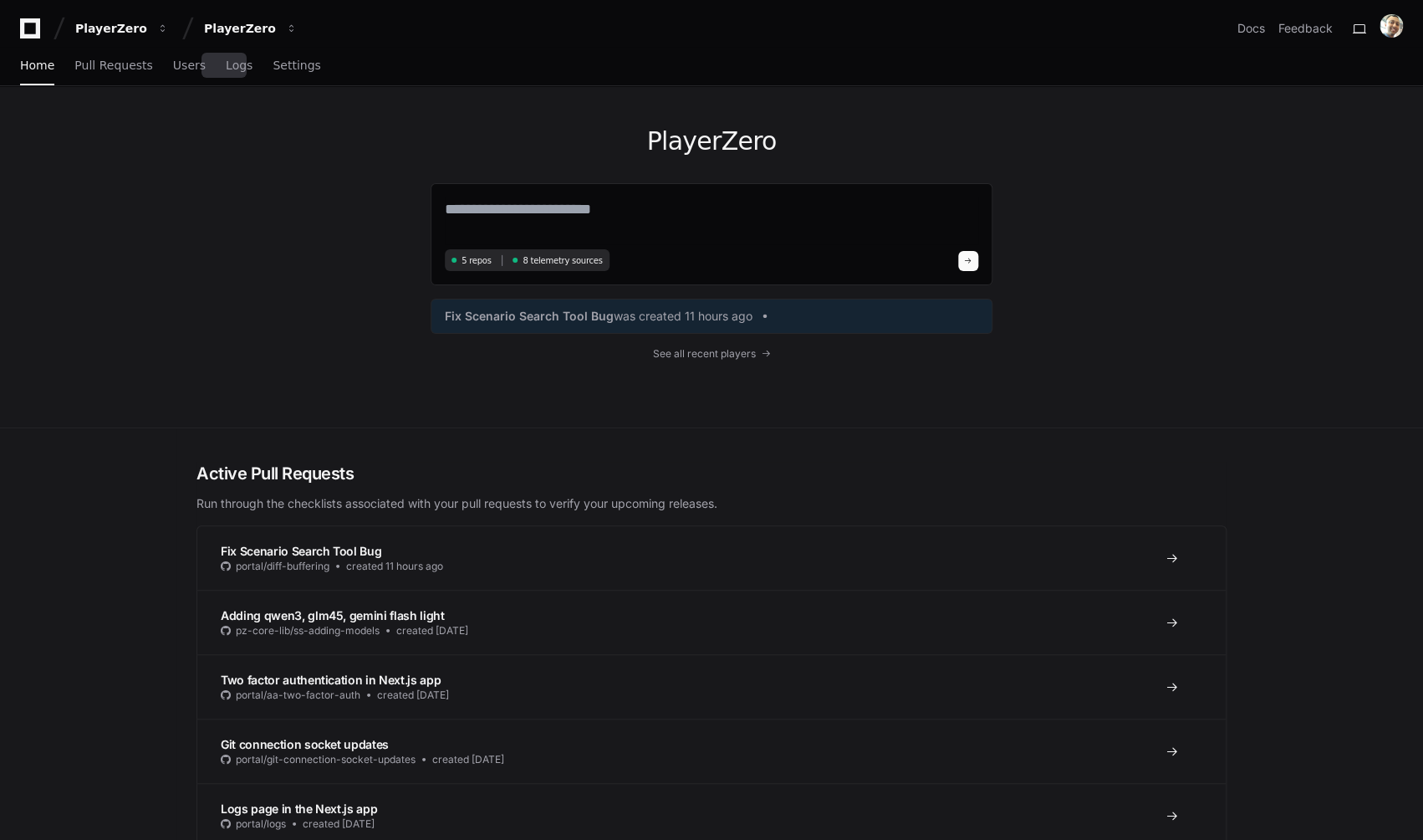
click at [193, 61] on div "Home Pull Requests Users Logs Settings" at bounding box center [170, 65] width 301 height 38
click at [192, 62] on span "Users" at bounding box center [189, 64] width 33 height 10
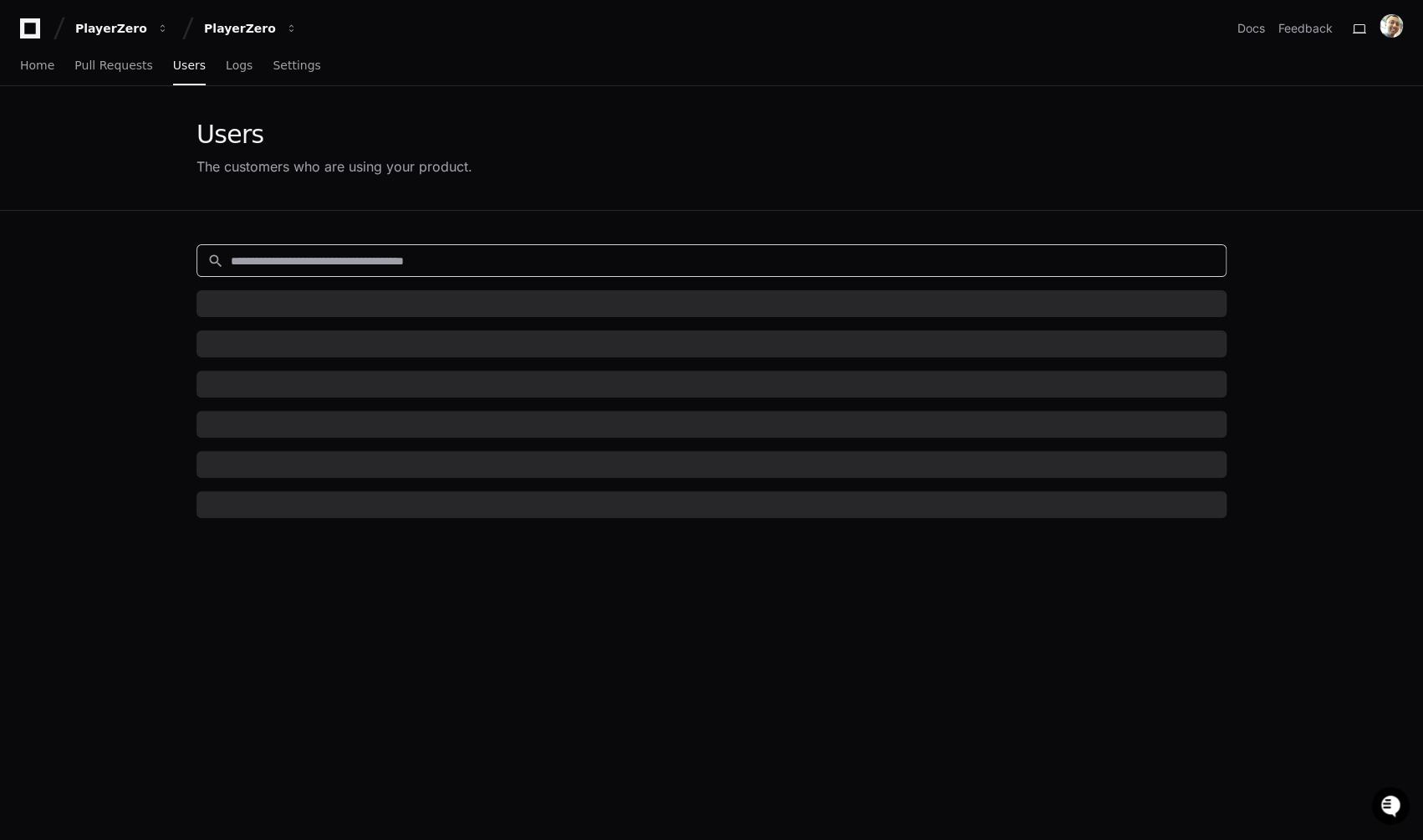
click at [424, 263] on input at bounding box center [723, 261] width 985 height 17
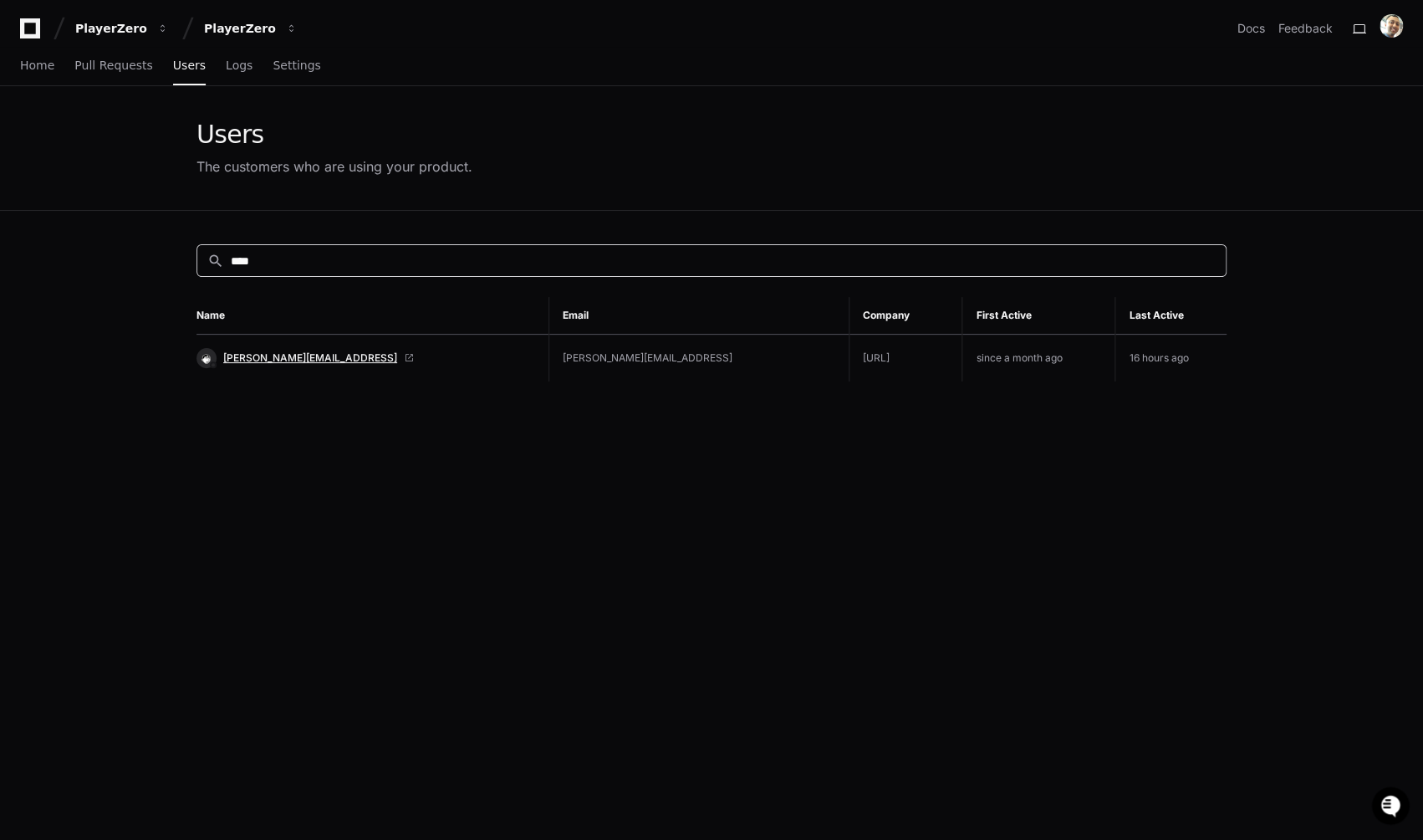
type input "****"
click at [303, 355] on span "[PERSON_NAME][EMAIL_ADDRESS]" at bounding box center [310, 358] width 174 height 13
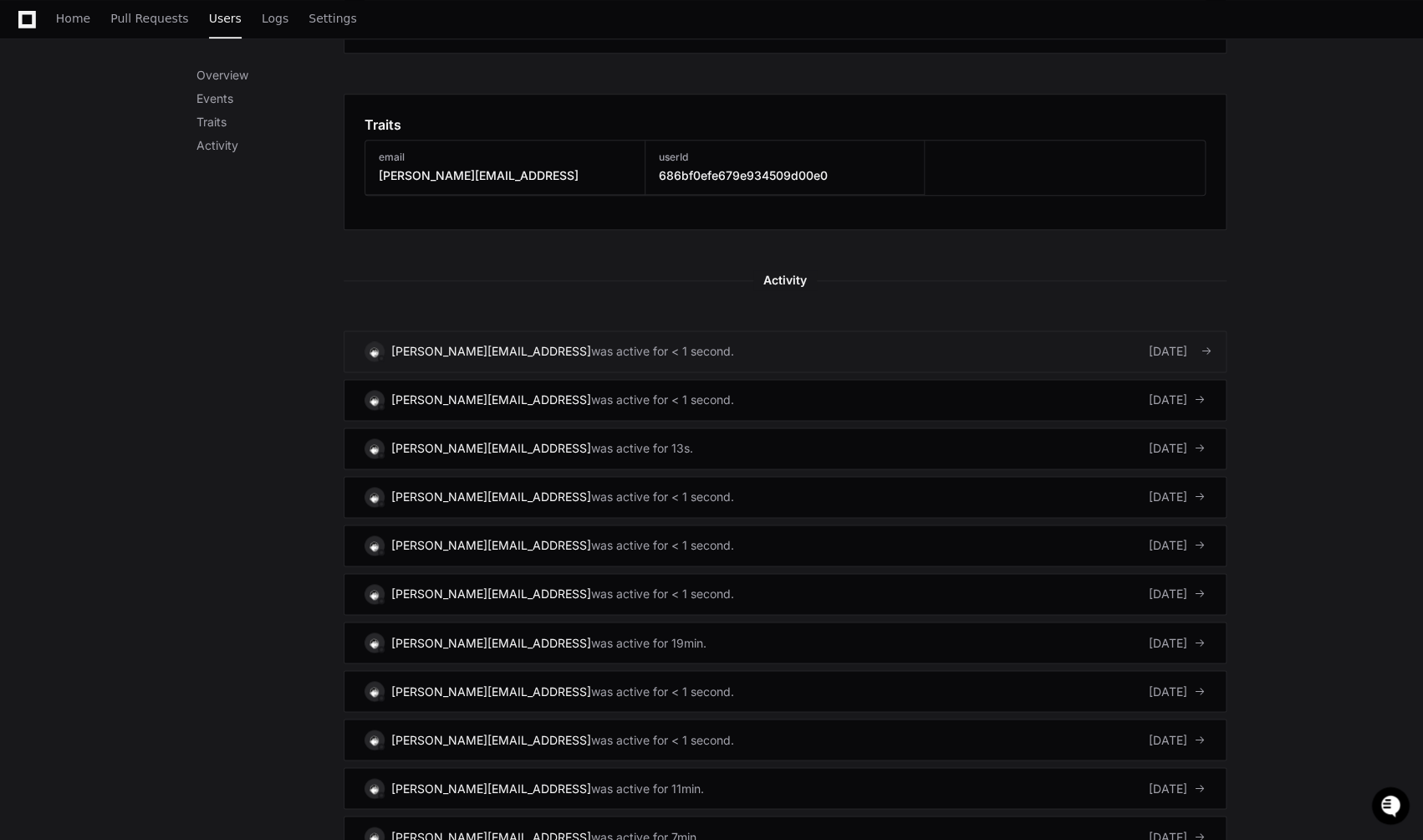
scroll to position [790, 0]
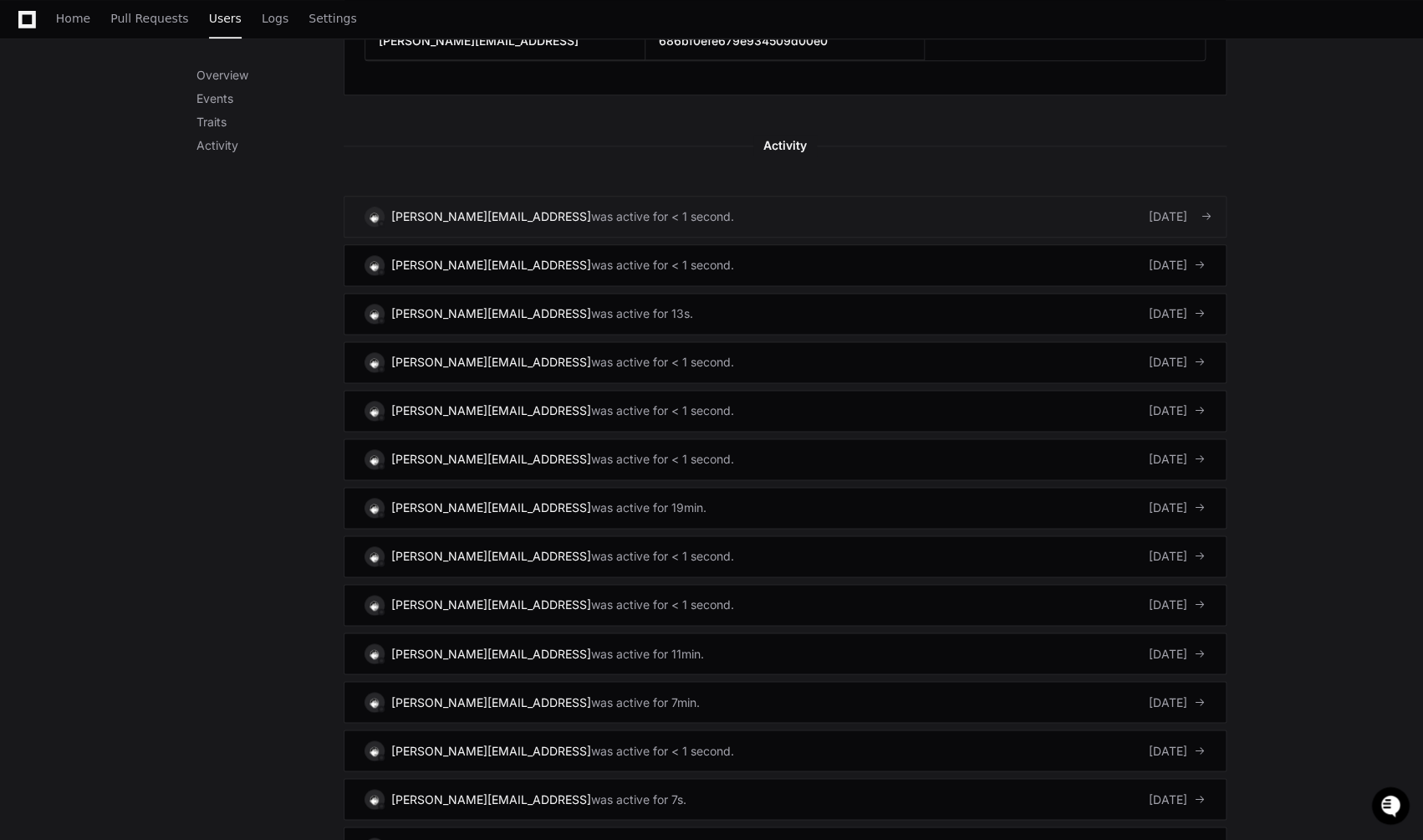
click at [588, 352] on div "sahaana@playerzero.ai was active for < 1 second." at bounding box center [549, 362] width 370 height 20
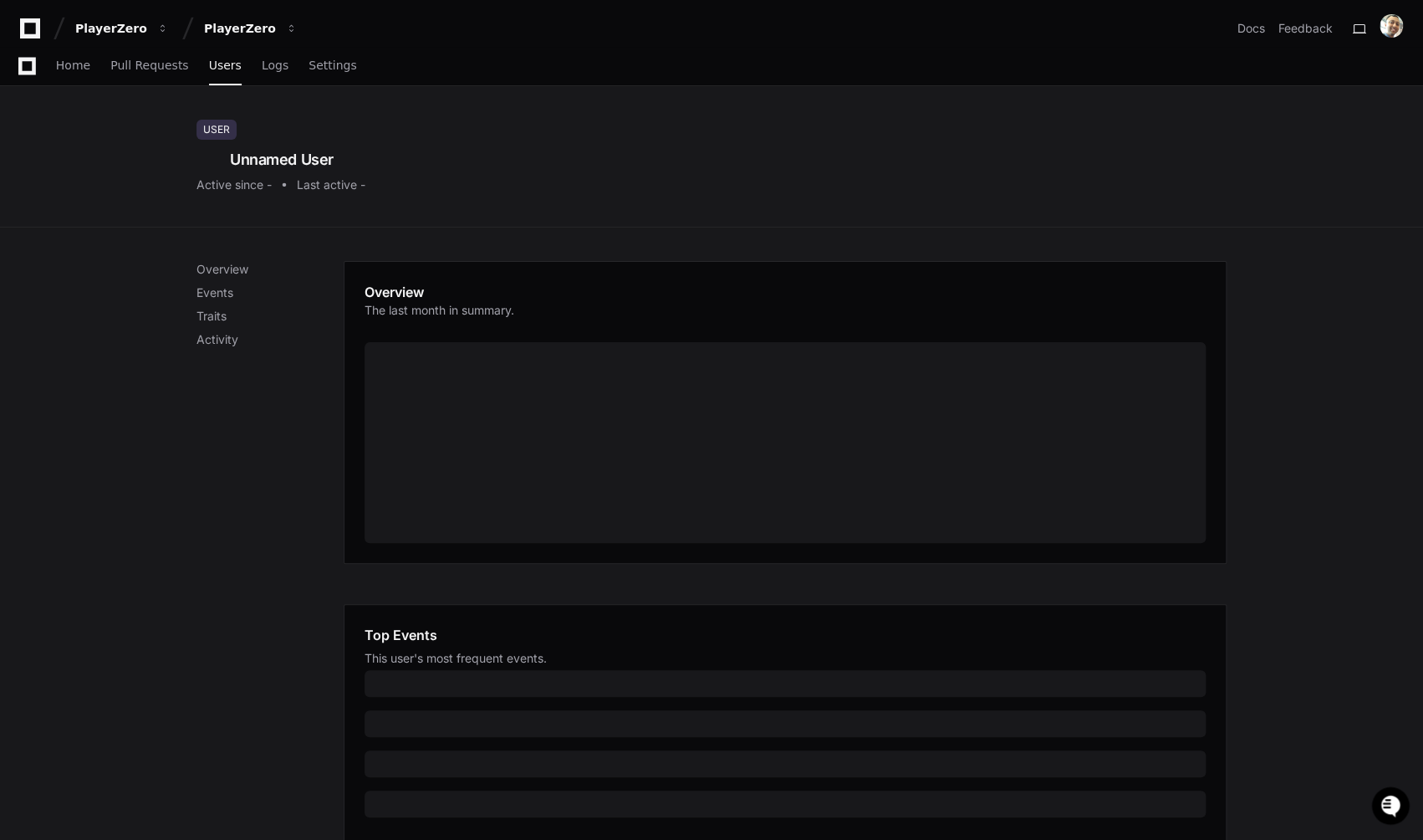
scroll to position [382, 0]
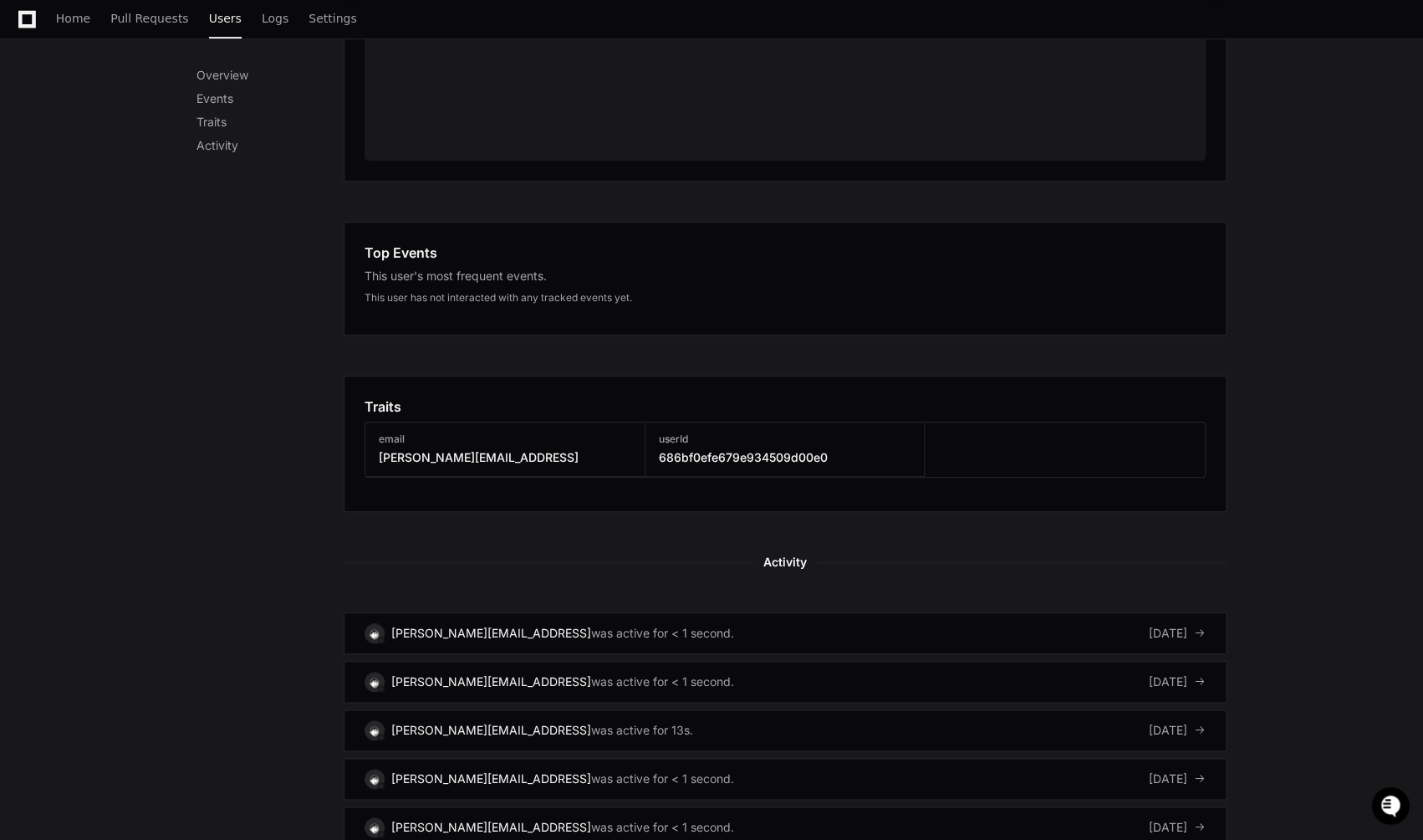
click at [221, 556] on div "Overview Events Traits Activity" at bounding box center [270, 496] width 148 height 1235
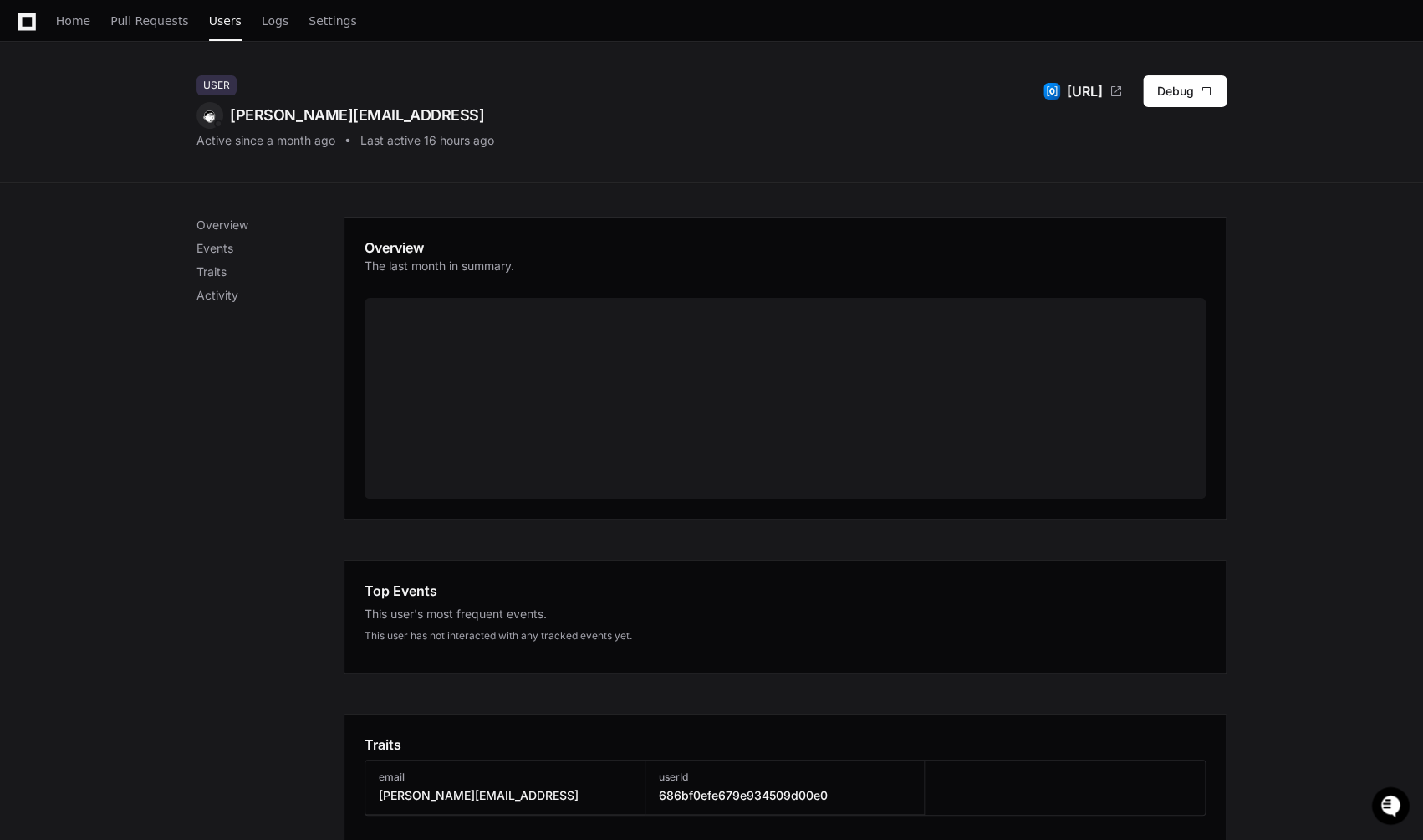
scroll to position [44, 0]
click at [209, 28] on link "Users" at bounding box center [225, 22] width 33 height 38
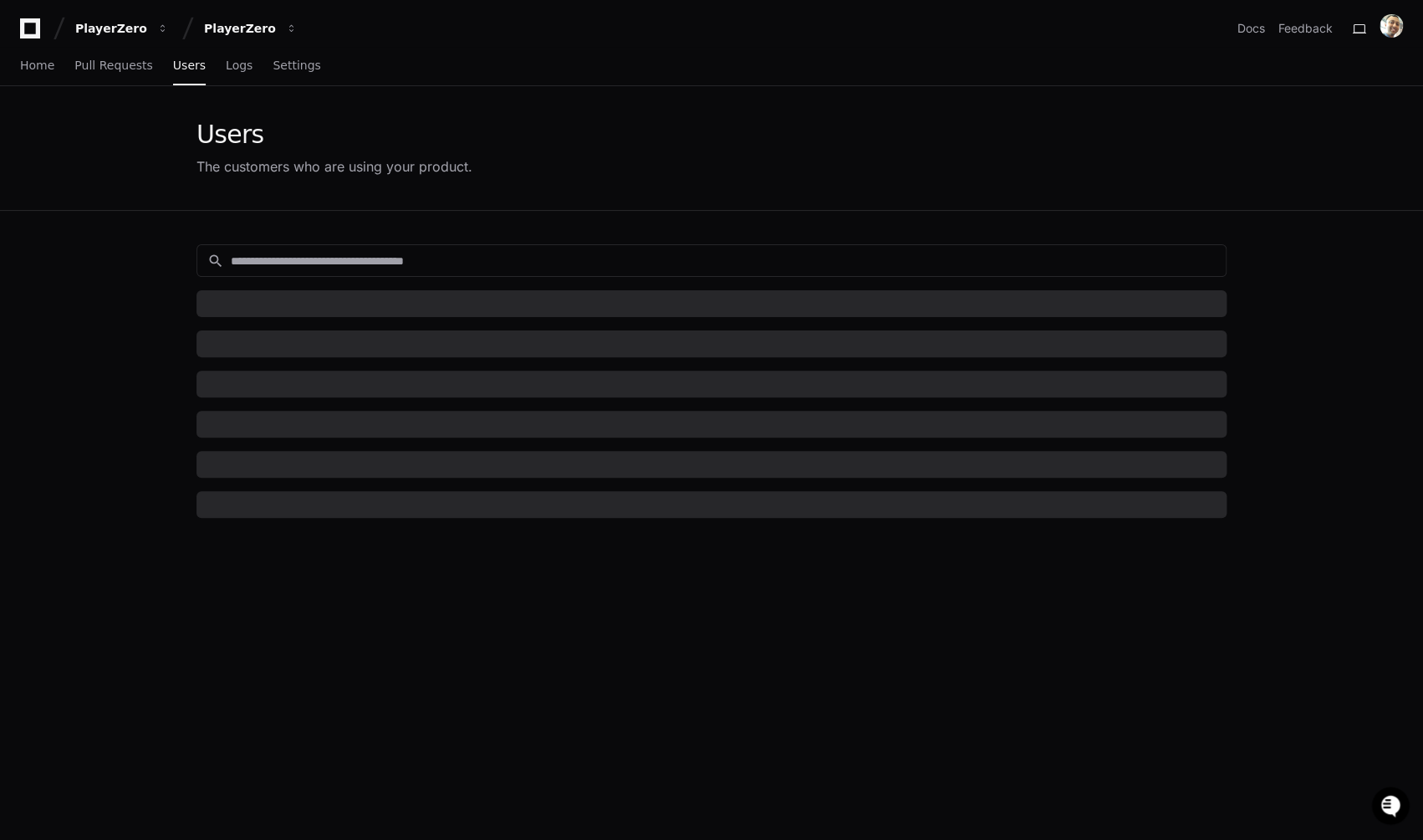
click at [168, 230] on app-customers-list "Users The customers who are using your product. search Name Email Company First…" at bounding box center [711, 568] width 1423 height 964
click at [361, 263] on input at bounding box center [723, 261] width 985 height 17
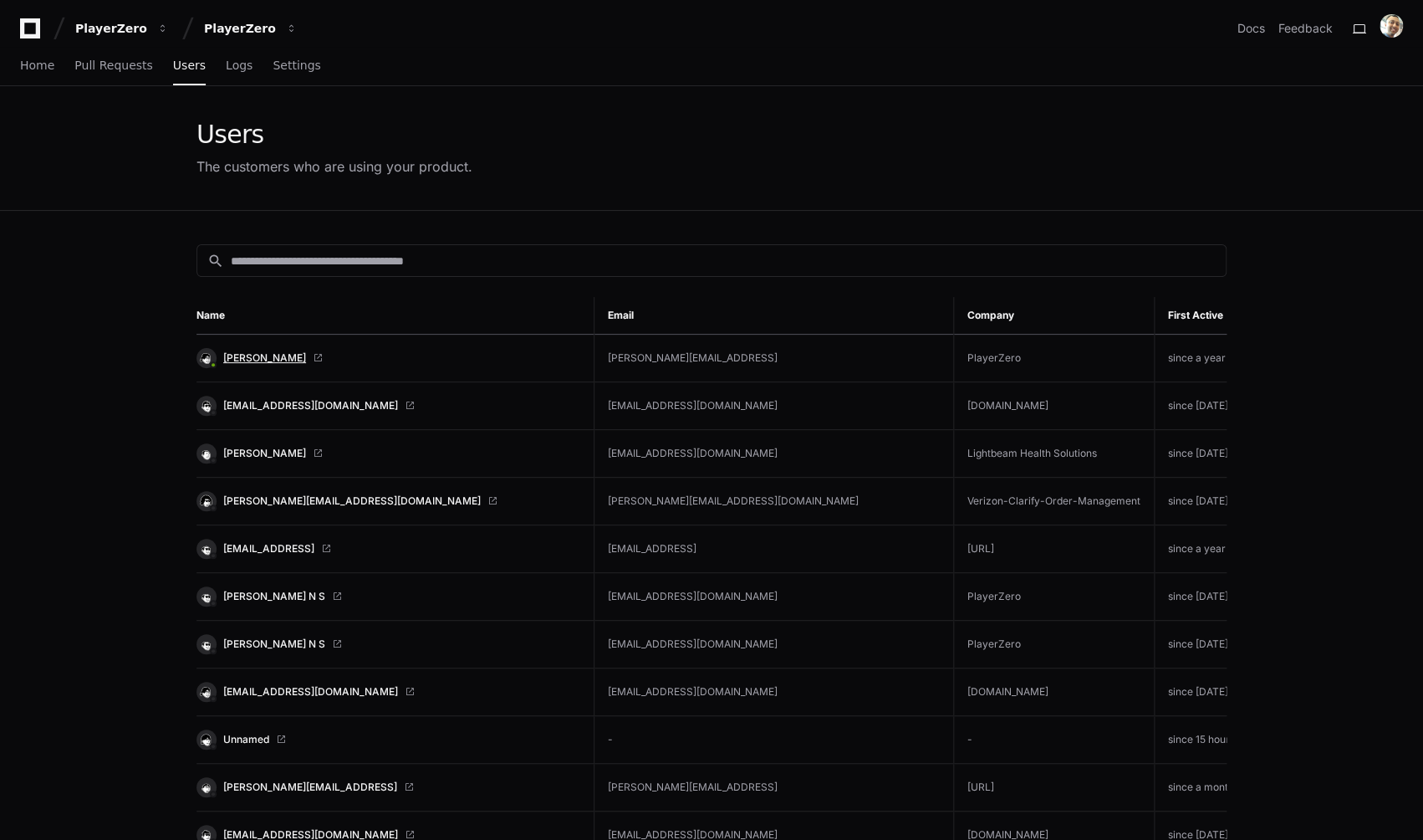
click at [256, 353] on span "[PERSON_NAME]" at bounding box center [264, 358] width 83 height 13
click at [254, 363] on span "[PERSON_NAME]" at bounding box center [264, 358] width 83 height 13
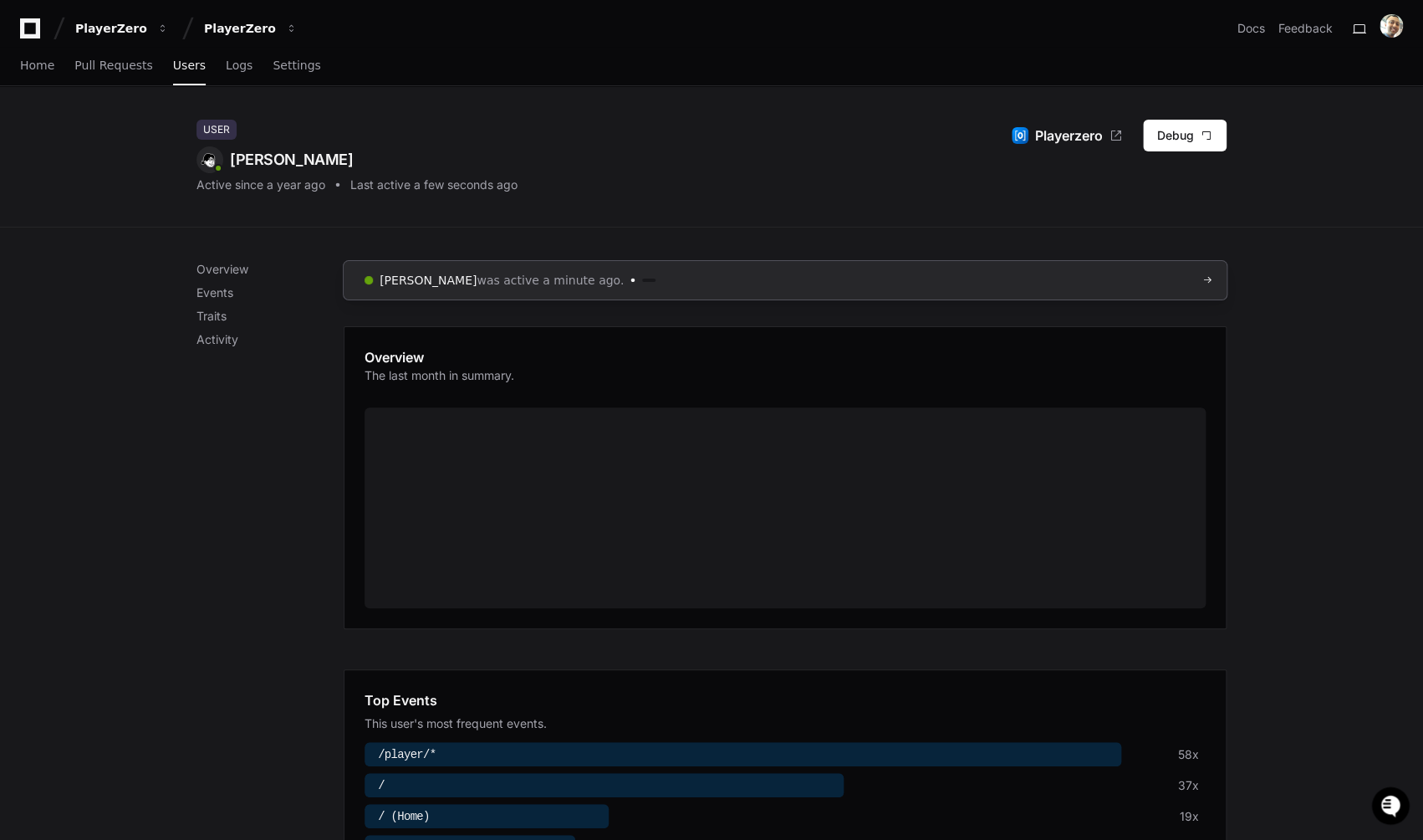
click at [560, 282] on span "was active a minute ago." at bounding box center [550, 280] width 148 height 17
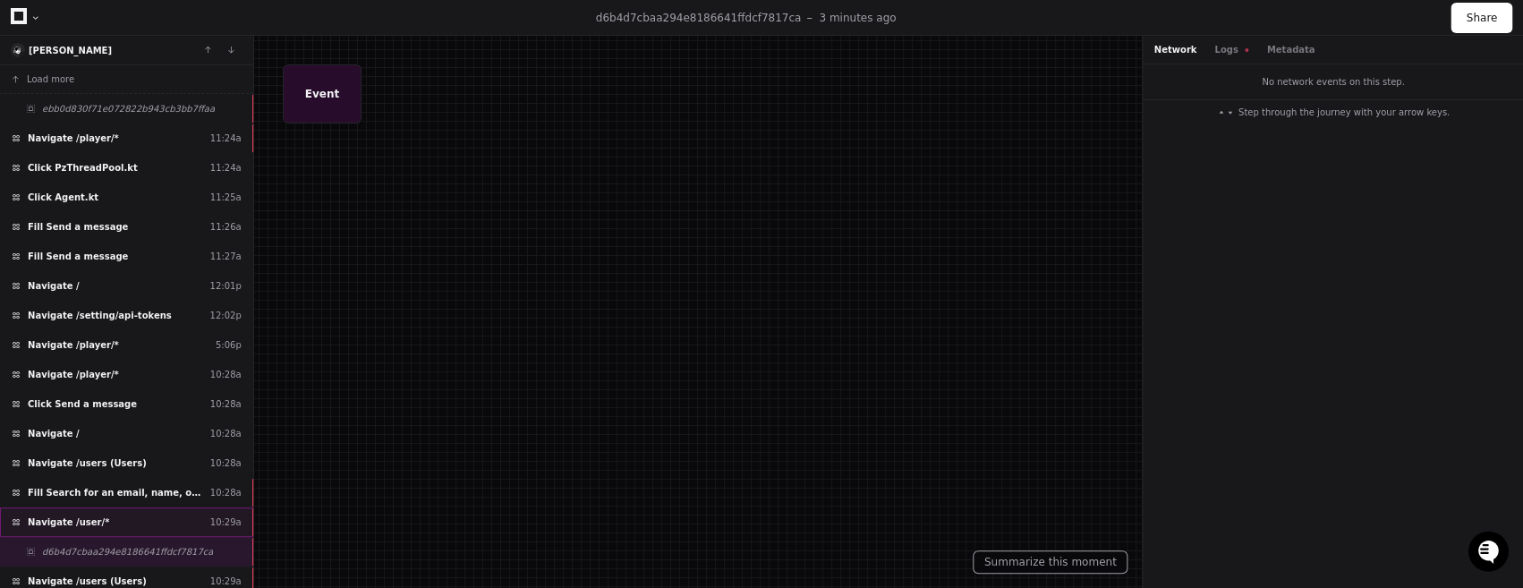
click at [166, 532] on div "Navigate /user/* 10:29a" at bounding box center [126, 522] width 253 height 30
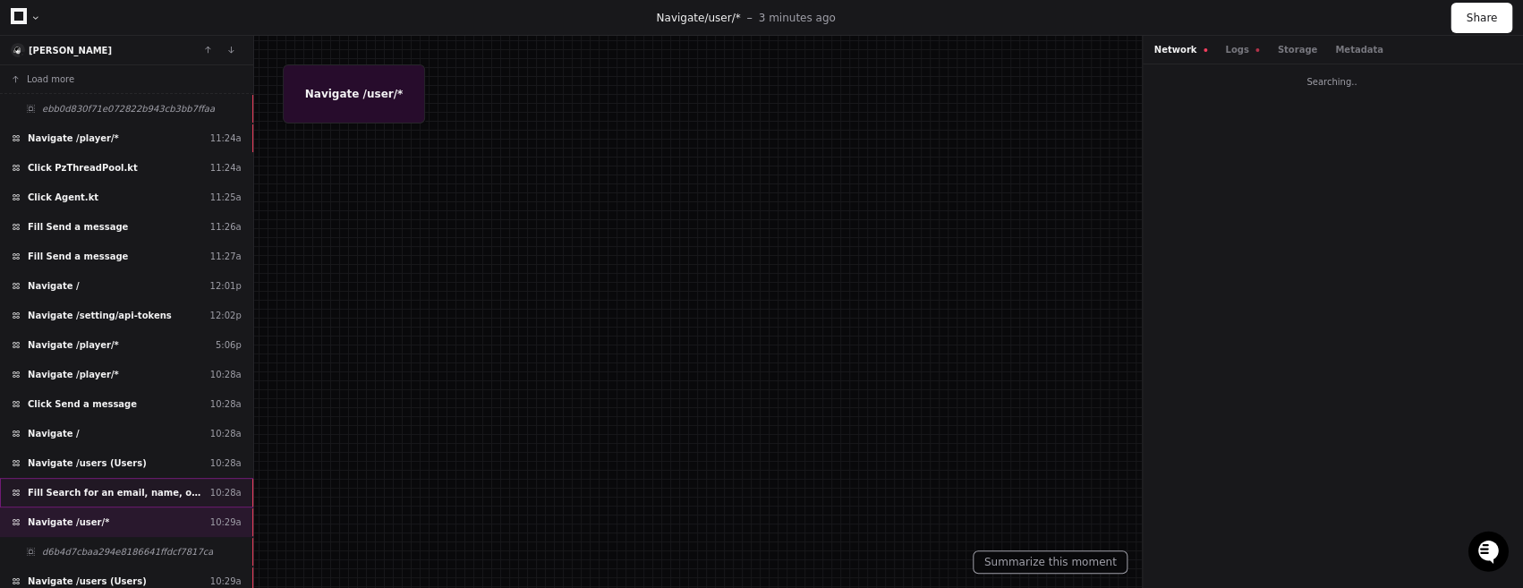
click at [140, 496] on span "Fill Search for an email, name, or customer..." at bounding box center [115, 492] width 175 height 13
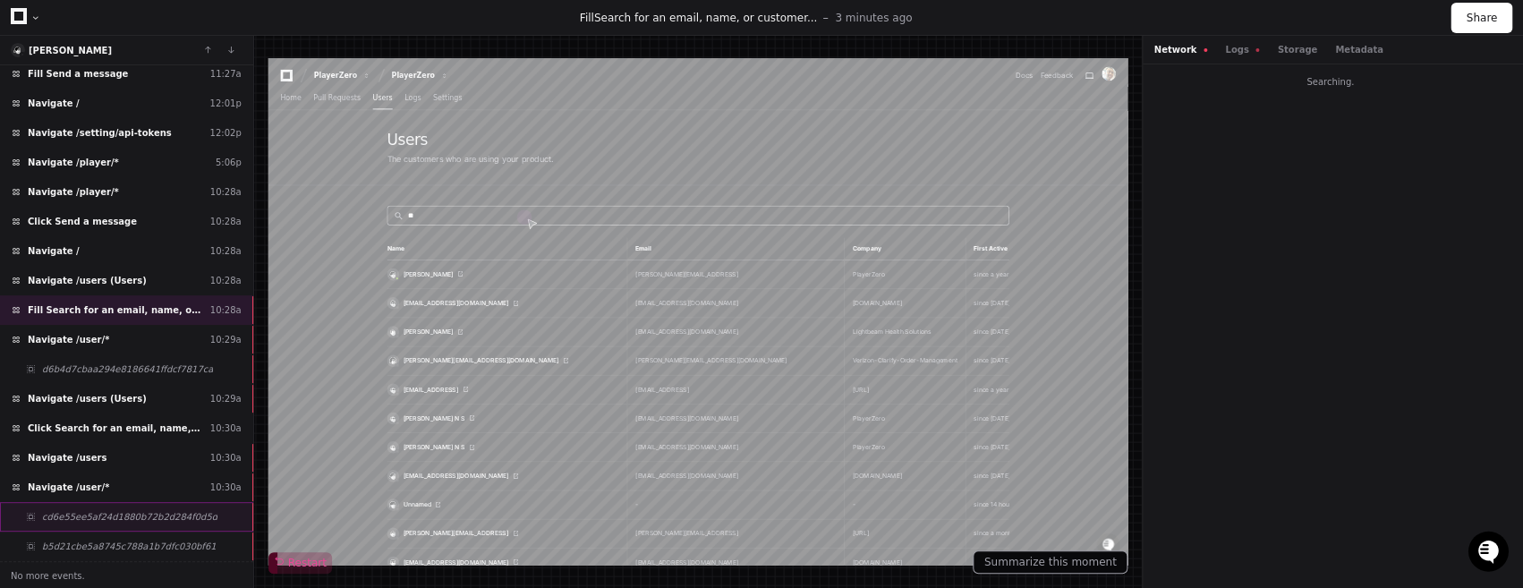
scroll to position [183, 0]
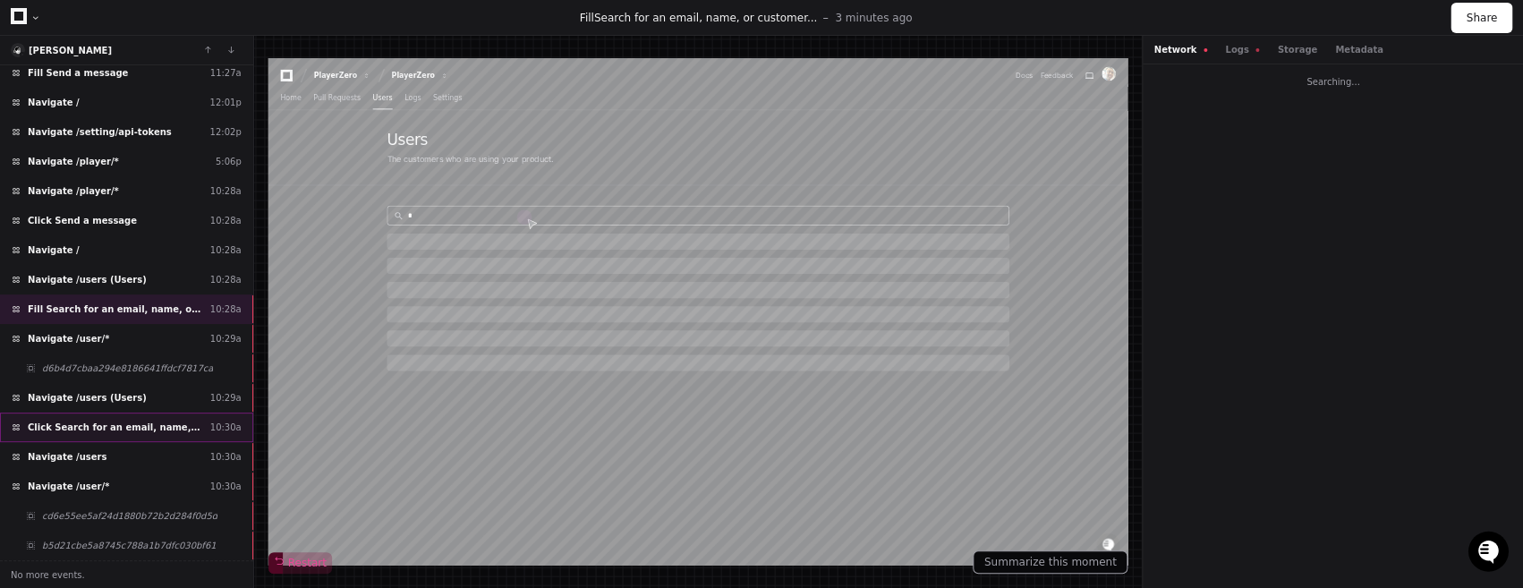
type input "**"
click at [131, 430] on span "Click Search for an email, name, or customer..." at bounding box center [115, 427] width 175 height 13
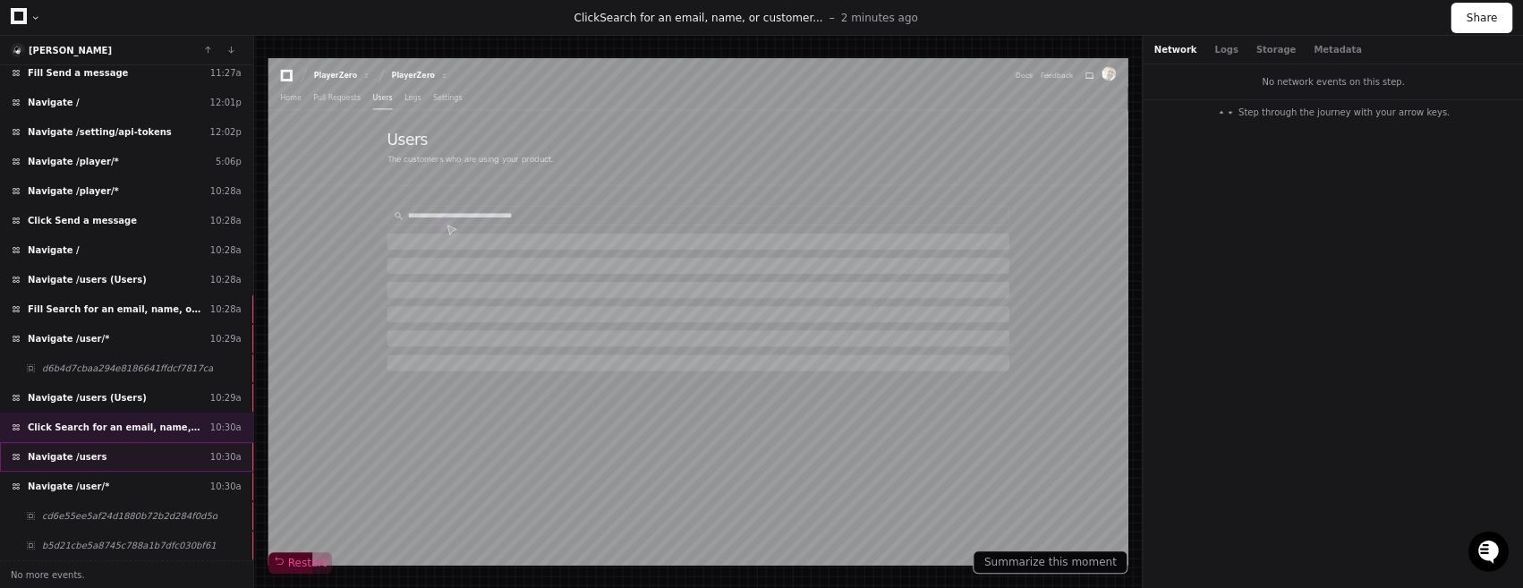
click at [106, 456] on div "Navigate /users 10:30a" at bounding box center [126, 457] width 253 height 30
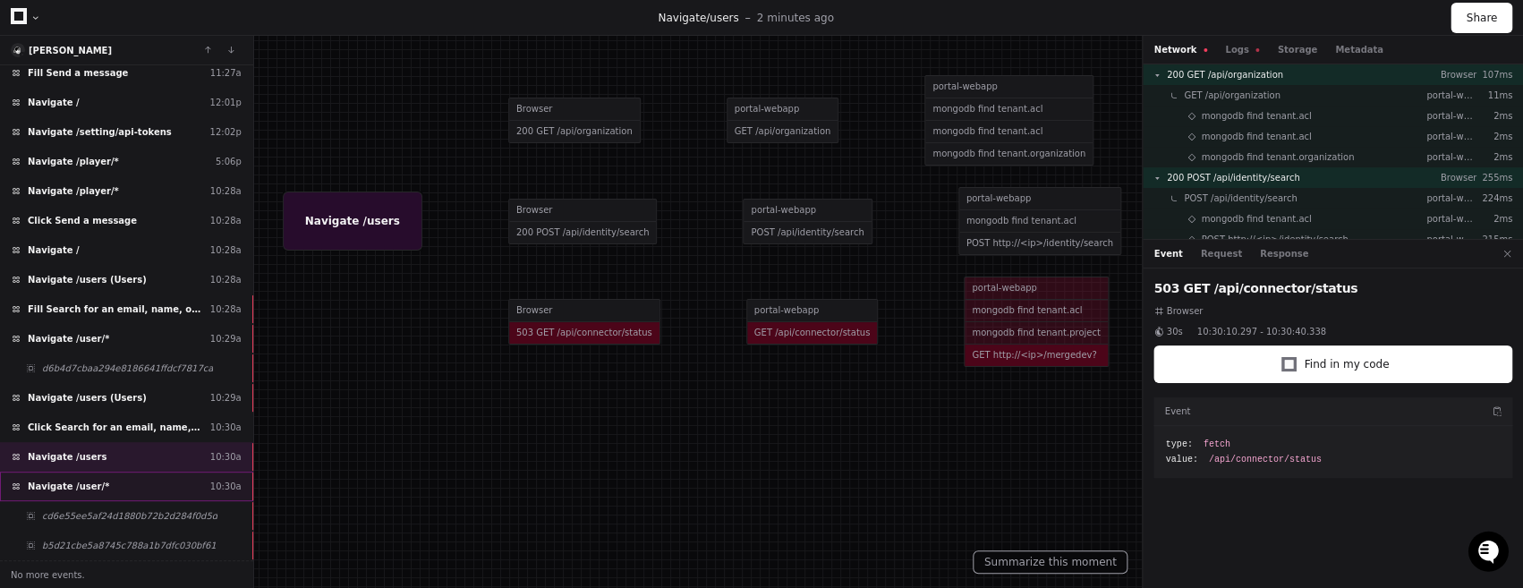
click at [101, 482] on div "Navigate /user/* 10:30a" at bounding box center [126, 487] width 253 height 30
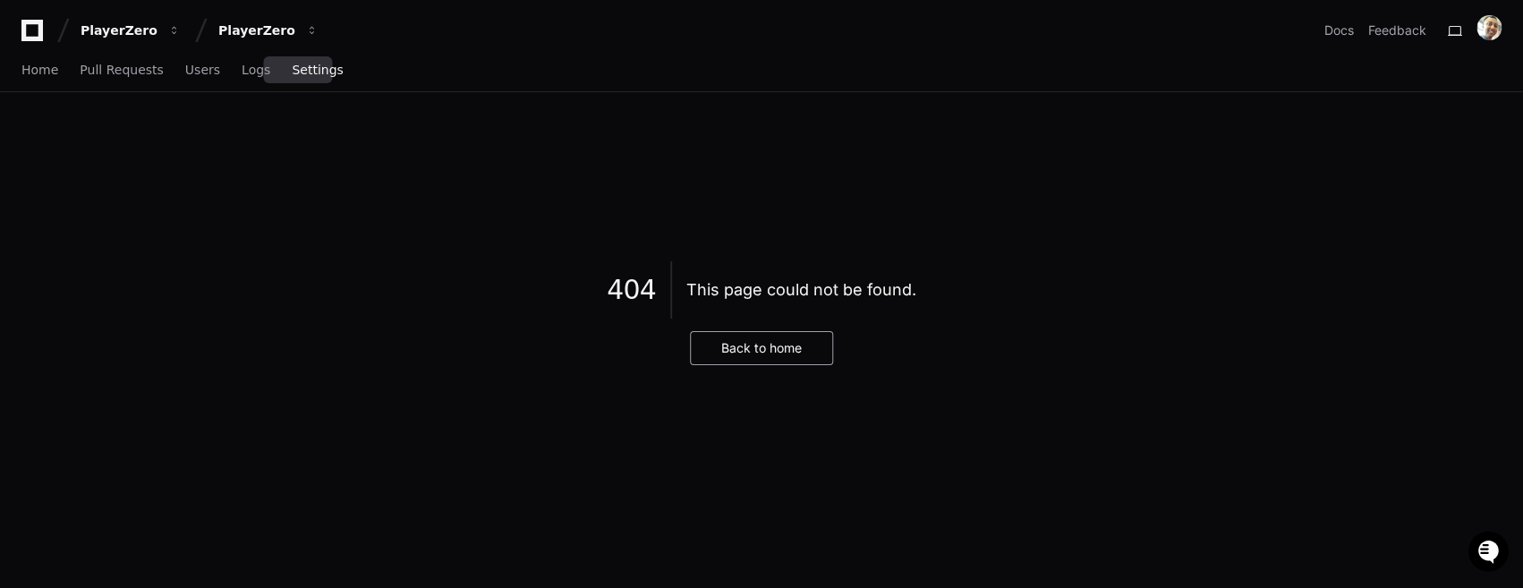
click at [312, 79] on link "Settings" at bounding box center [317, 70] width 51 height 41
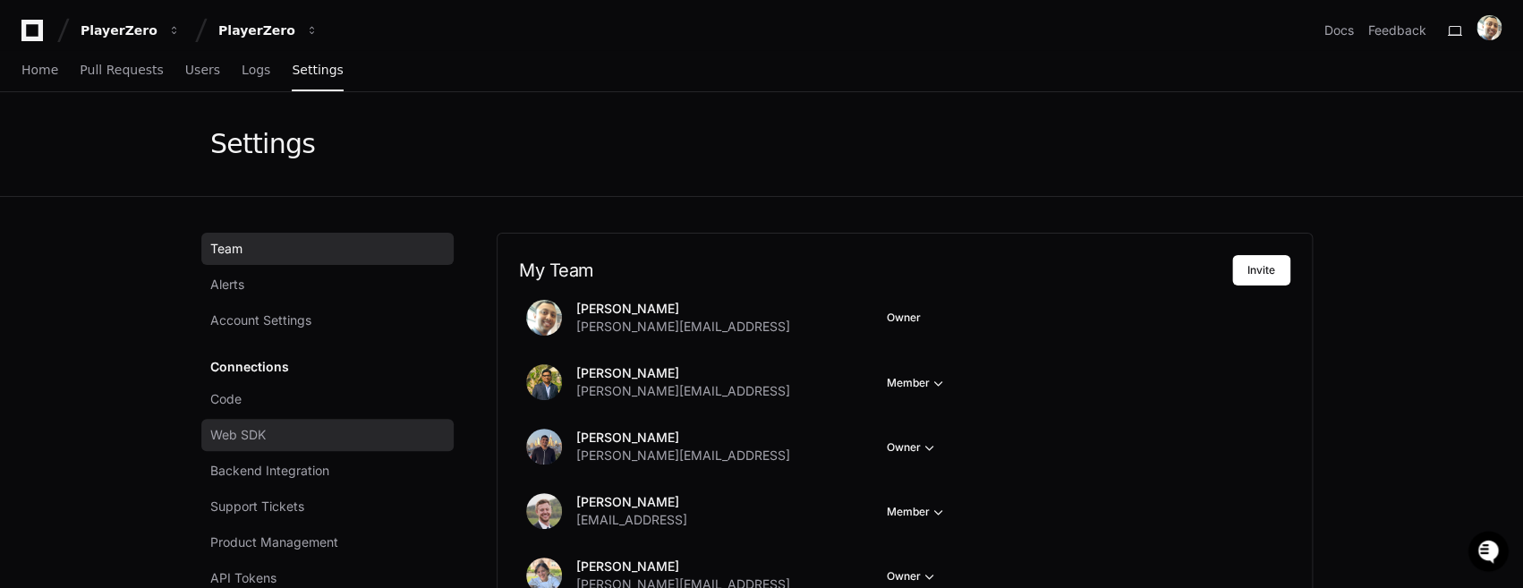
click at [272, 427] on link "Web SDK" at bounding box center [327, 435] width 252 height 32
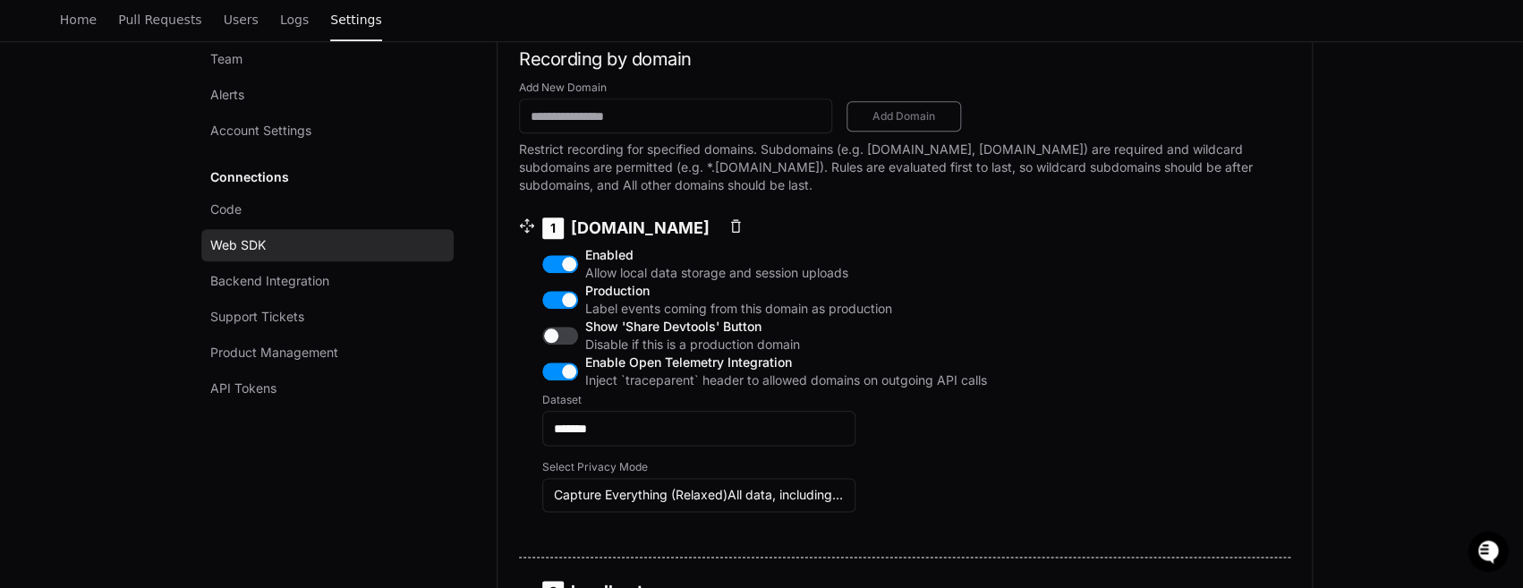
scroll to position [725, 0]
click at [597, 125] on input "Add New Domain" at bounding box center [676, 116] width 290 height 18
type input "**********"
click at [898, 123] on span "Add Domain" at bounding box center [903, 116] width 91 height 14
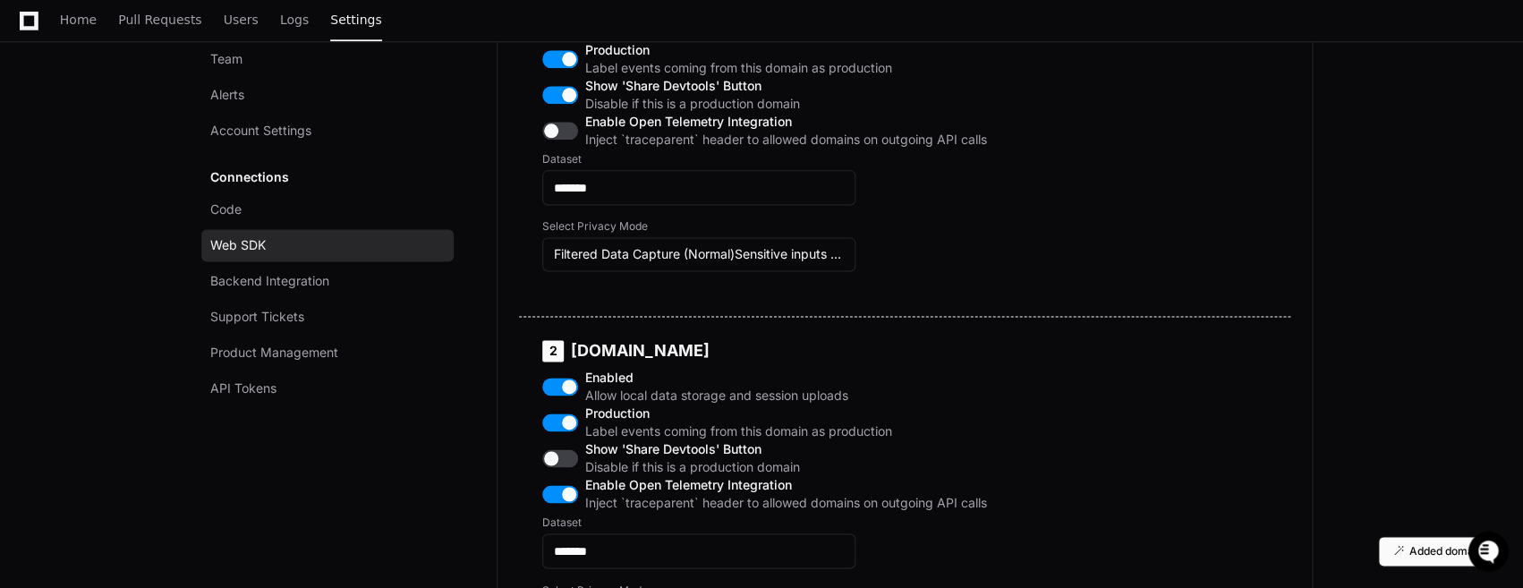
scroll to position [967, 0]
click at [620, 196] on input "*******" at bounding box center [699, 187] width 290 height 18
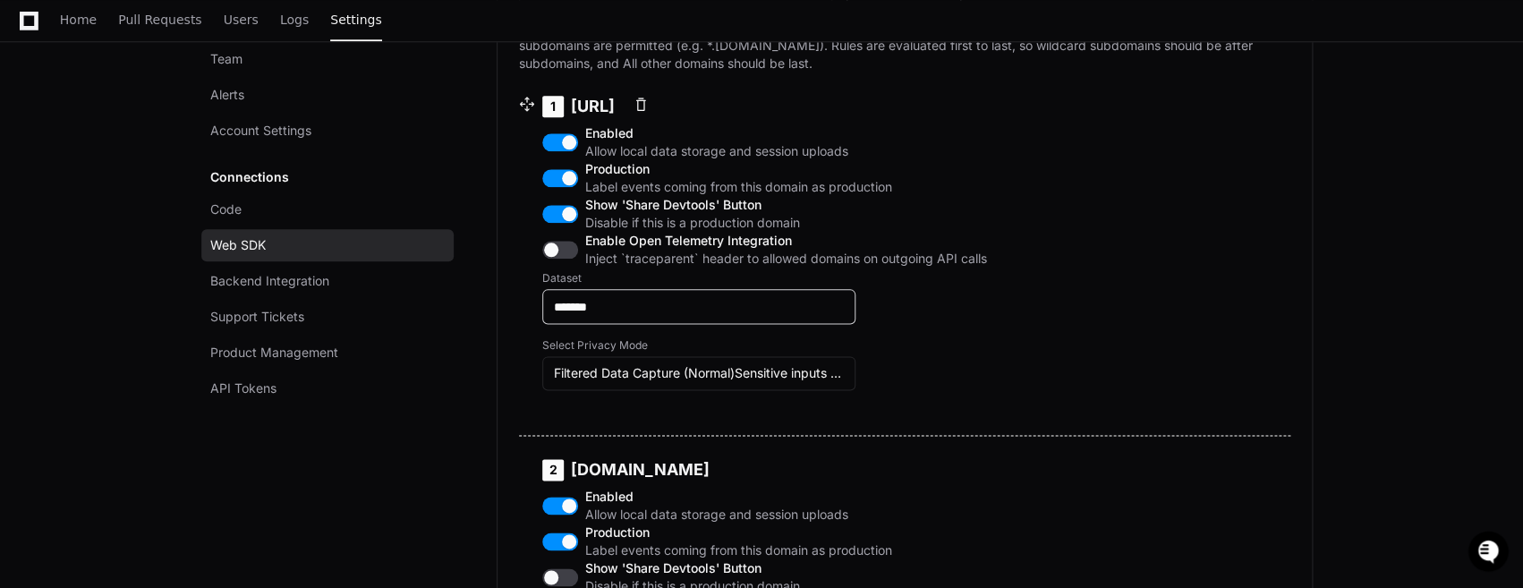
scroll to position [846, 0]
type input "**********"
click at [568, 381] on span "Filtered Data Capture (Normal)Sensitive inputs are removed, and regular express…" at bounding box center [1100, 373] width 1093 height 15
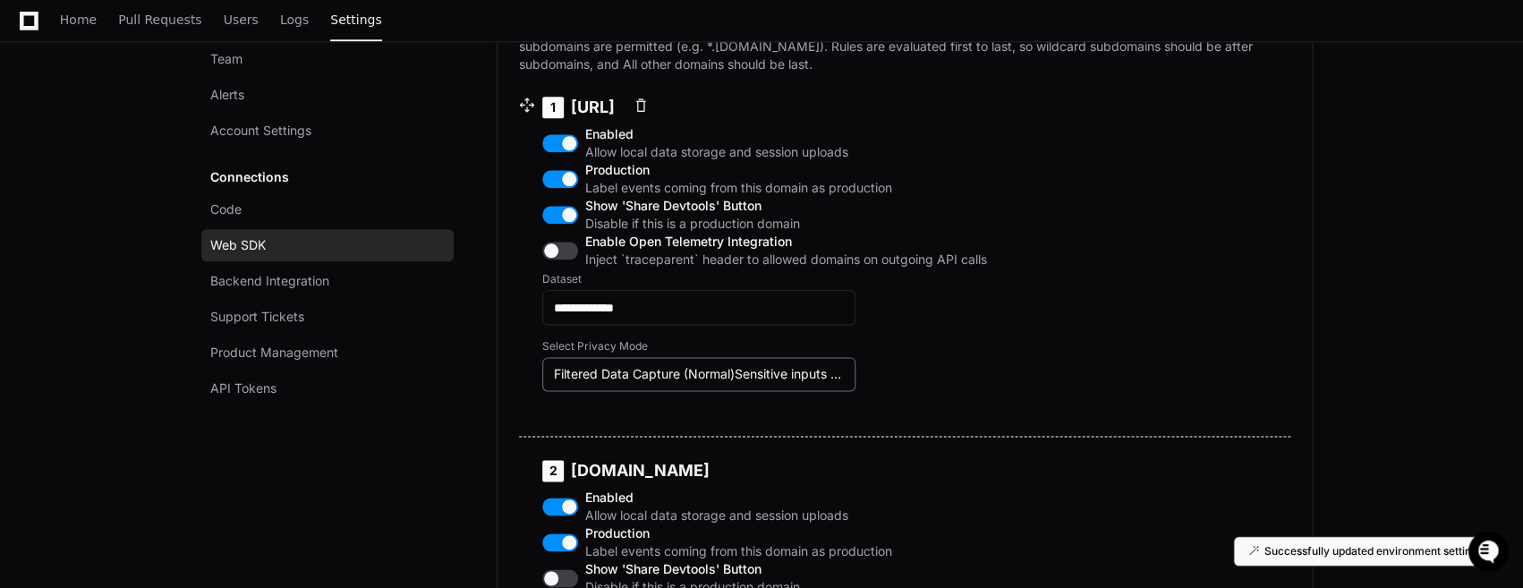
click at [575, 383] on div "Filtered Data Capture (Normal)Sensitive inputs are removed, and regular express…" at bounding box center [699, 374] width 290 height 18
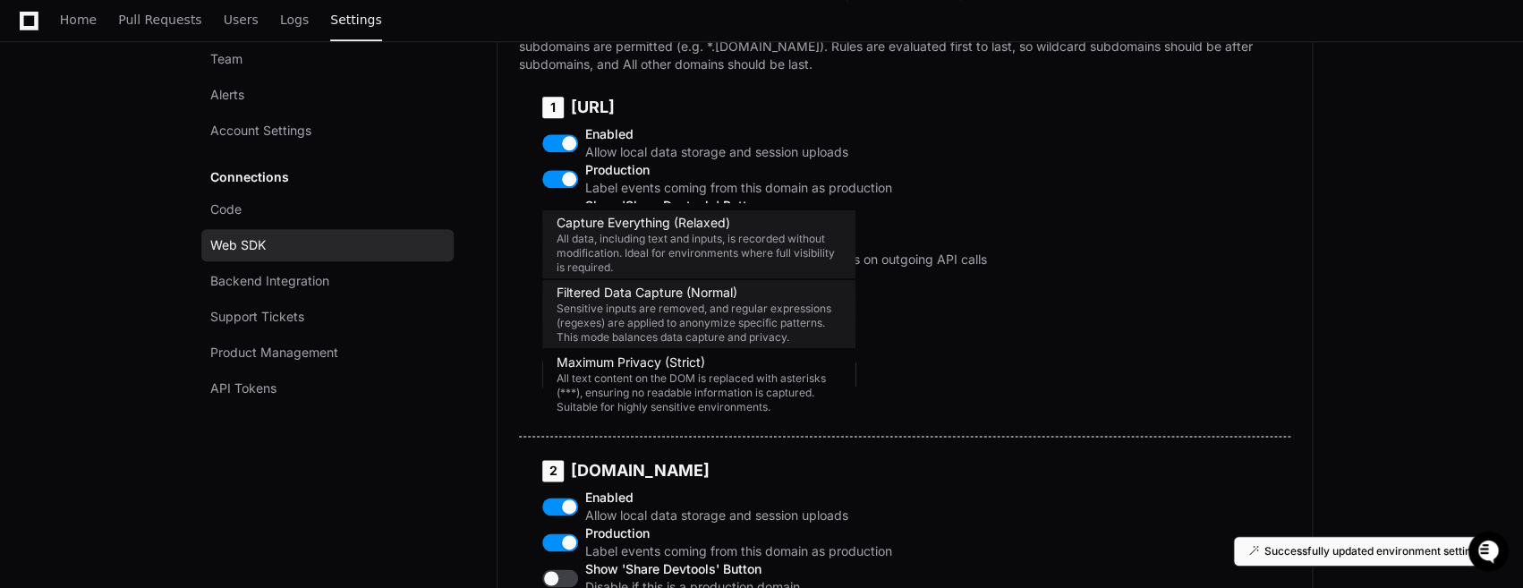
click at [647, 260] on span "All data, including text and inputs, is recorded without modification. Ideal fo…" at bounding box center [699, 253] width 285 height 43
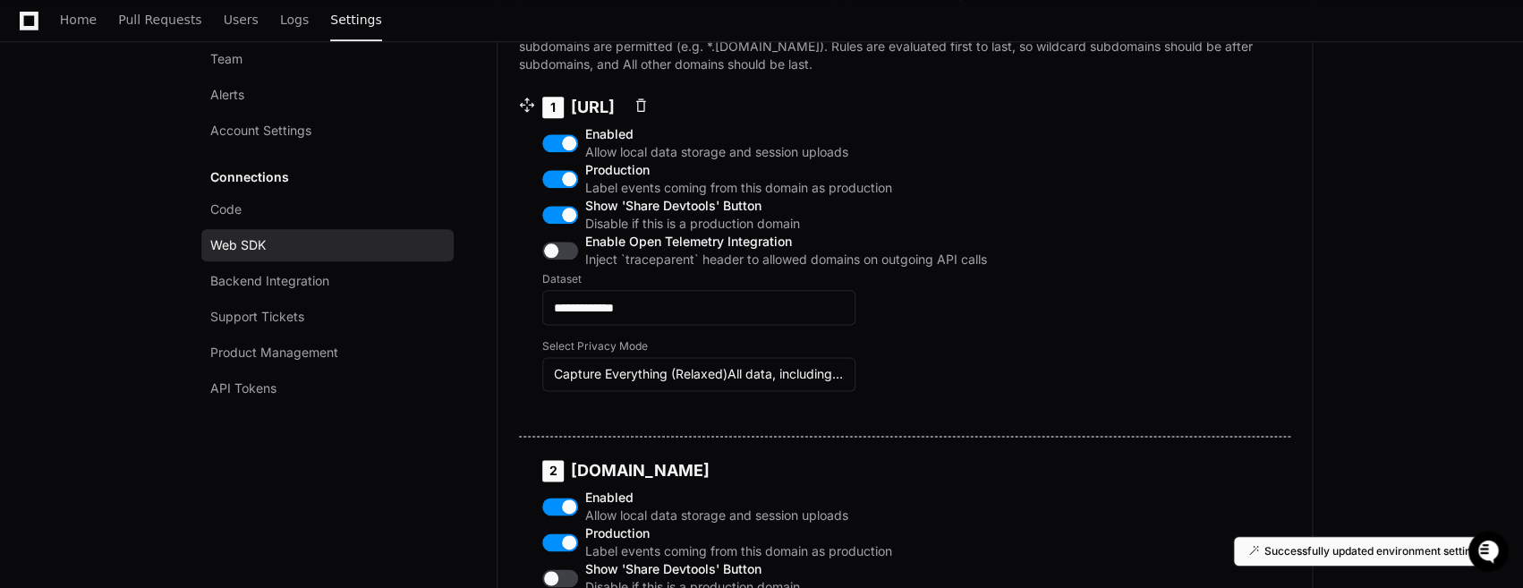
click at [554, 224] on button "button" at bounding box center [560, 215] width 36 height 18
click at [558, 260] on button "button" at bounding box center [560, 251] width 36 height 18
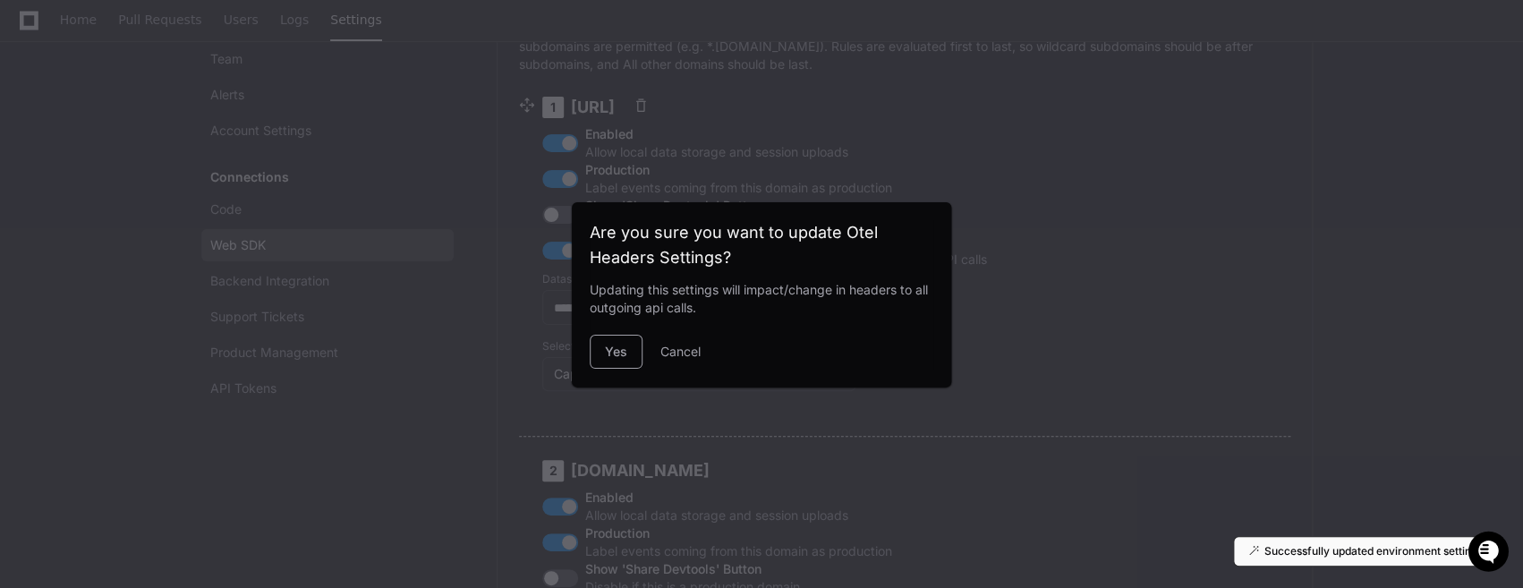
scroll to position [0, 0]
click at [611, 352] on button "Yes" at bounding box center [616, 352] width 53 height 34
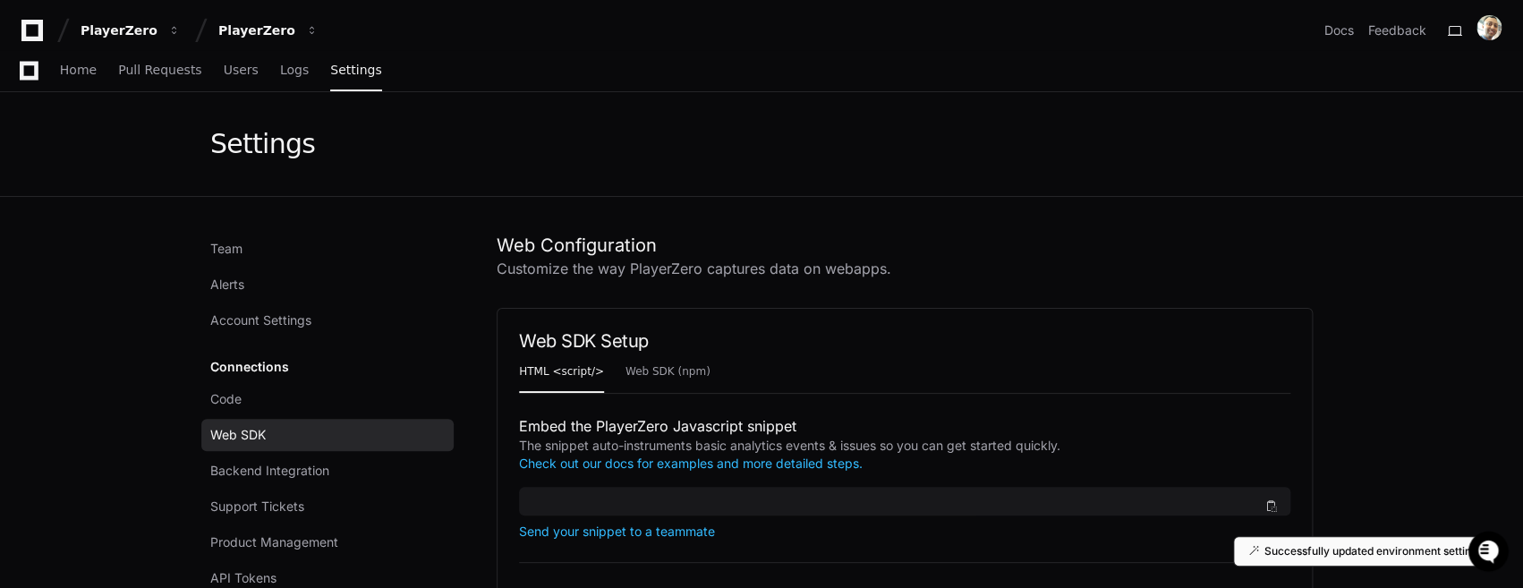
scroll to position [846, 0]
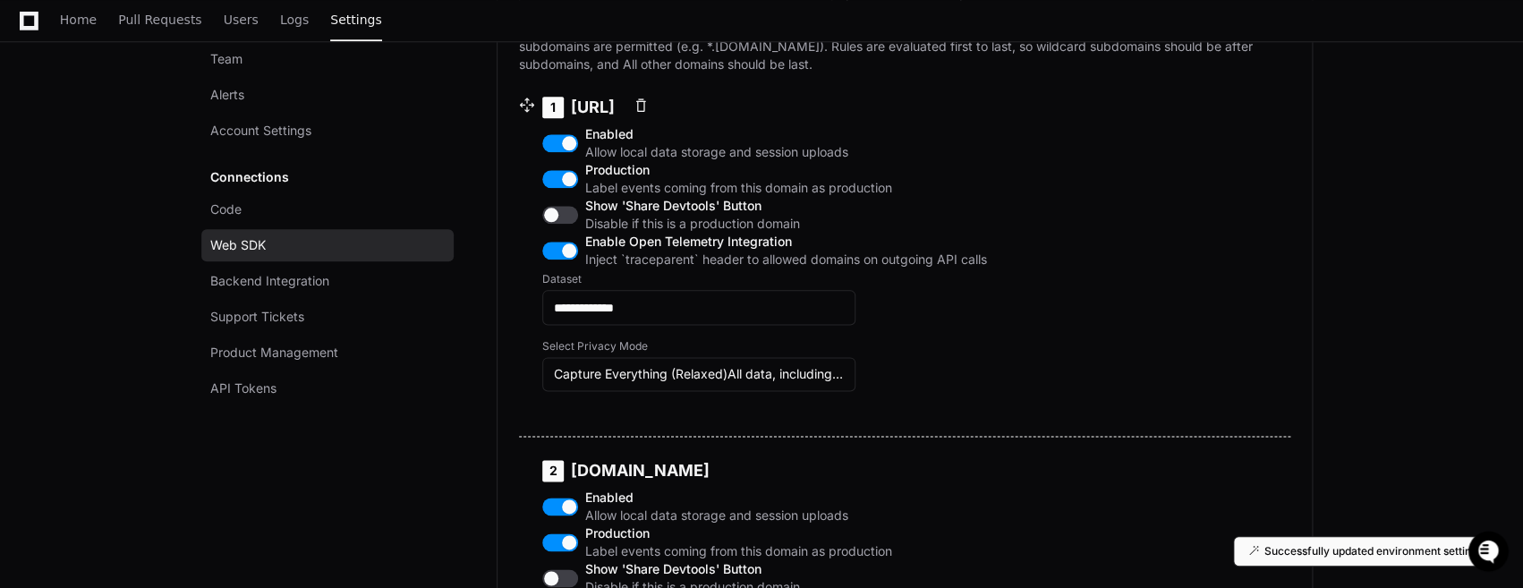
click at [524, 400] on div "**********" at bounding box center [765, 254] width 488 height 359
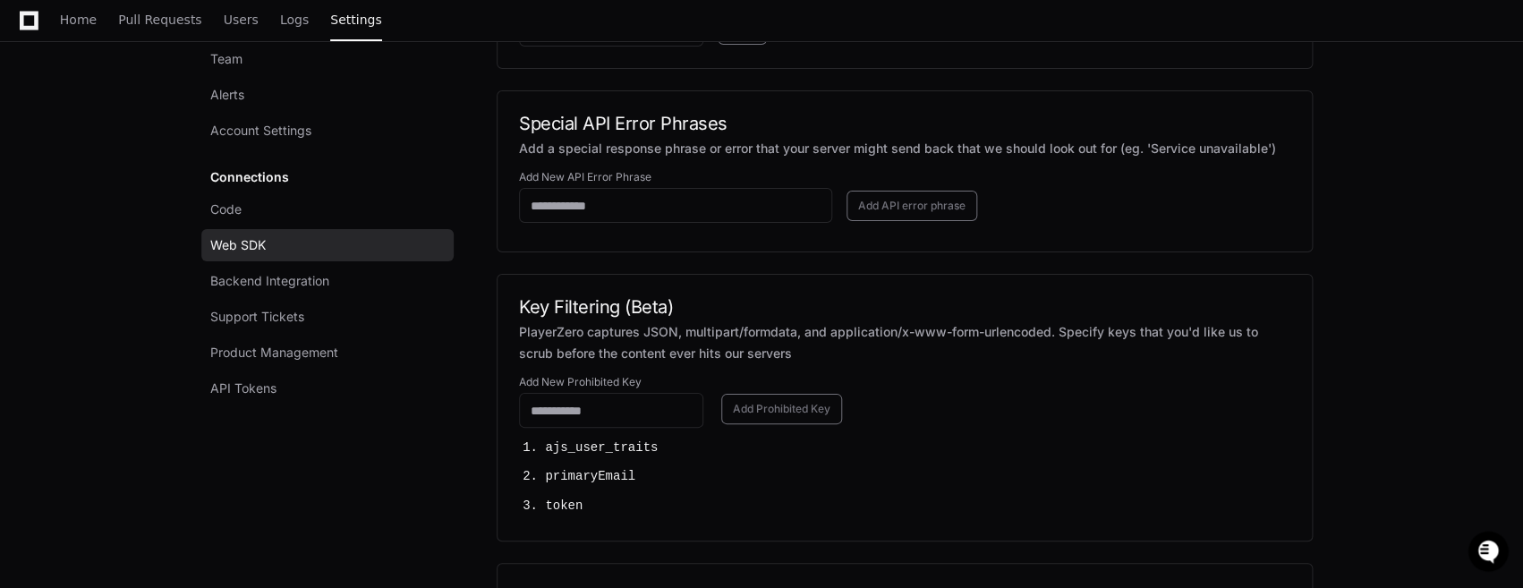
scroll to position [3020, 0]
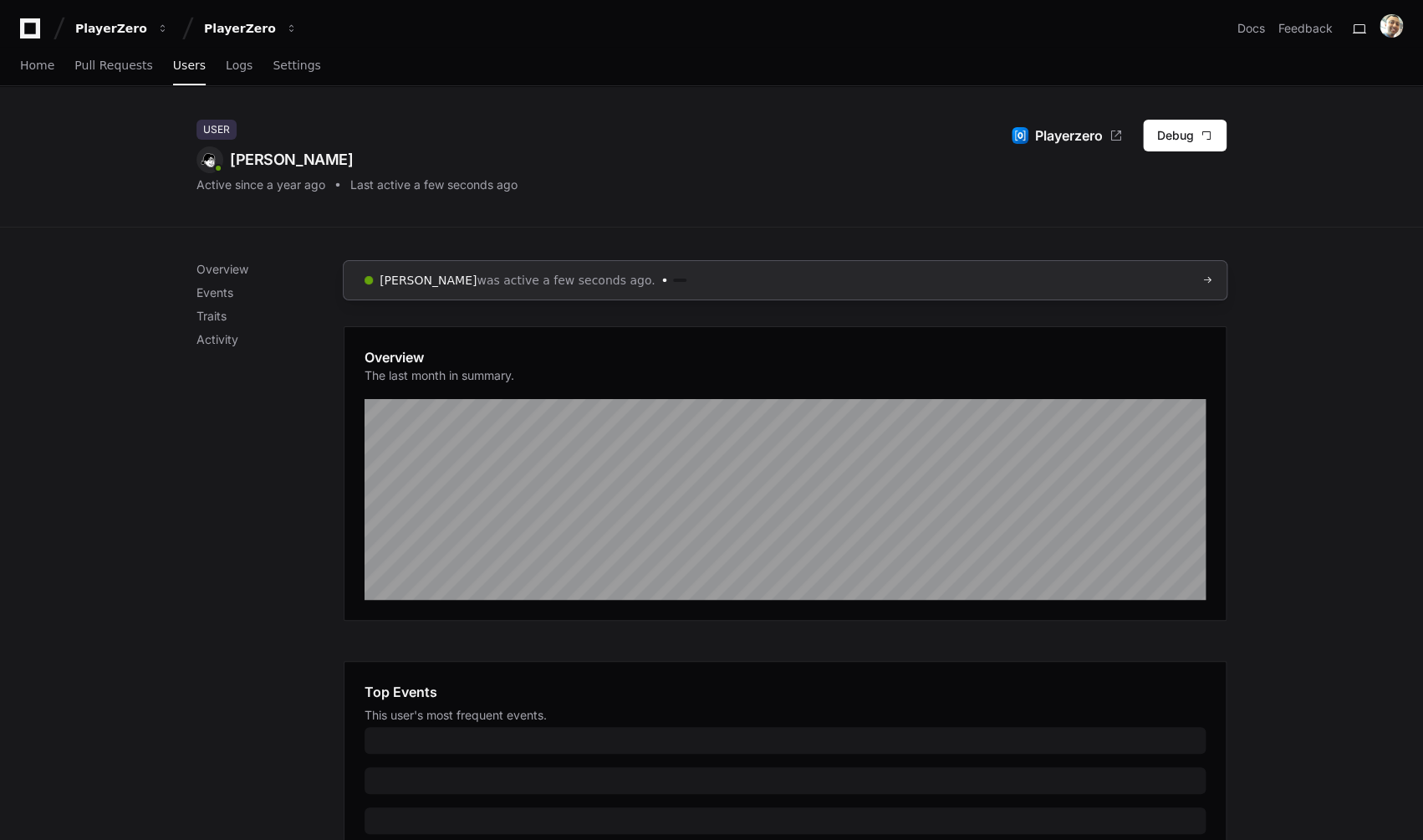
click at [497, 282] on span "was active a few seconds ago." at bounding box center [565, 280] width 178 height 17
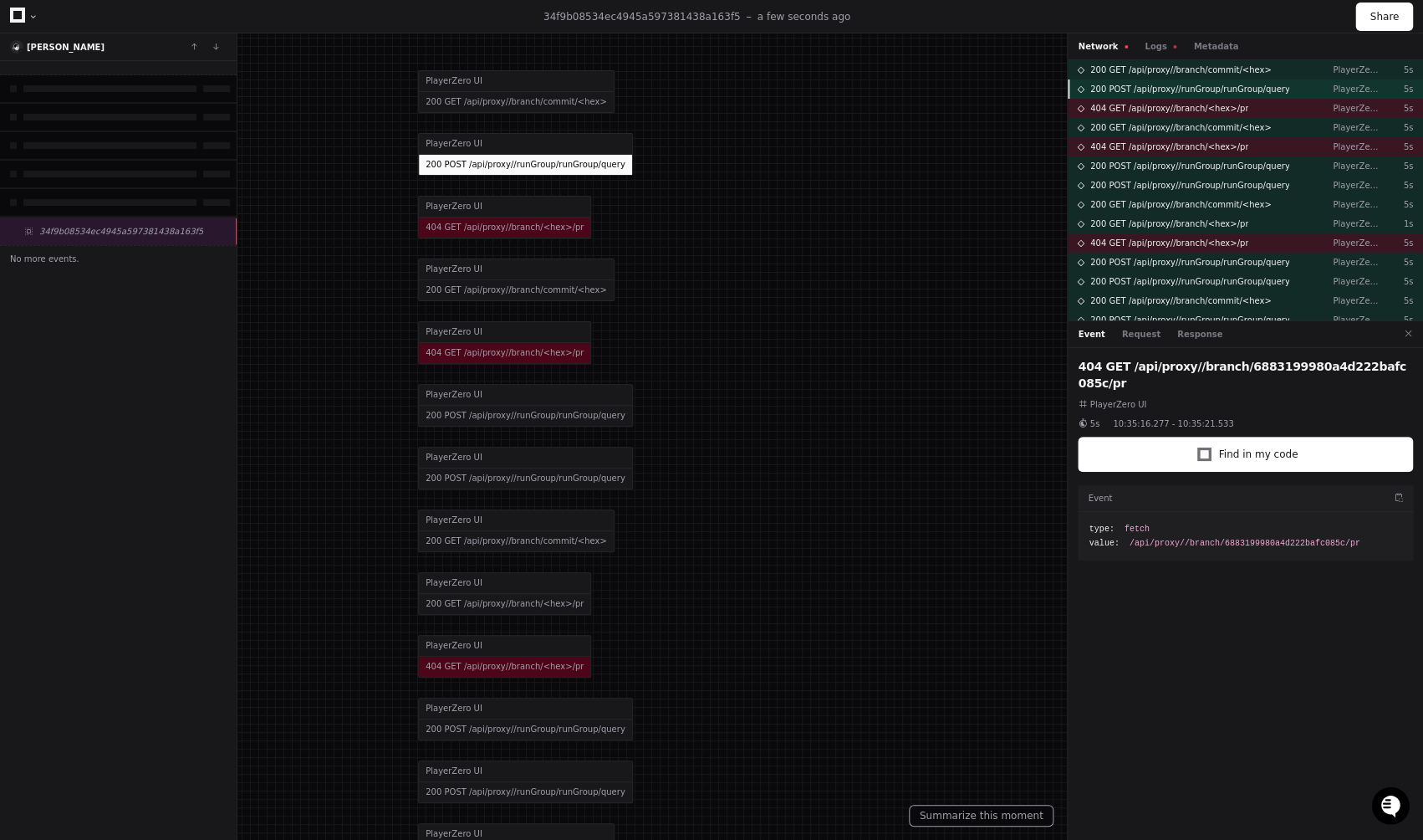
click at [1256, 92] on span "200 POST /api/proxy//runGroup/runGroup/query" at bounding box center [1190, 89] width 200 height 12
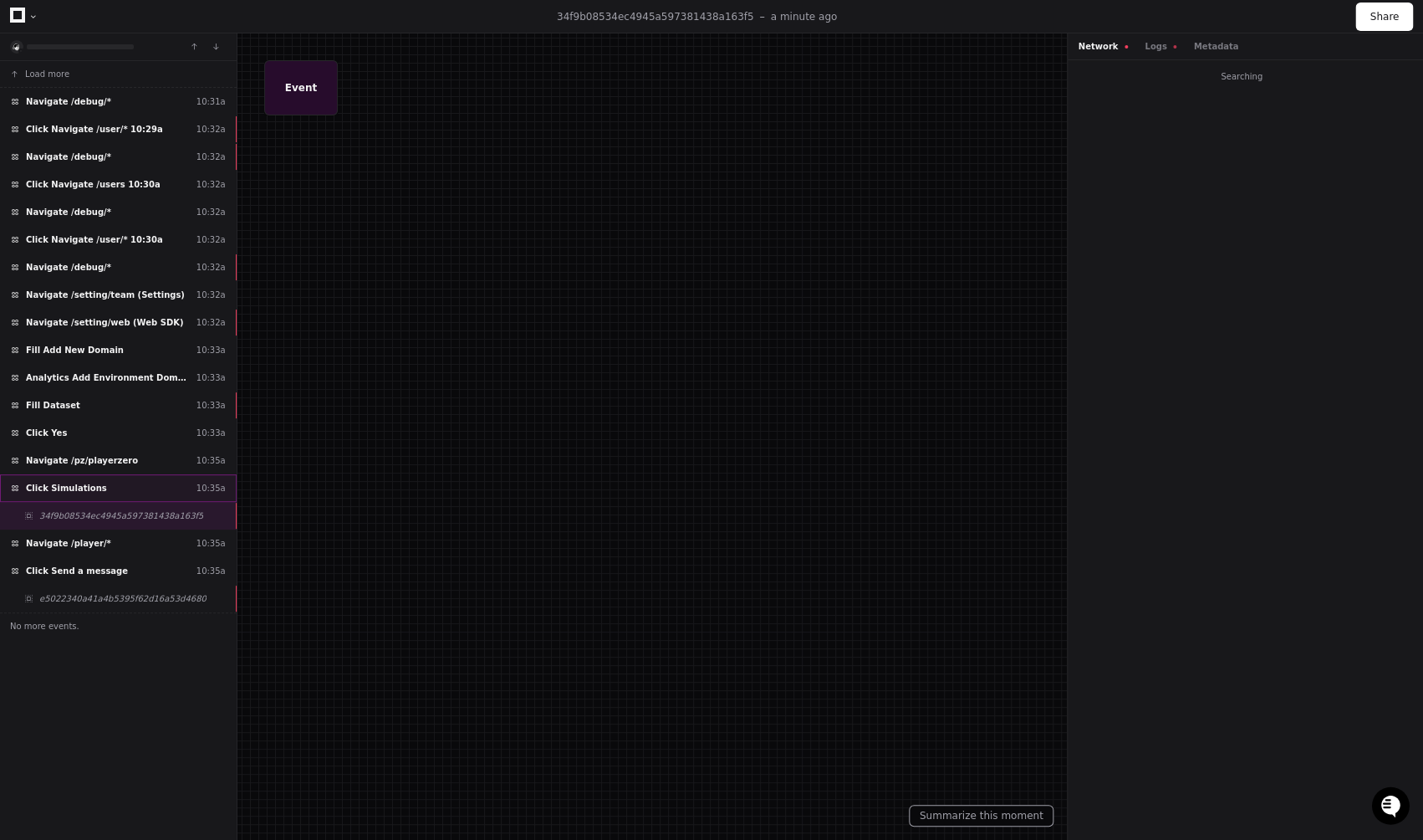
click at [83, 497] on div "Click Simulations 10:35a" at bounding box center [118, 488] width 236 height 28
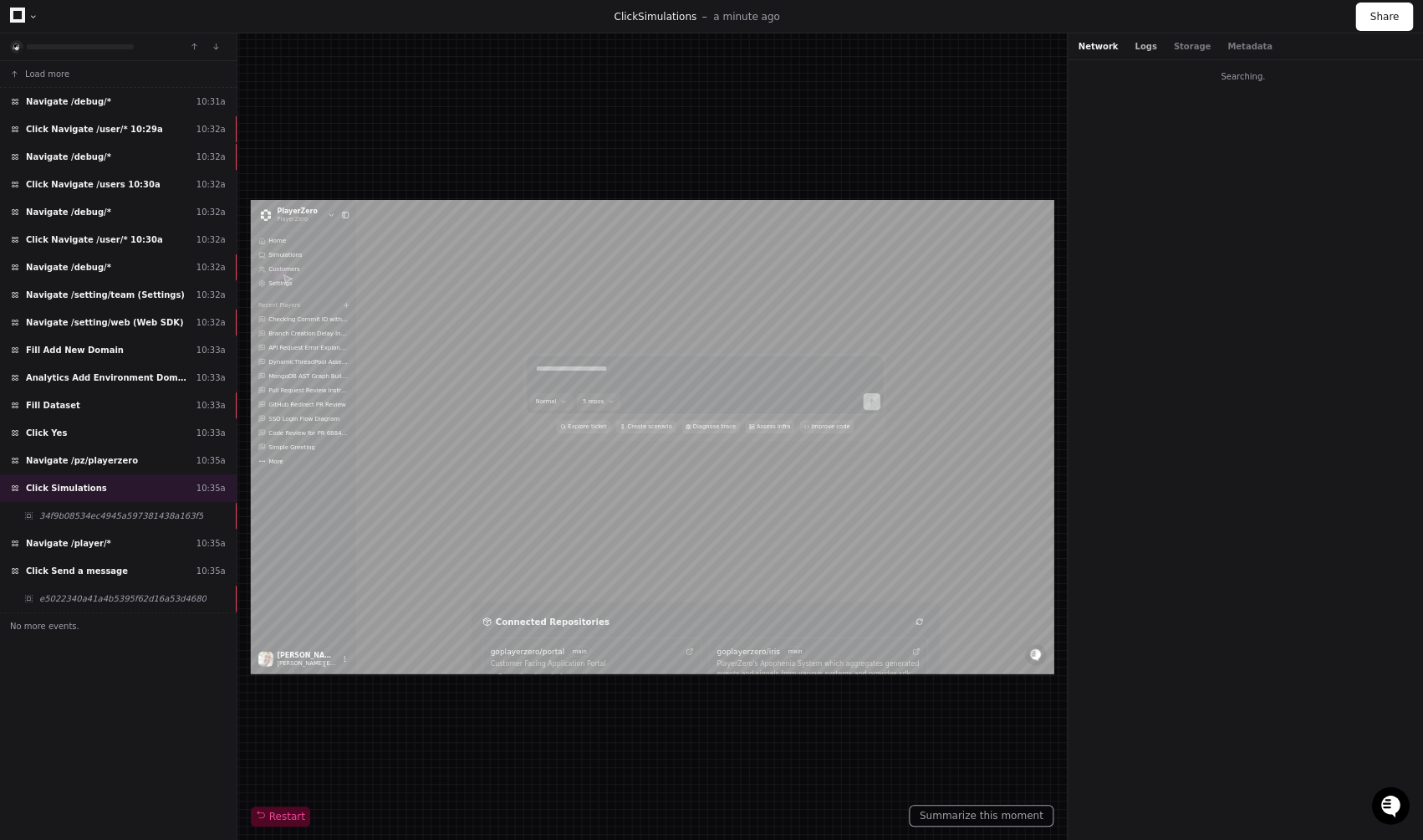
click at [1143, 49] on button "Logs" at bounding box center [1145, 46] width 21 height 12
click at [1174, 48] on button "Storage" at bounding box center [1191, 46] width 36 height 12
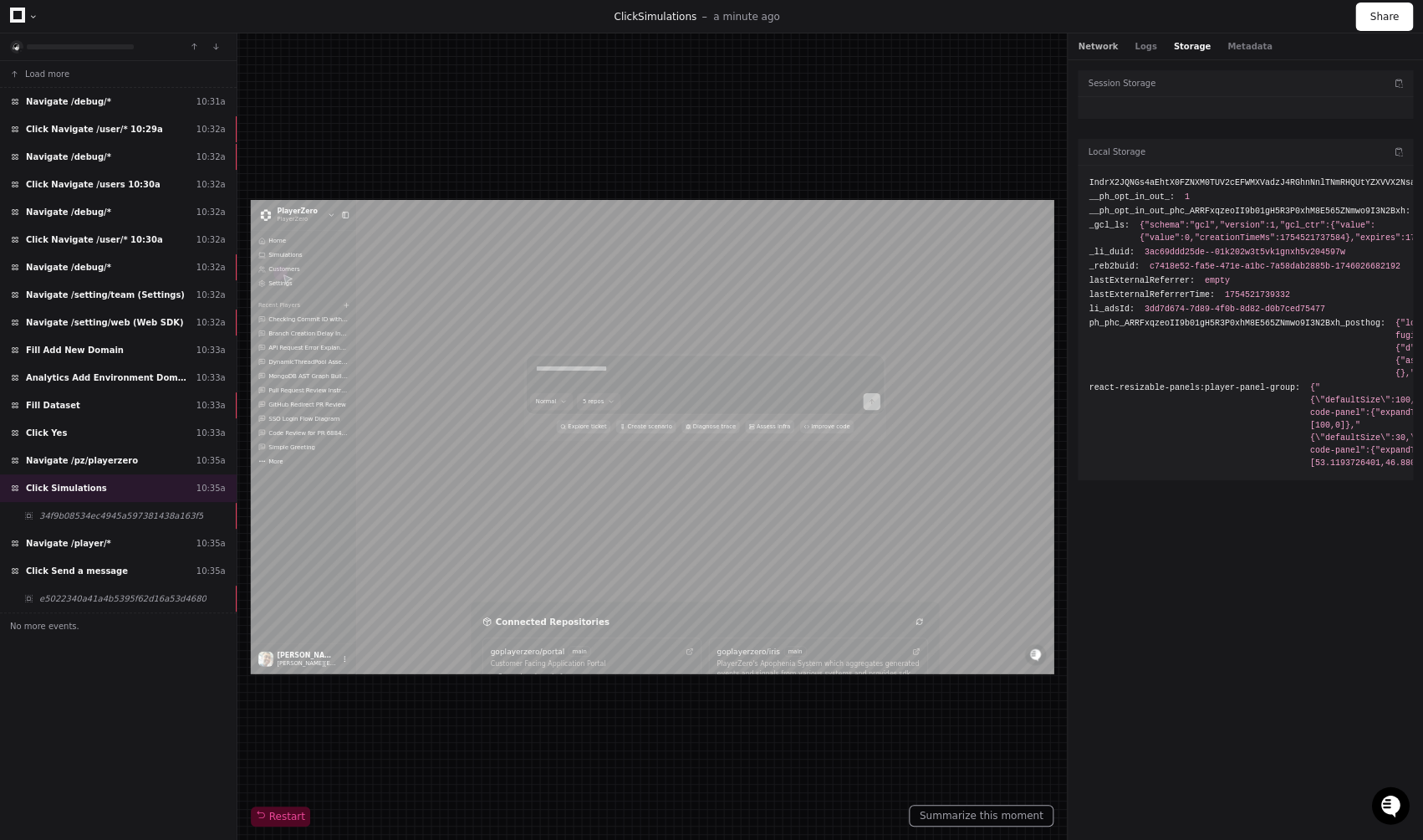
click at [1108, 51] on button "Network" at bounding box center [1098, 46] width 40 height 12
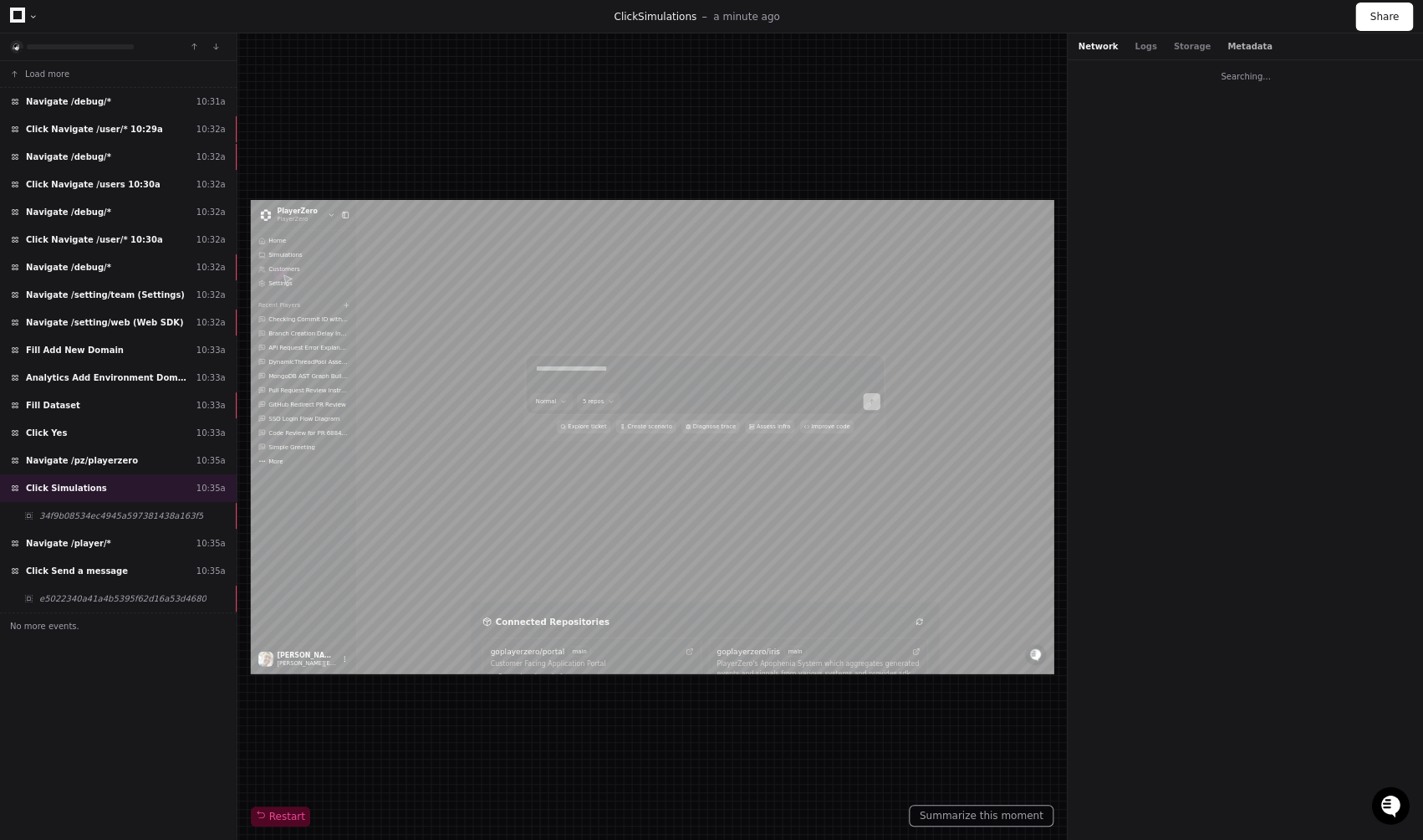
click at [1245, 47] on button "Metadata" at bounding box center [1250, 46] width 45 height 12
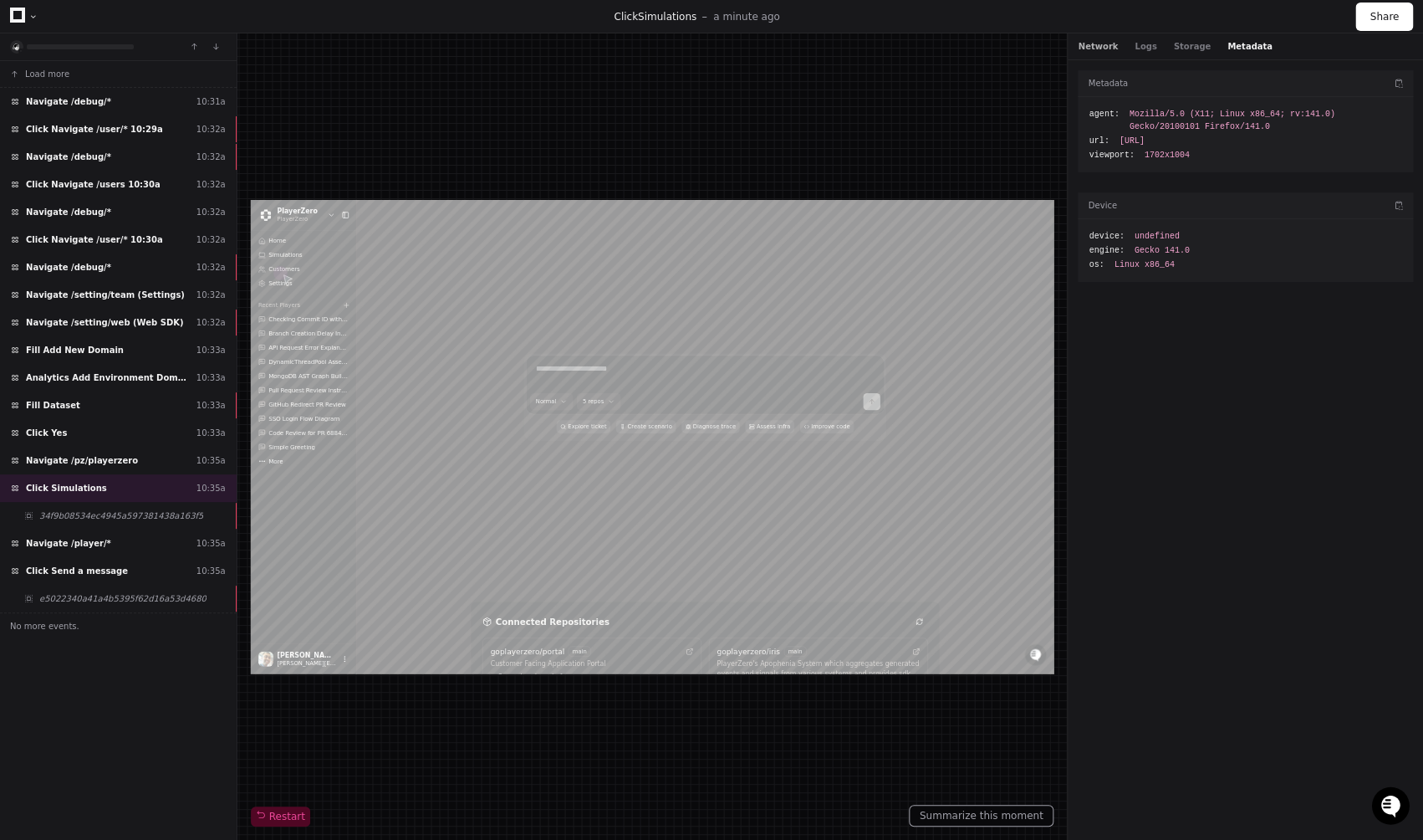
click at [1103, 49] on button "Network" at bounding box center [1098, 46] width 40 height 12
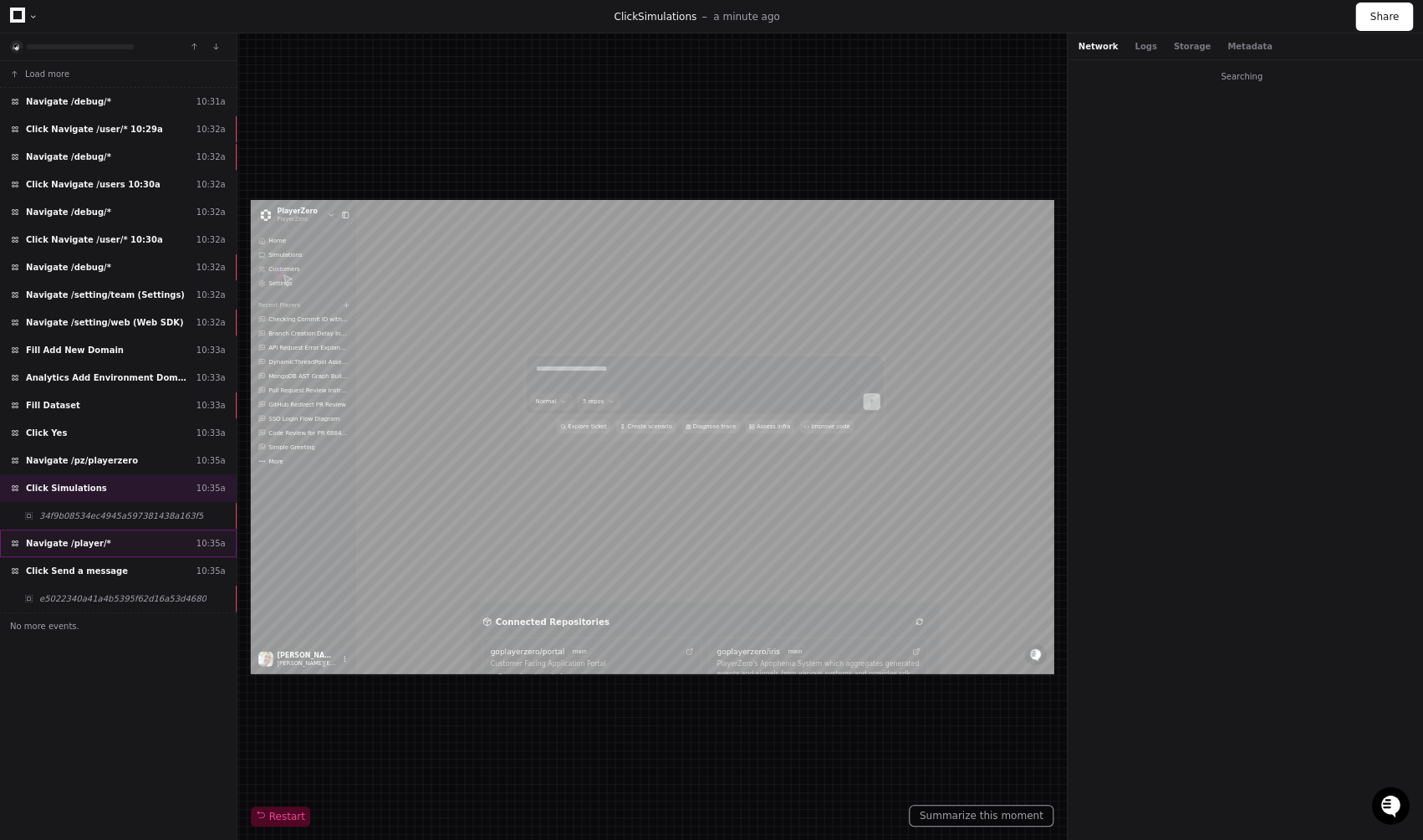
click at [85, 548] on span "Navigate /player/*" at bounding box center [68, 543] width 85 height 12
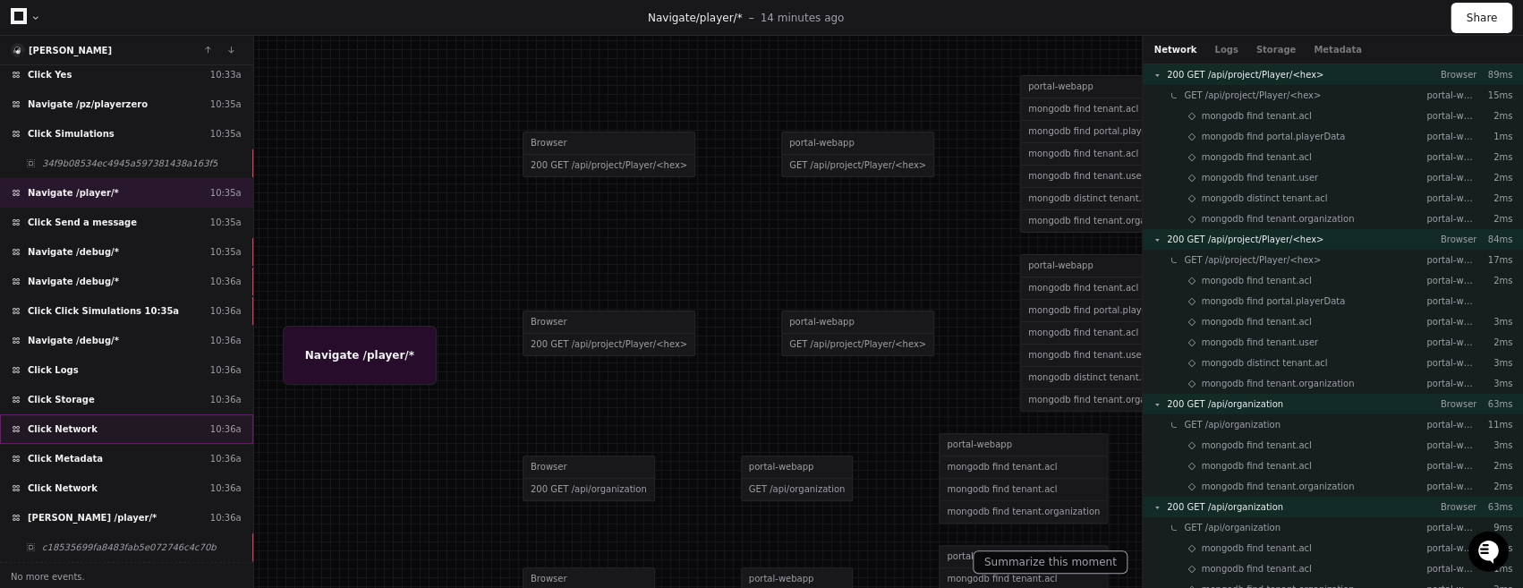
scroll to position [361, 0]
click at [87, 309] on span "Click Click Simulations 10:35a" at bounding box center [103, 308] width 151 height 13
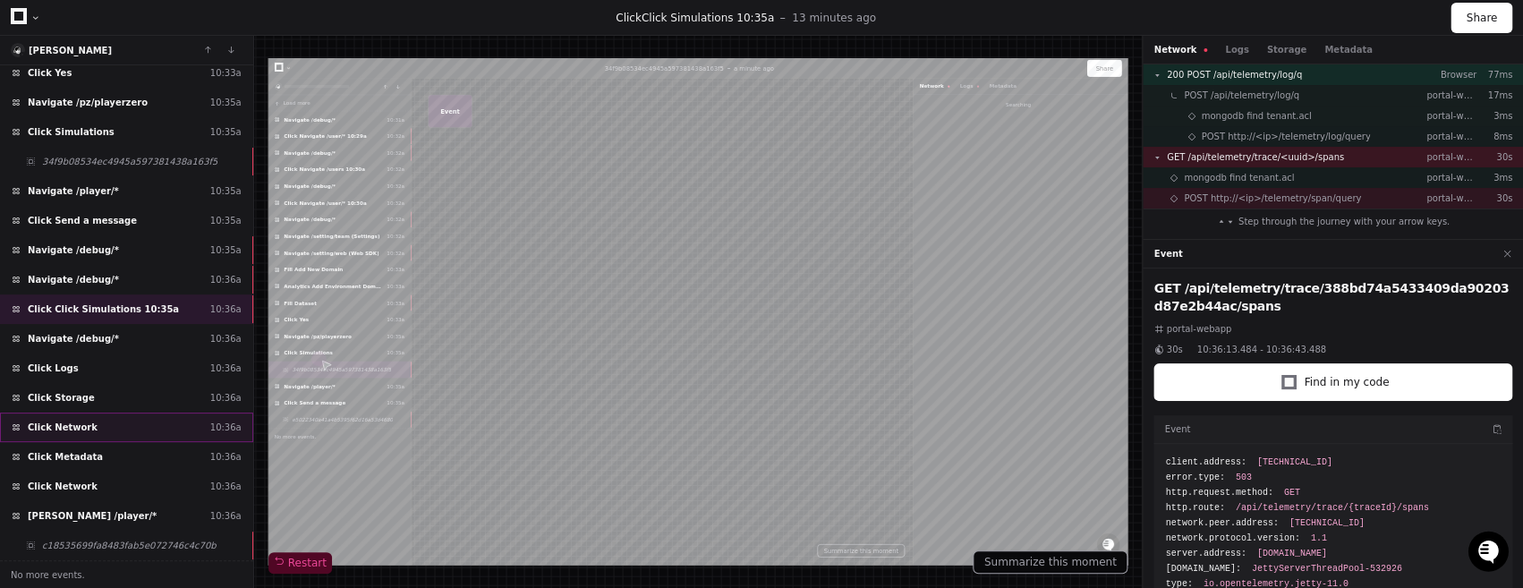
click at [93, 417] on div "Click Network 10:36a" at bounding box center [126, 428] width 253 height 30
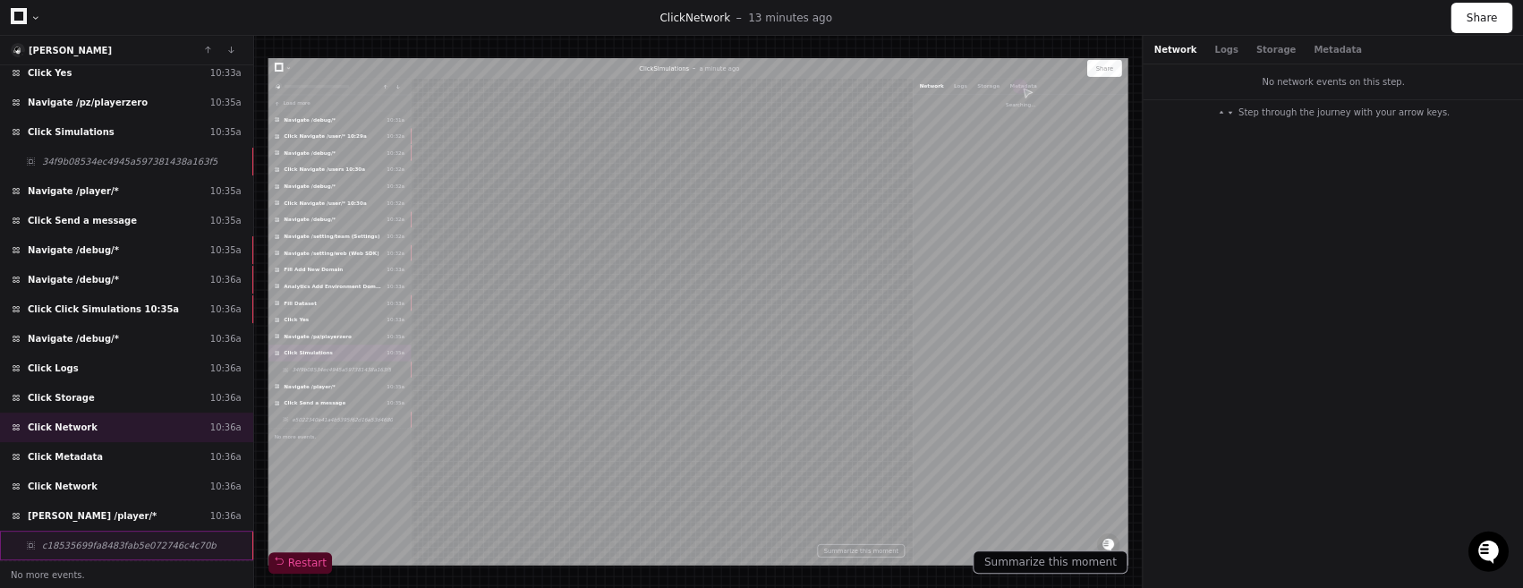
click at [86, 541] on span "c18535699fa8483fab5e072746c4c70b" at bounding box center [129, 545] width 175 height 13
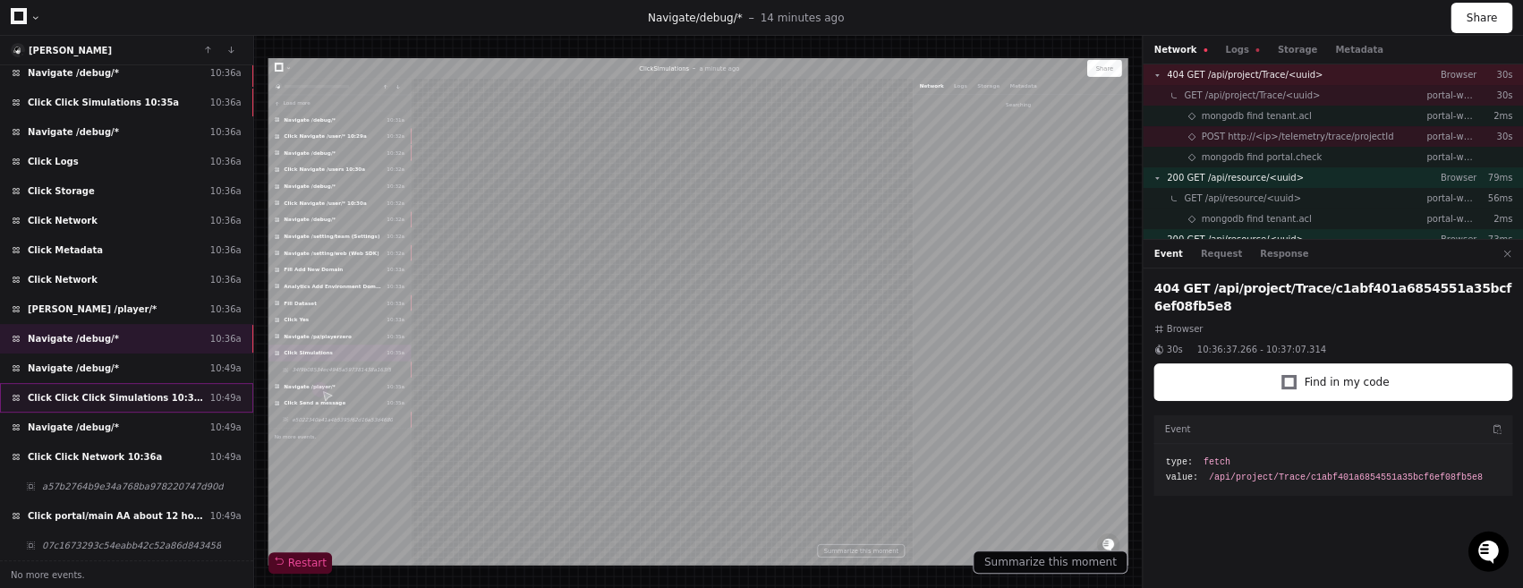
click at [129, 399] on span "Click Click Click Simulations 10:35a" at bounding box center [115, 397] width 175 height 13
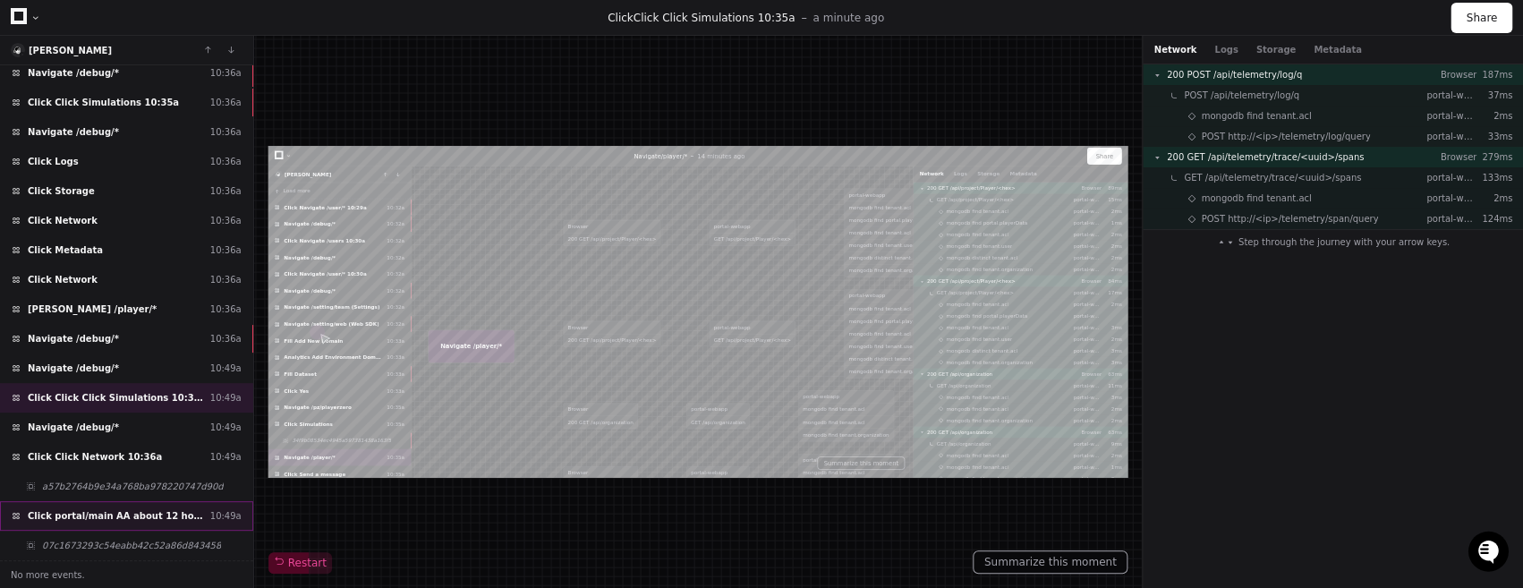
click at [131, 508] on div "Click portal/main AA about 12 hours ago [DATE] 10:49a" at bounding box center [126, 516] width 253 height 30
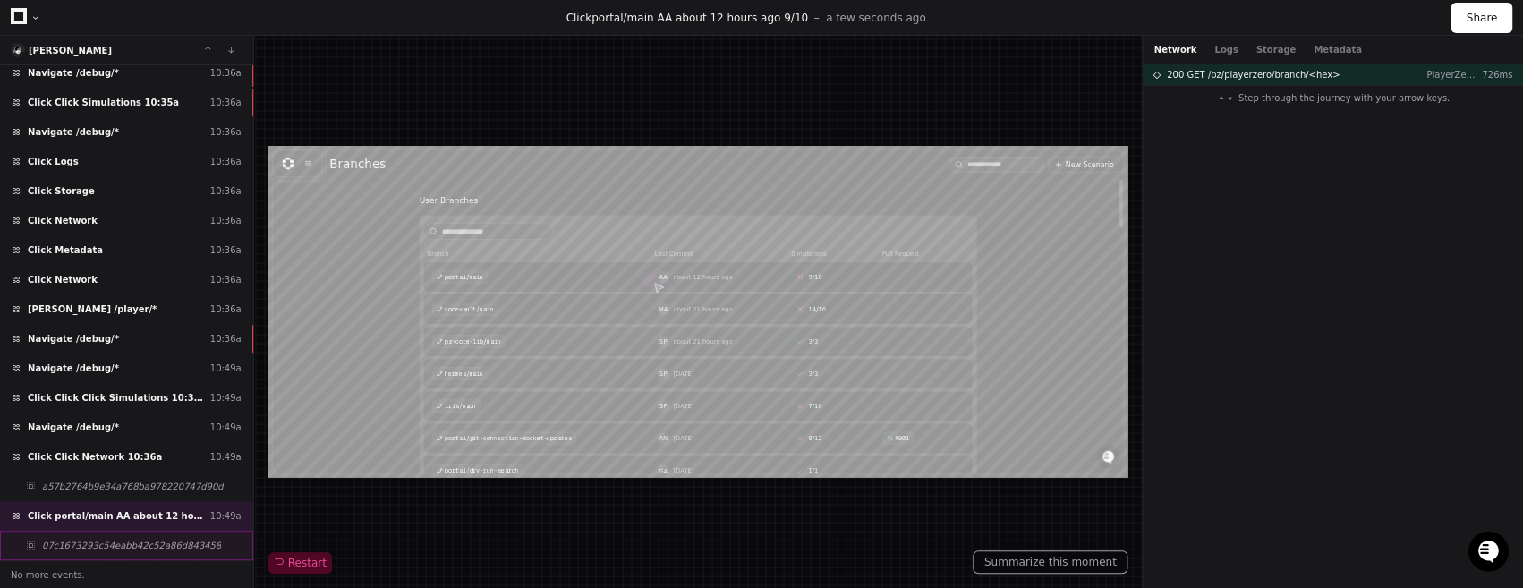
click at [135, 536] on div "07c1673293c54eabb42c52a86d843458" at bounding box center [126, 546] width 253 height 30
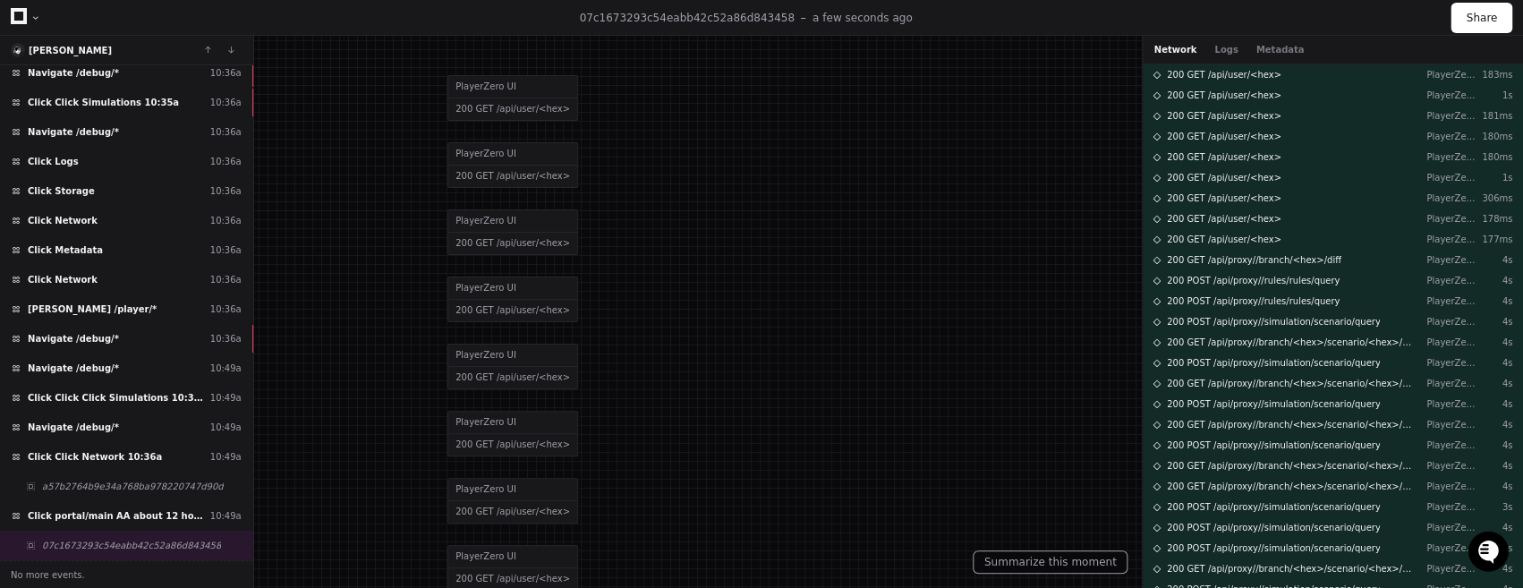
click at [1229, 43] on div "Network Logs Metadata" at bounding box center [1229, 49] width 150 height 13
click at [1224, 53] on button "Logs" at bounding box center [1225, 49] width 23 height 13
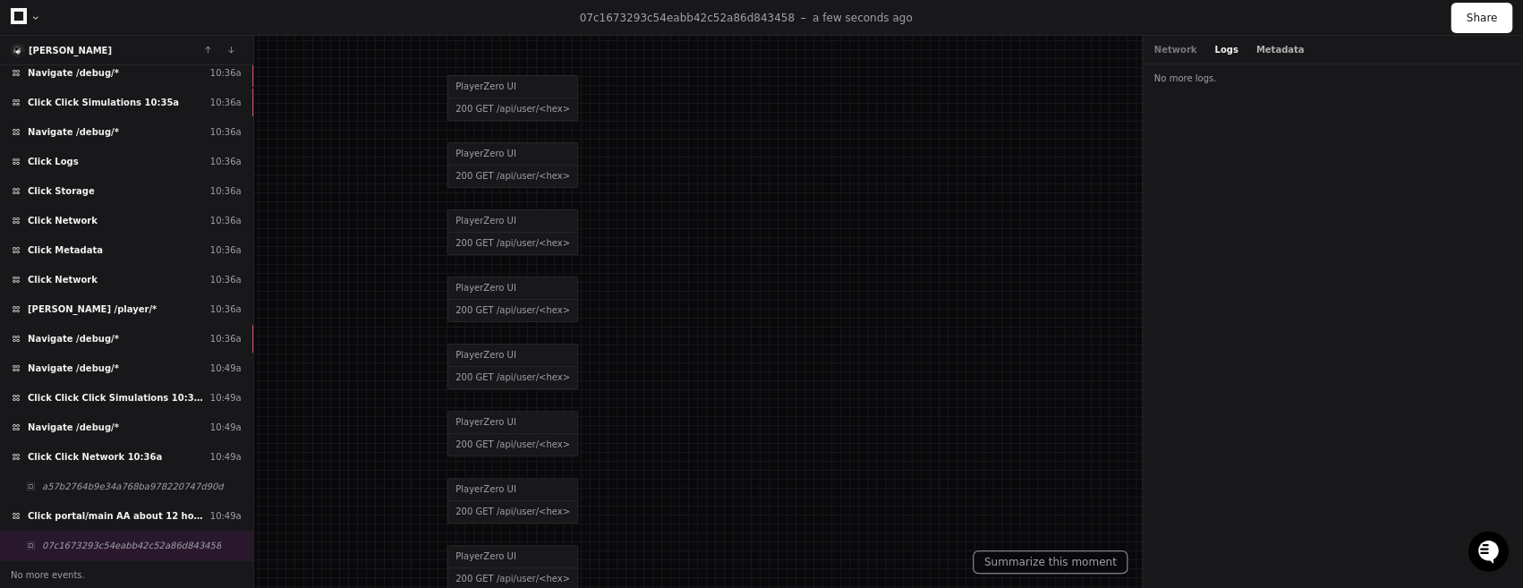
click at [1265, 51] on button "Metadata" at bounding box center [1280, 49] width 48 height 13
click at [1225, 51] on button "Logs" at bounding box center [1225, 49] width 23 height 13
click at [1172, 53] on button "Network" at bounding box center [1175, 49] width 43 height 13
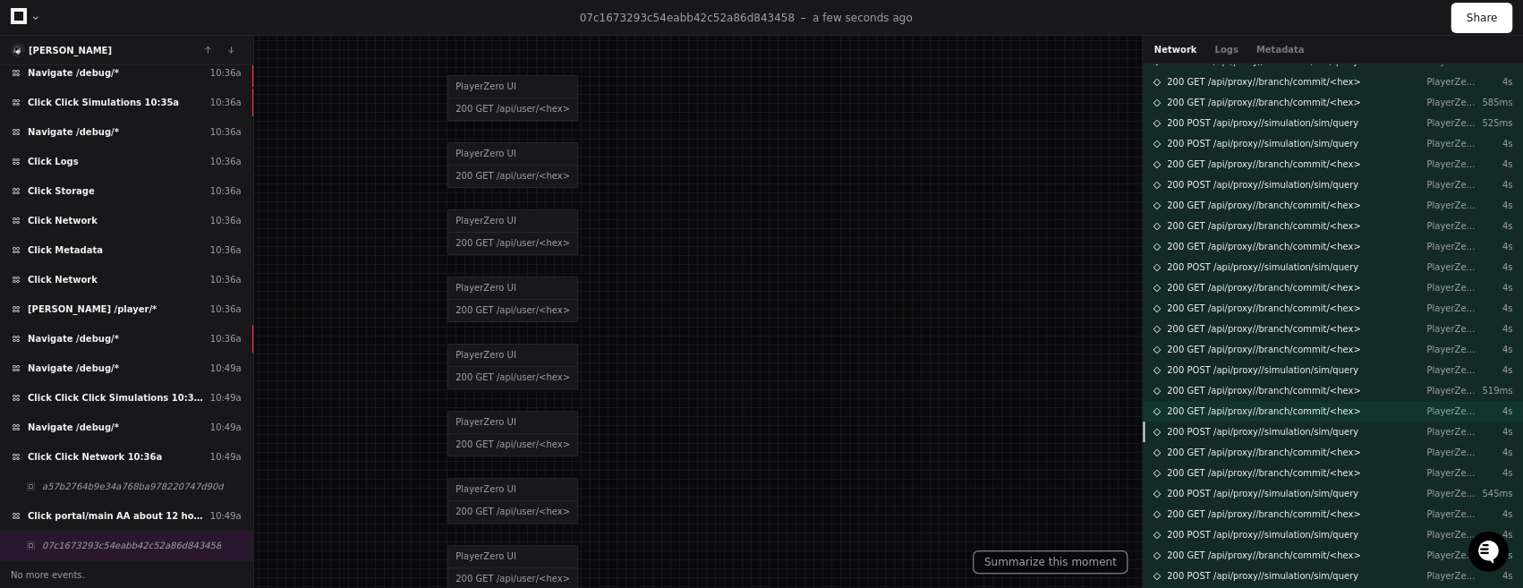
scroll to position [1353, 0]
click at [1234, 409] on span "200 GET /api/proxy//branch/commit/<hex>" at bounding box center [1264, 409] width 194 height 13
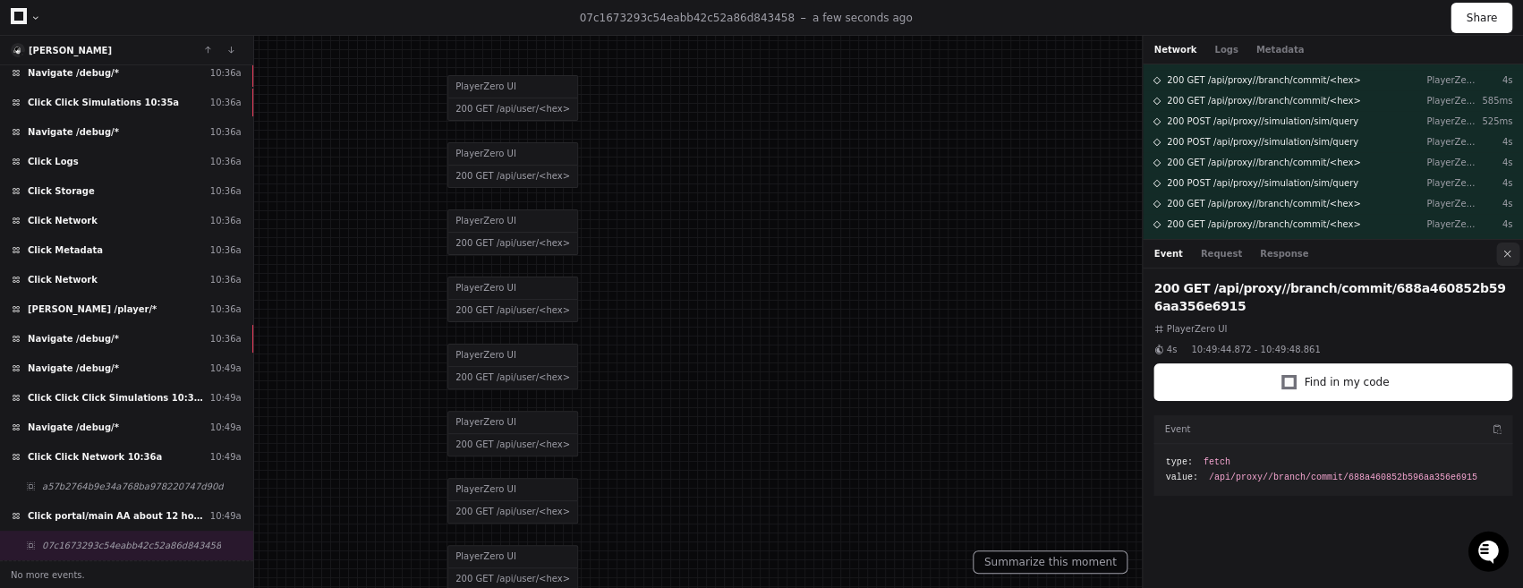
click at [1513, 257] on button at bounding box center [1507, 254] width 23 height 23
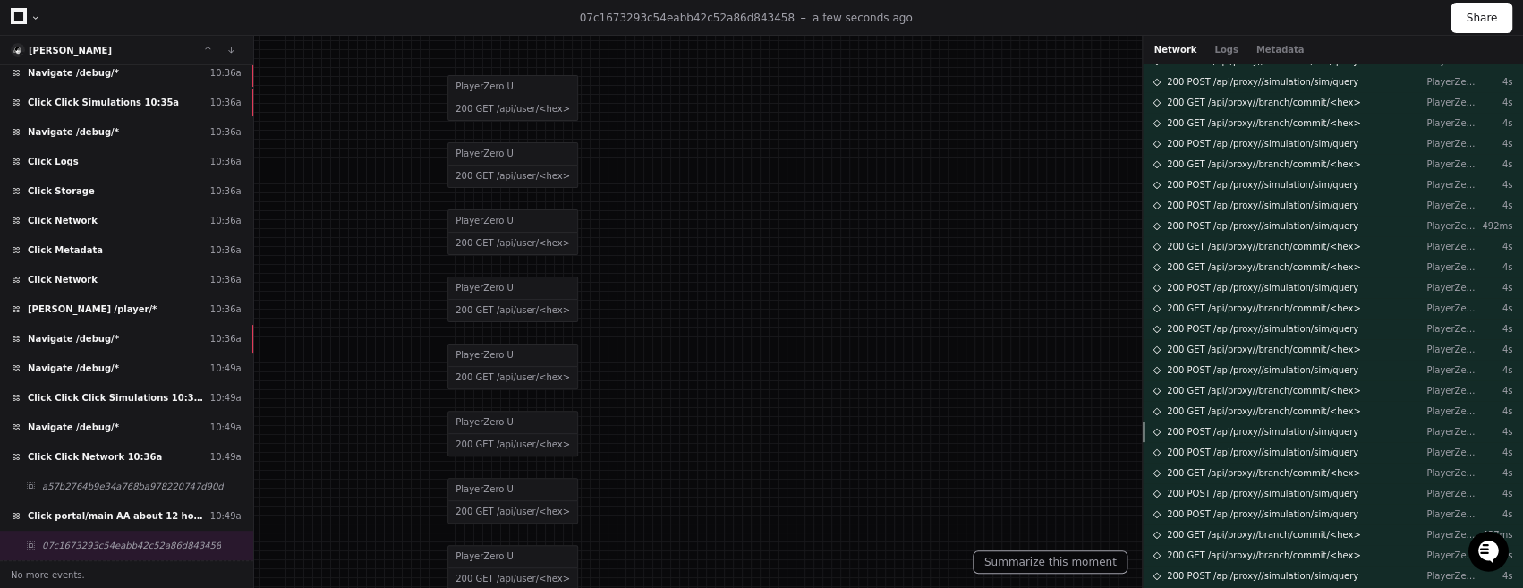
scroll to position [651, 0]
click at [1230, 324] on span "200 POST /api/proxy//simulation/sim/query" at bounding box center [1263, 329] width 192 height 13
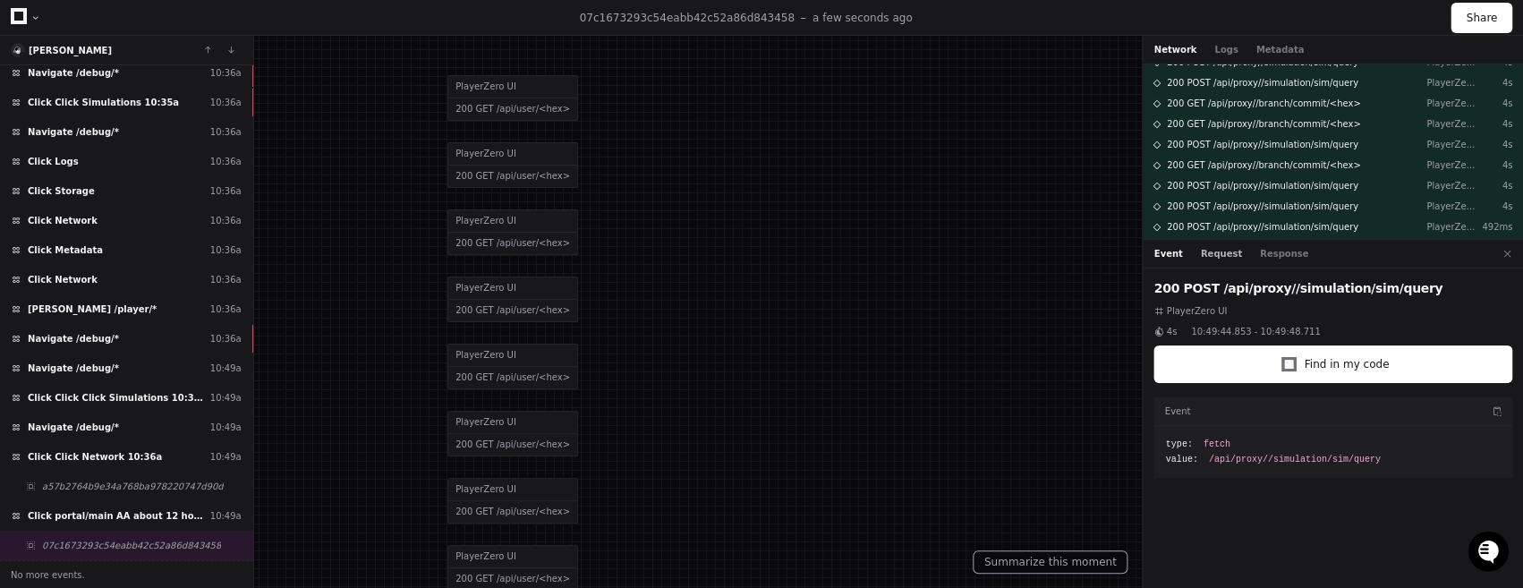
click at [1227, 258] on button "Request" at bounding box center [1221, 253] width 41 height 13
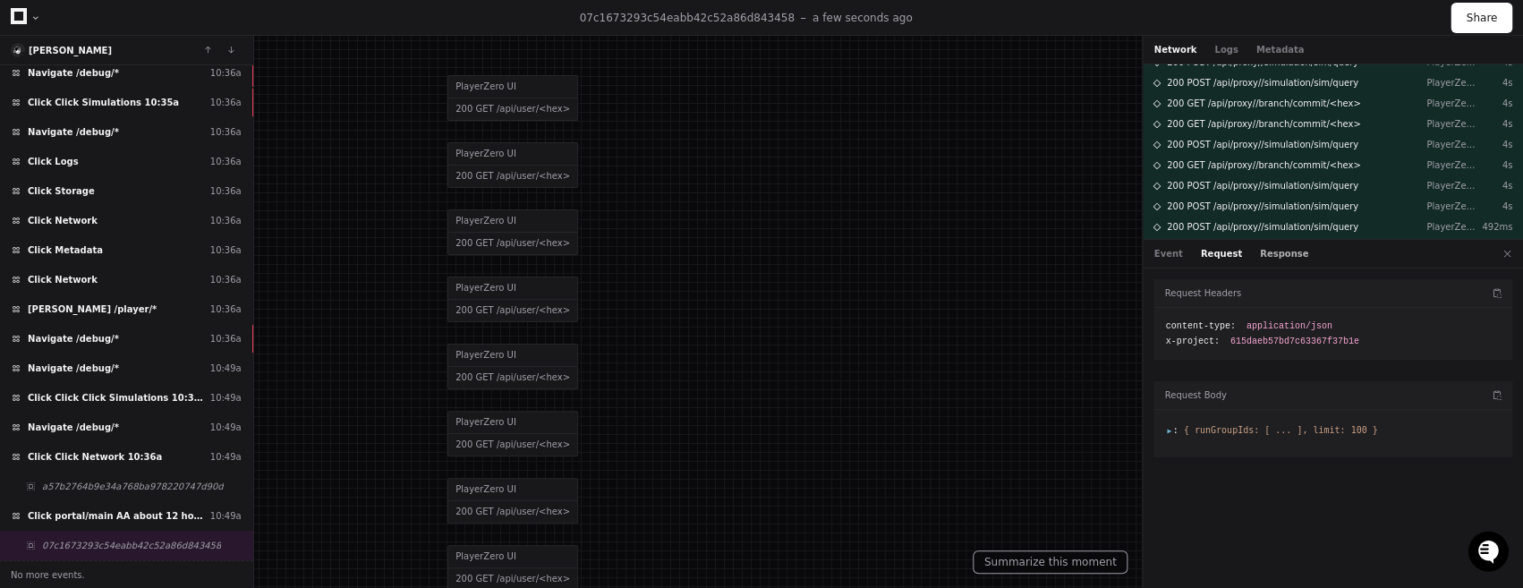
click at [1276, 256] on button "Response" at bounding box center [1284, 253] width 48 height 13
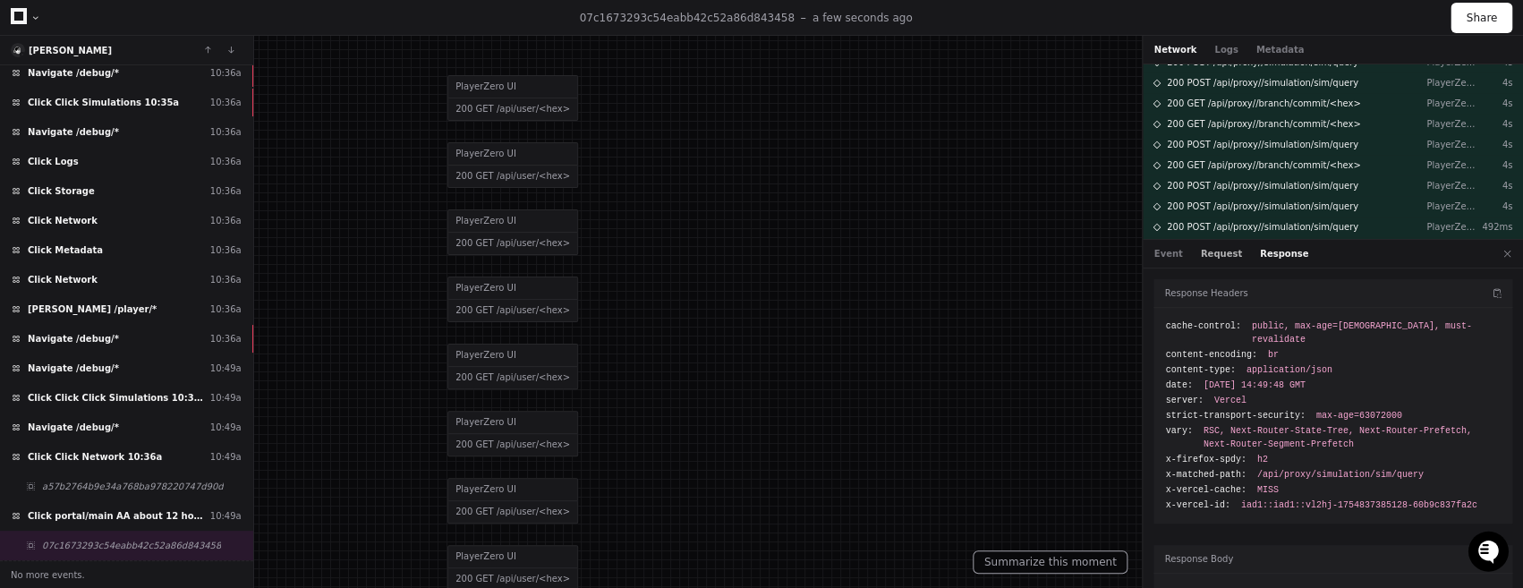
click at [1213, 254] on button "Request" at bounding box center [1221, 253] width 41 height 13
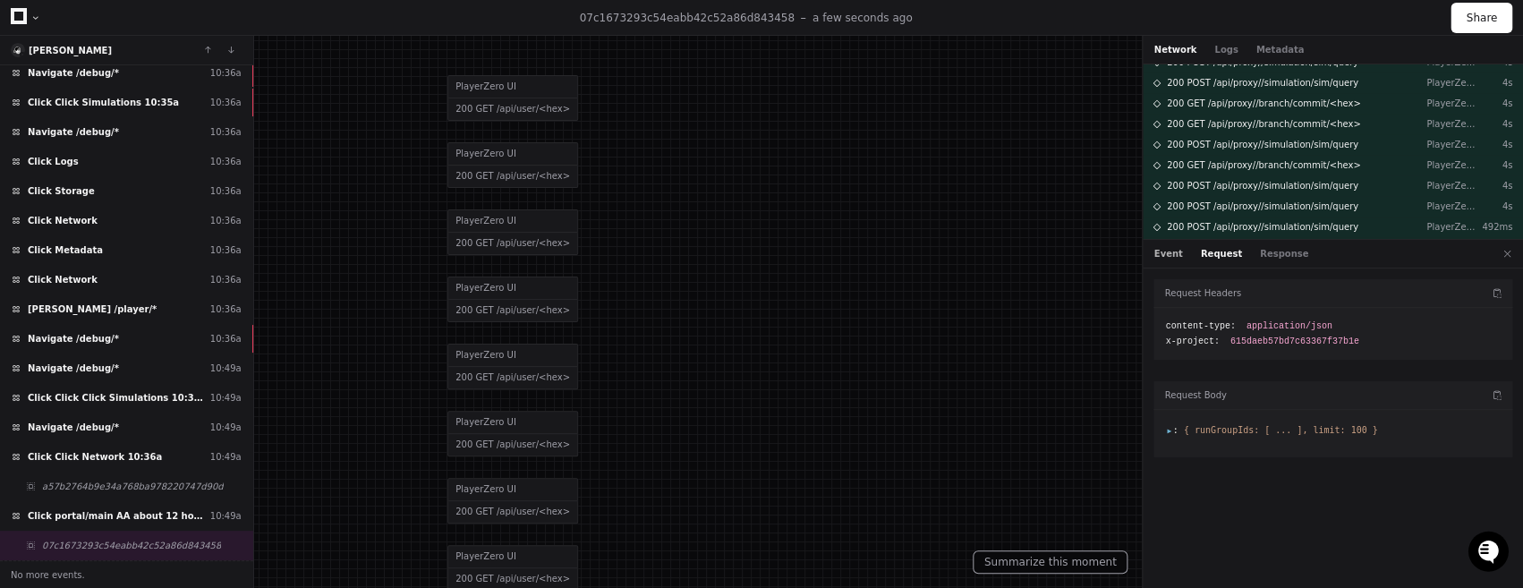
click at [1171, 258] on button "Event" at bounding box center [1168, 253] width 29 height 13
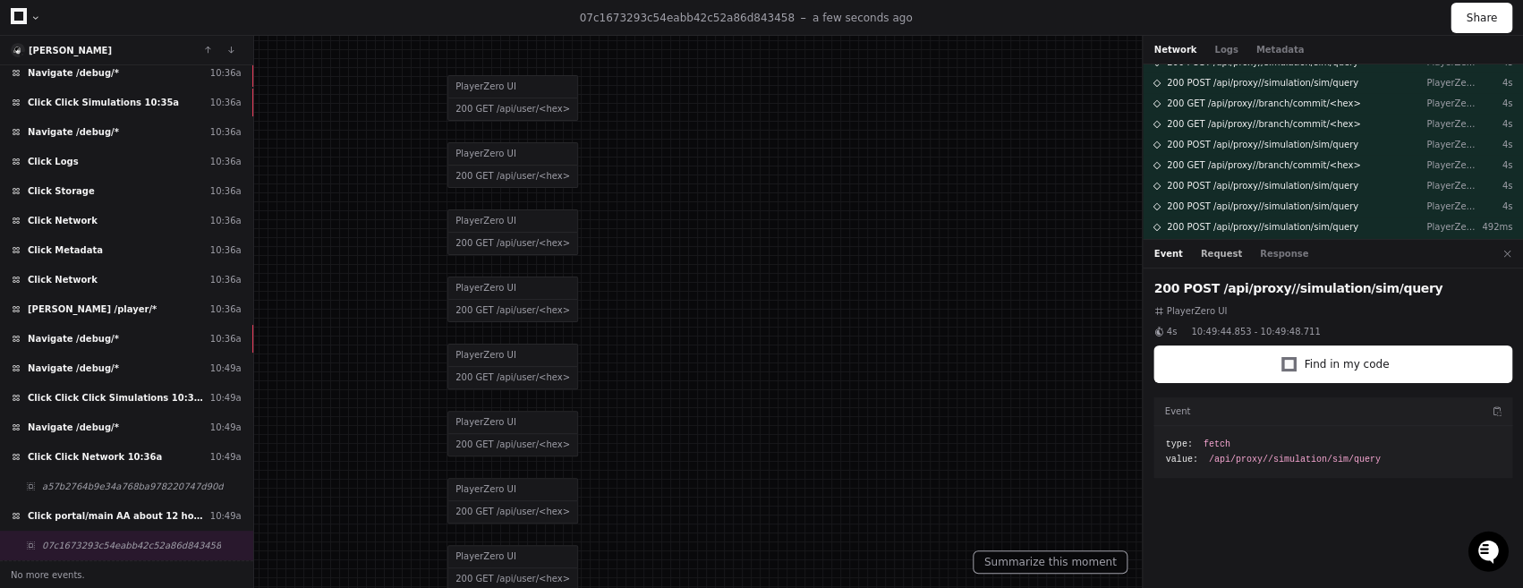
click at [1219, 254] on button "Request" at bounding box center [1221, 253] width 41 height 13
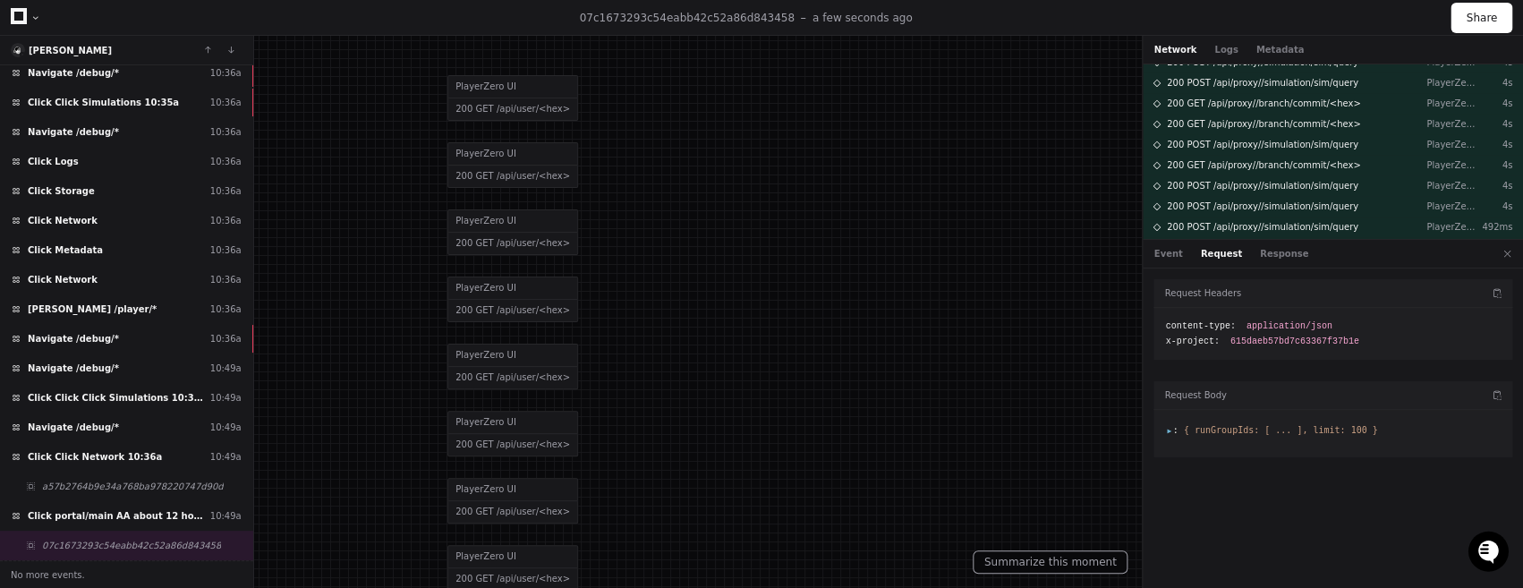
click at [1195, 436] on li ": { runGroupIds: [ ... ], limit: 100 }" at bounding box center [1333, 429] width 336 height 13
click at [1174, 430] on span ":" at bounding box center [1171, 430] width 13 height 10
click at [1234, 227] on span "200 POST /api/proxy//simulation/sim/query" at bounding box center [1263, 226] width 192 height 13
click at [1186, 444] on span "runGroupIds :" at bounding box center [1215, 443] width 72 height 13
click at [1231, 220] on div "200 POST /api/proxy//simulation/sim/query PlayerZero UI 492ms" at bounding box center [1333, 227] width 380 height 21
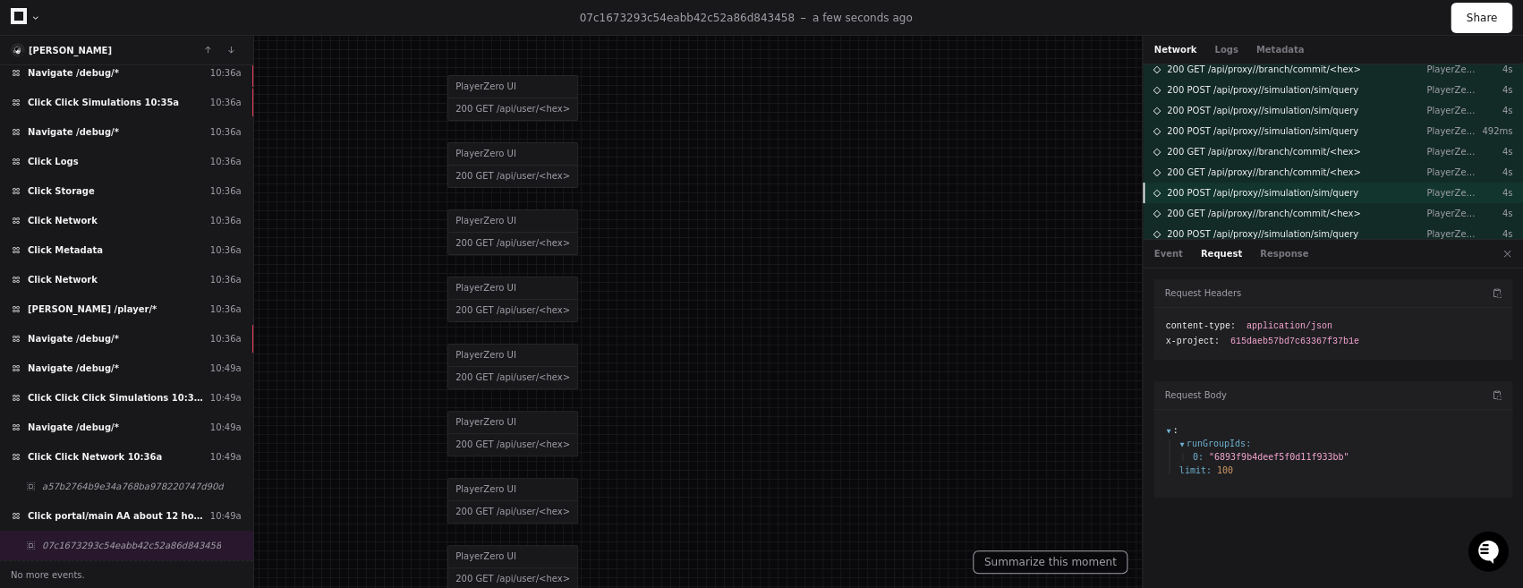
scroll to position [747, 0]
click at [1240, 148] on span "200 GET /api/proxy//branch/commit/<hex>" at bounding box center [1264, 150] width 194 height 13
click at [1270, 246] on div "Event Request Response" at bounding box center [1333, 254] width 380 height 29
click at [1273, 257] on button "Response" at bounding box center [1284, 253] width 48 height 13
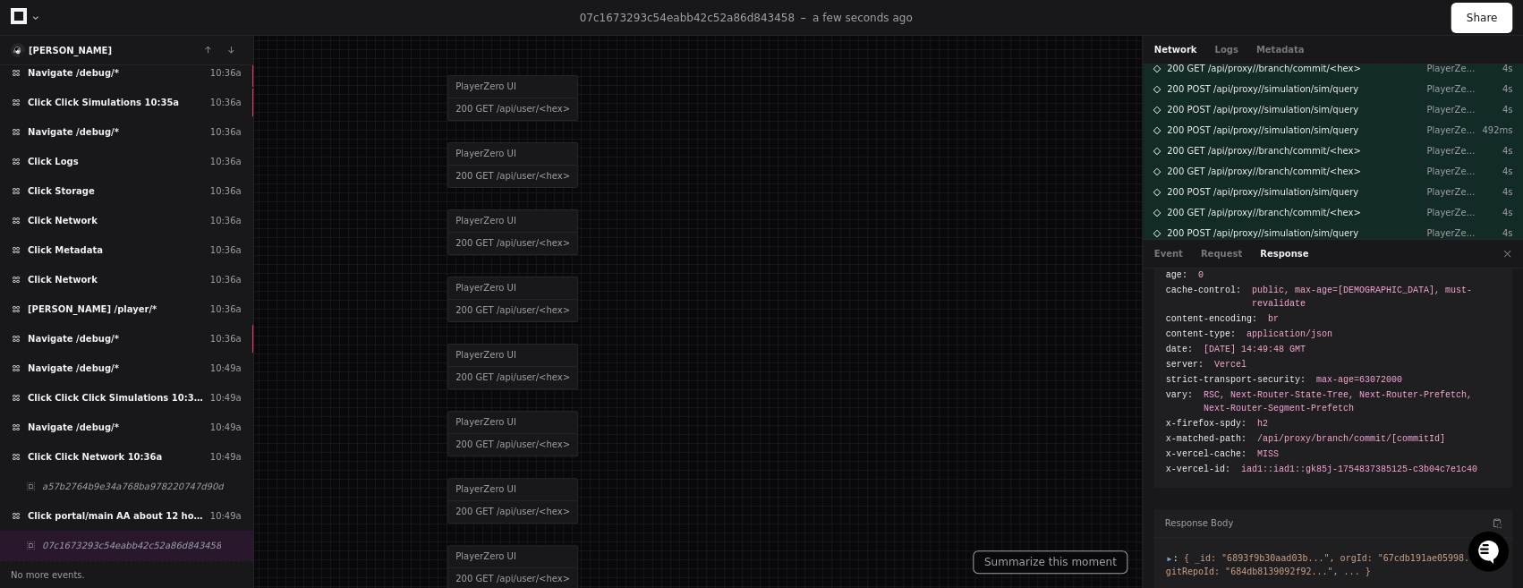
scroll to position [52, 0]
click at [1188, 552] on span "{ _id: "6893f9b30aad03b...", orgId: "67cdb191ae05998...", gitRepoId: "684db8139…" at bounding box center [1327, 563] width 325 height 23
click at [1168, 552] on span ":" at bounding box center [1171, 557] width 13 height 10
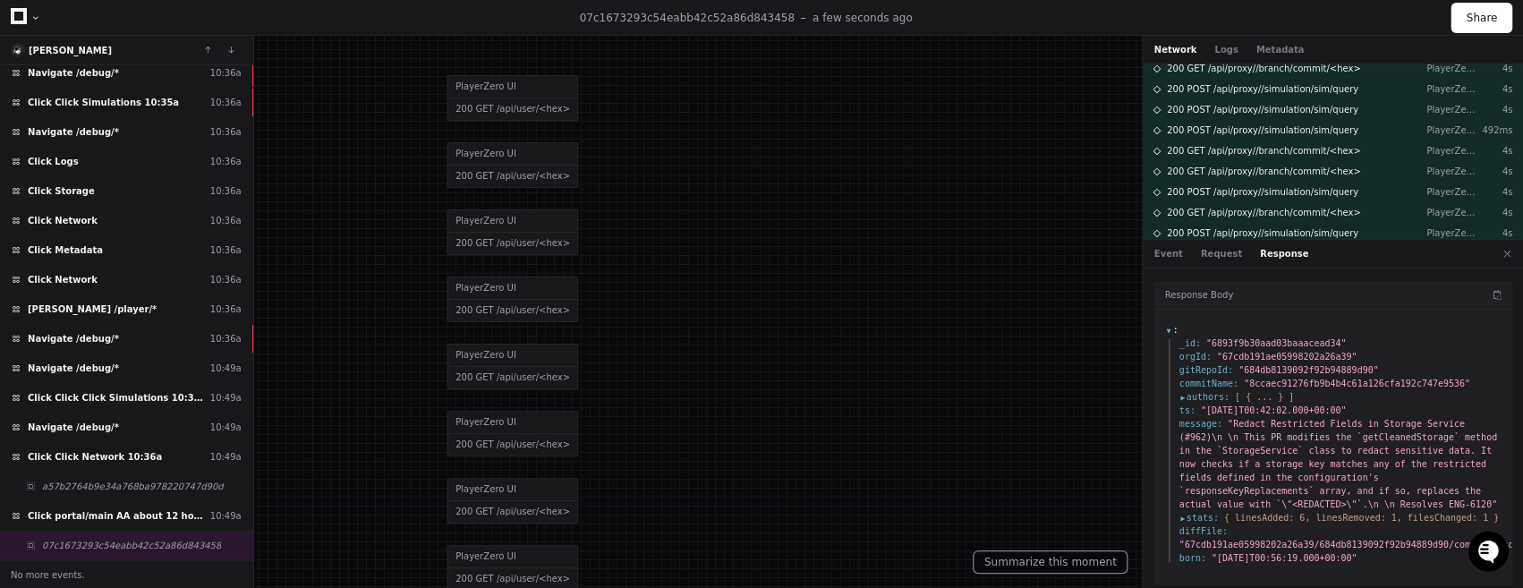
scroll to position [280, 0]
click at [1237, 155] on span "200 GET /api/proxy//branch/commit/<hex>" at bounding box center [1264, 150] width 194 height 13
click at [1236, 167] on span "200 GET /api/proxy//branch/commit/<hex>" at bounding box center [1264, 171] width 194 height 13
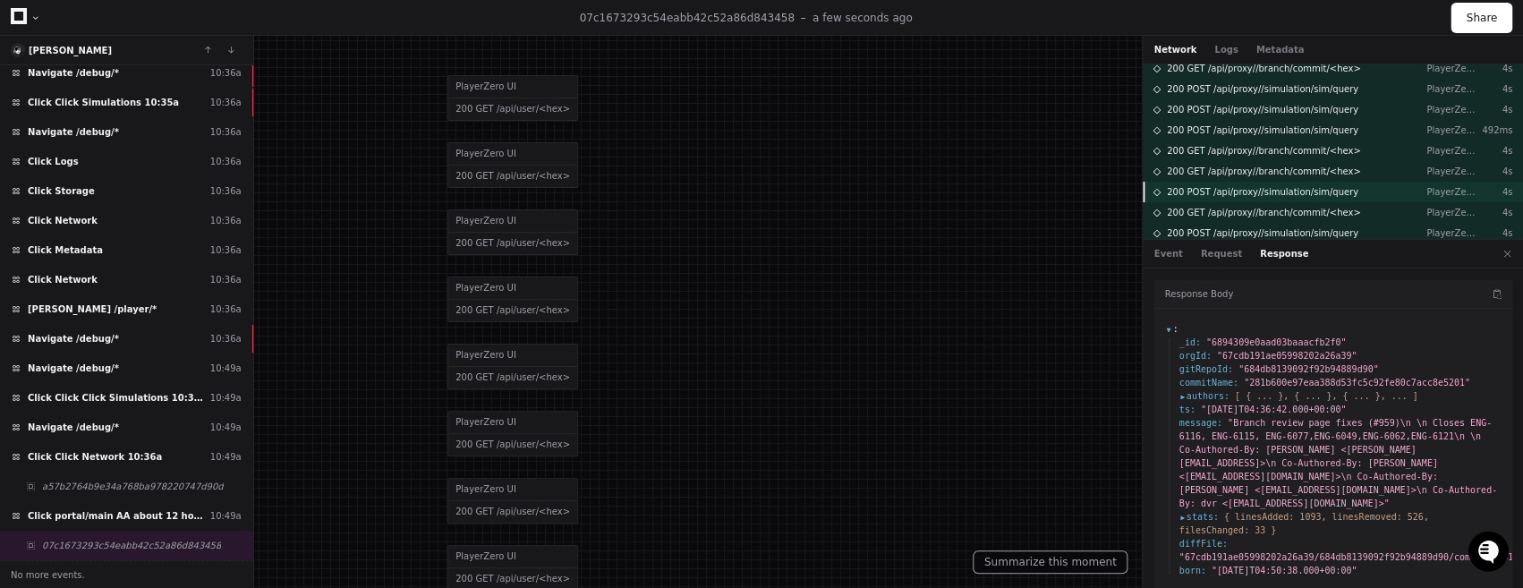
click at [1239, 196] on span "200 POST /api/proxy//simulation/sim/query" at bounding box center [1263, 191] width 192 height 13
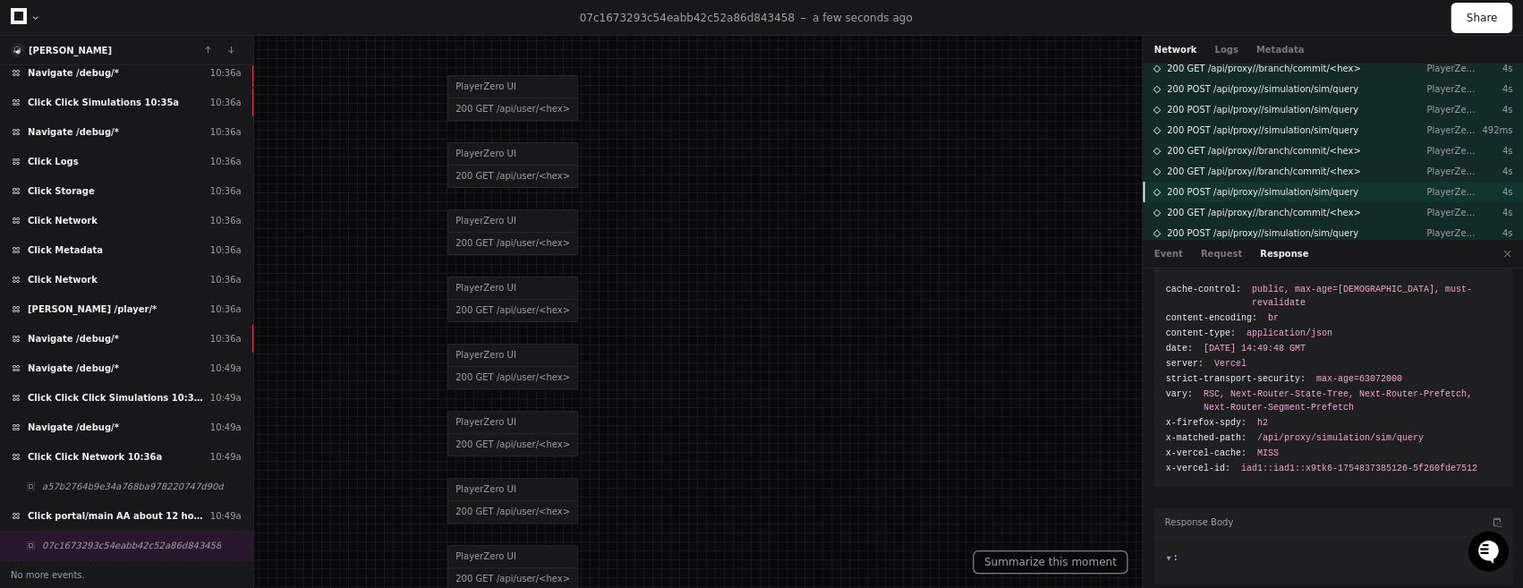
scroll to position [23, 0]
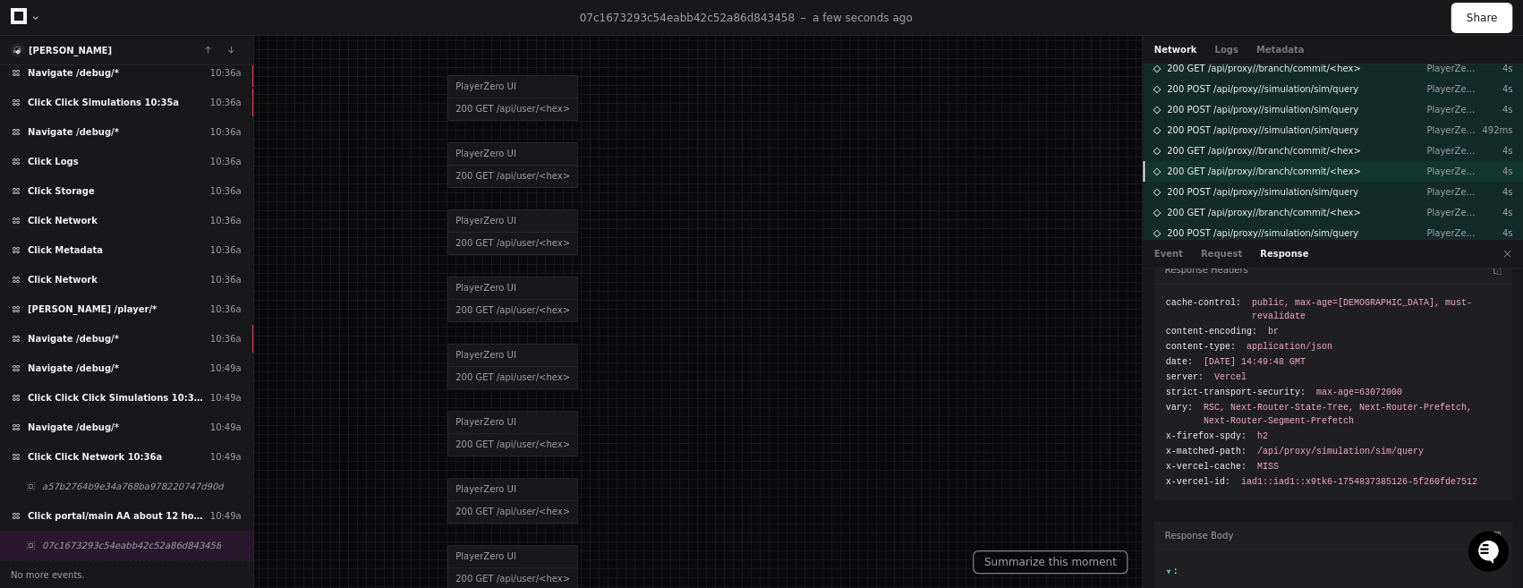
click at [1240, 179] on div "200 GET /api/proxy//branch/commit/<hex> PlayerZero UI 4s" at bounding box center [1333, 171] width 380 height 21
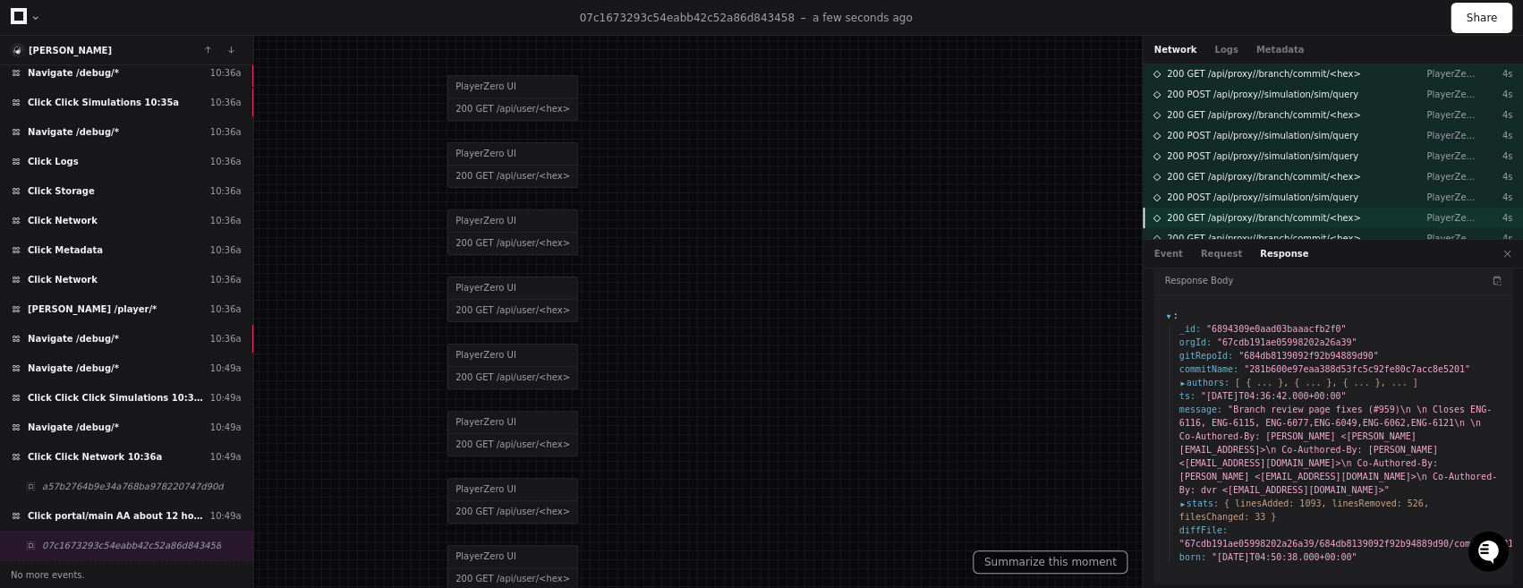
scroll to position [1134, 0]
click at [1255, 184] on div "200 GET /api/proxy//branch/commit/<hex> PlayerZero UI 4s" at bounding box center [1333, 176] width 380 height 21
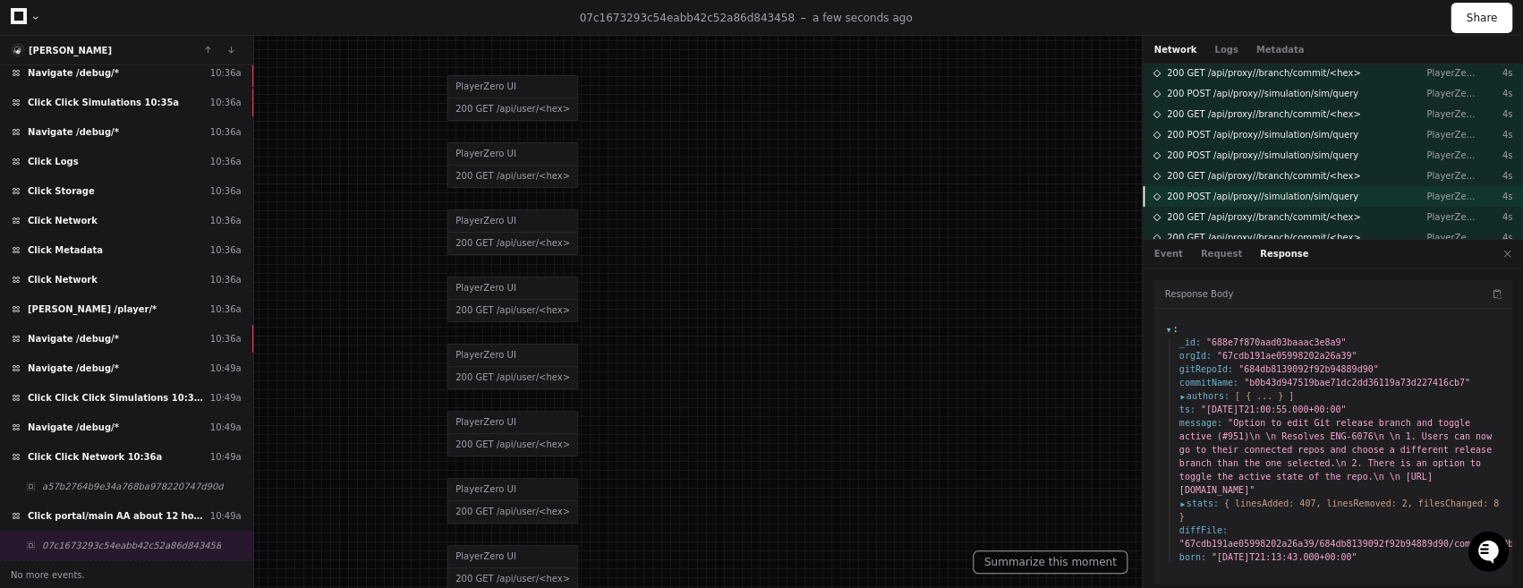
click at [1256, 198] on span "200 POST /api/proxy//simulation/sim/query" at bounding box center [1263, 196] width 192 height 13
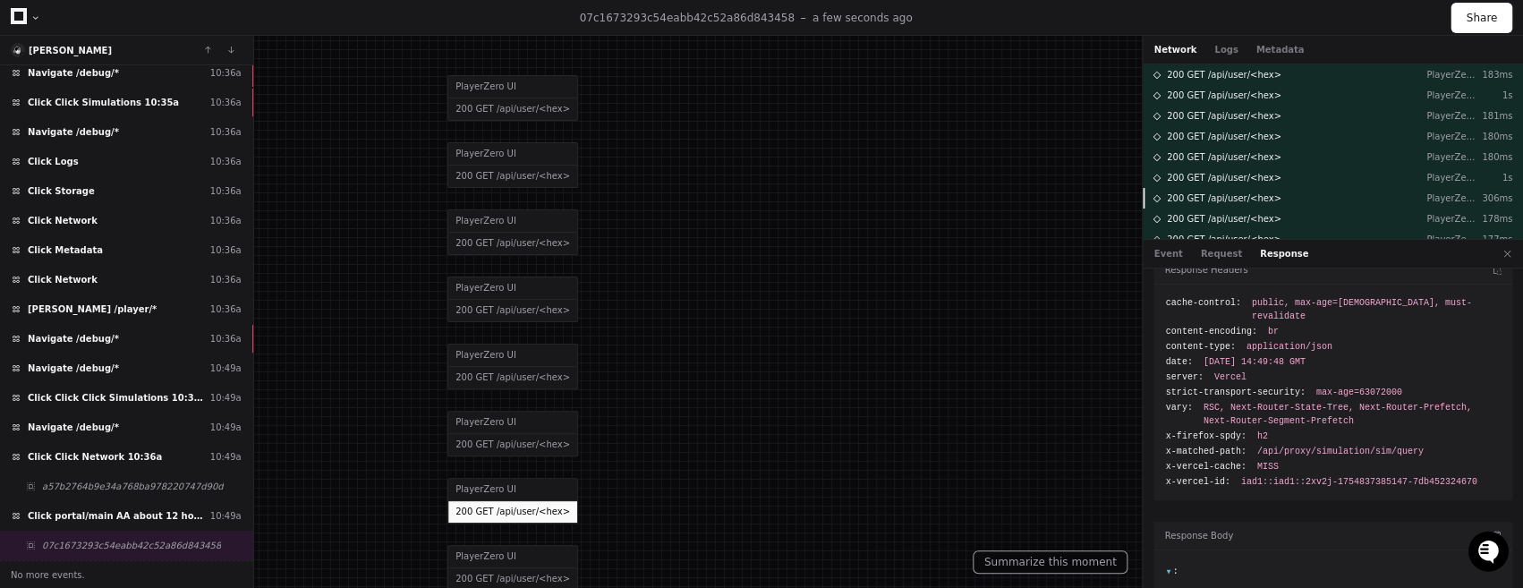
scroll to position [0, 0]
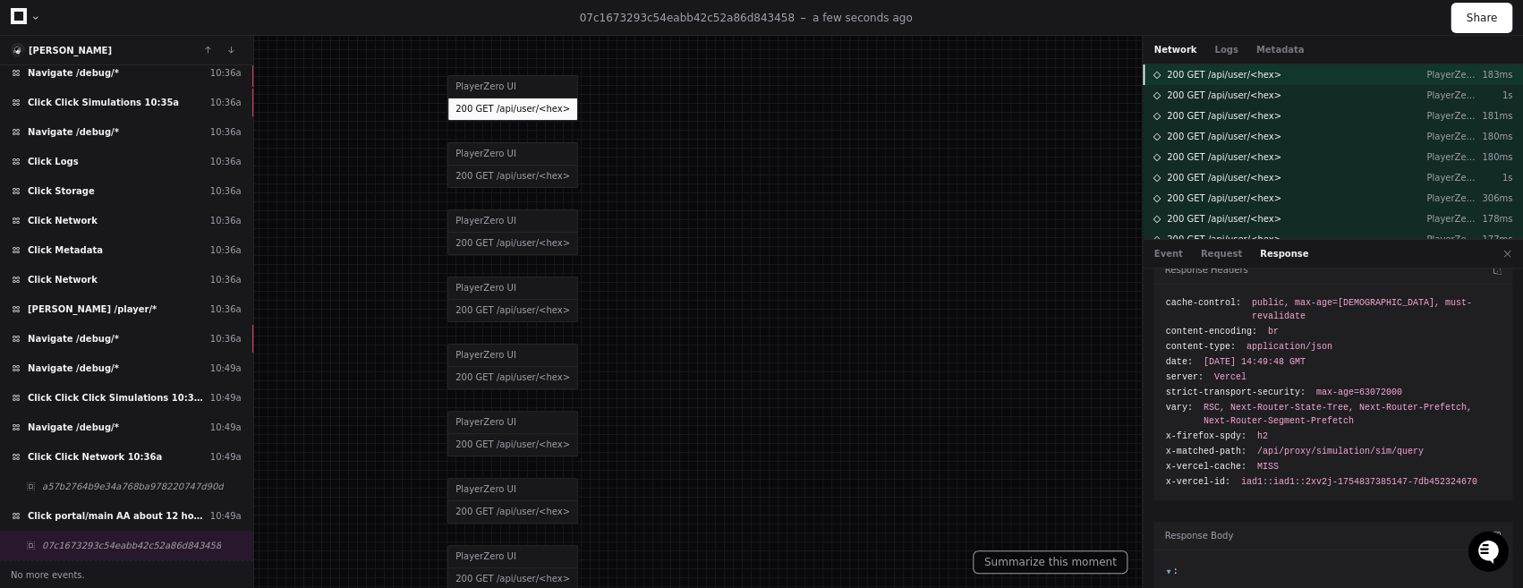
click at [1231, 77] on span "200 GET /api/user/<hex>" at bounding box center [1224, 74] width 115 height 13
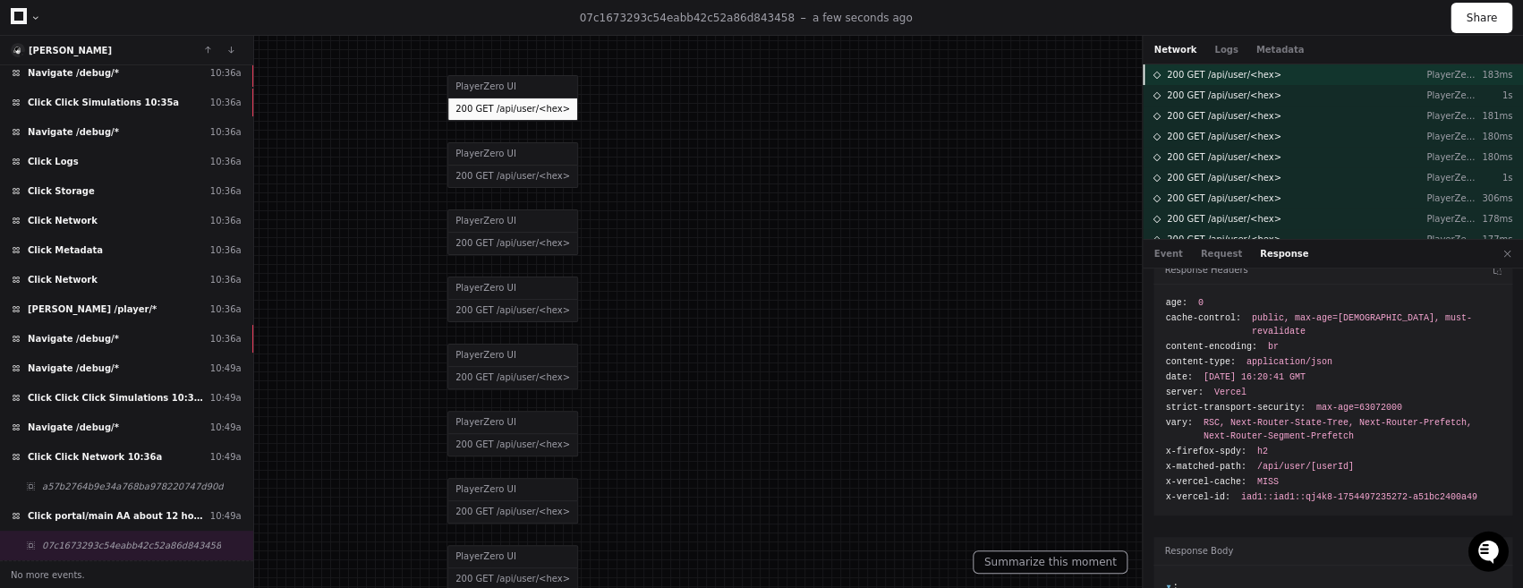
scroll to position [38, 0]
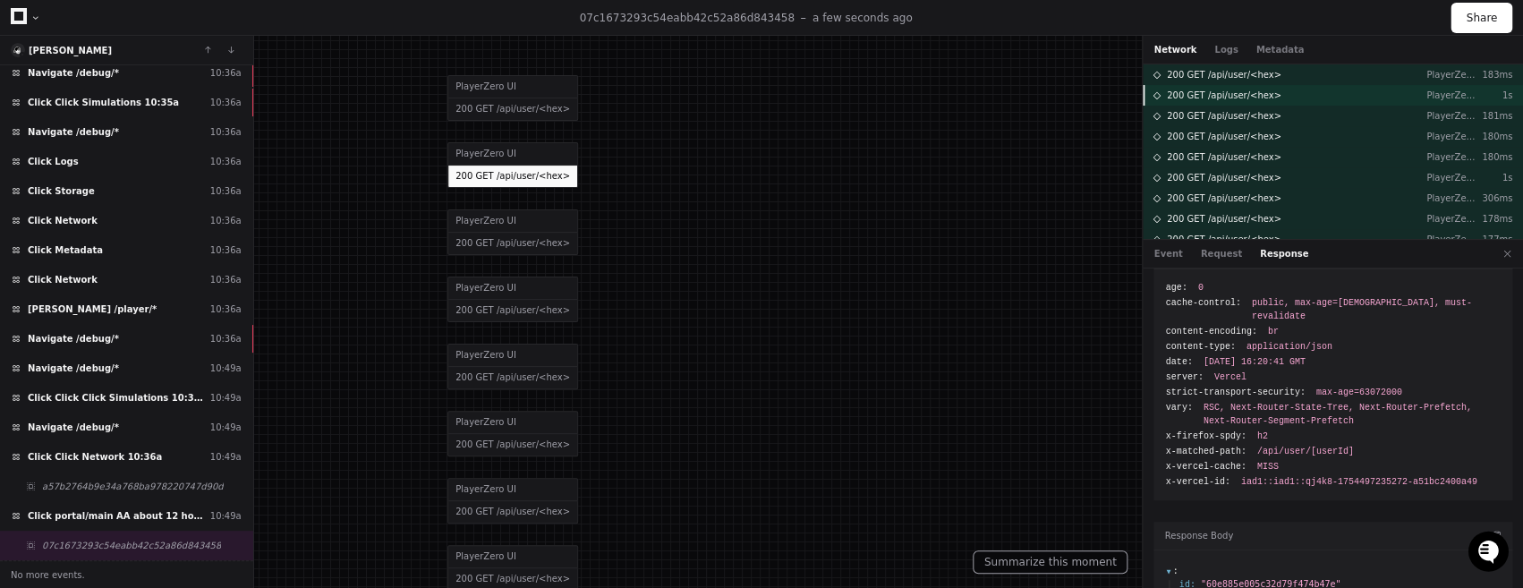
click at [1233, 97] on span "200 GET /api/user/<hex>" at bounding box center [1224, 95] width 115 height 13
click at [1167, 253] on button "Event" at bounding box center [1168, 253] width 29 height 13
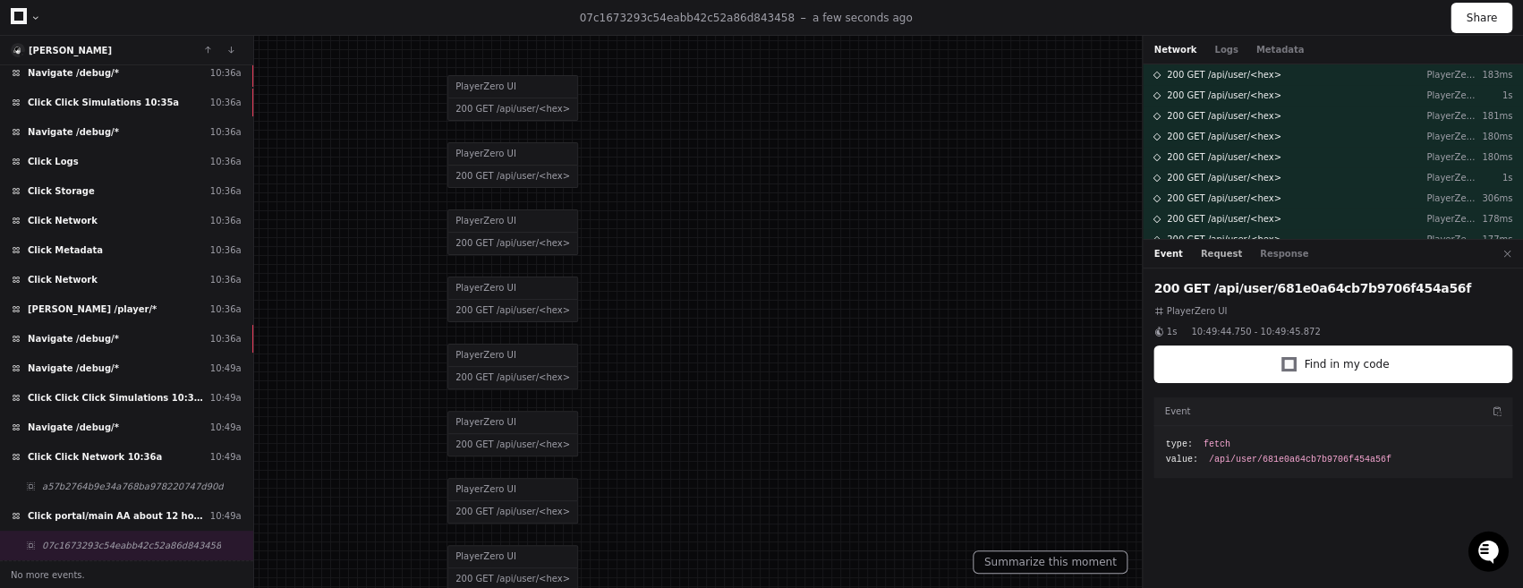
click at [1203, 260] on button "Request" at bounding box center [1221, 253] width 41 height 13
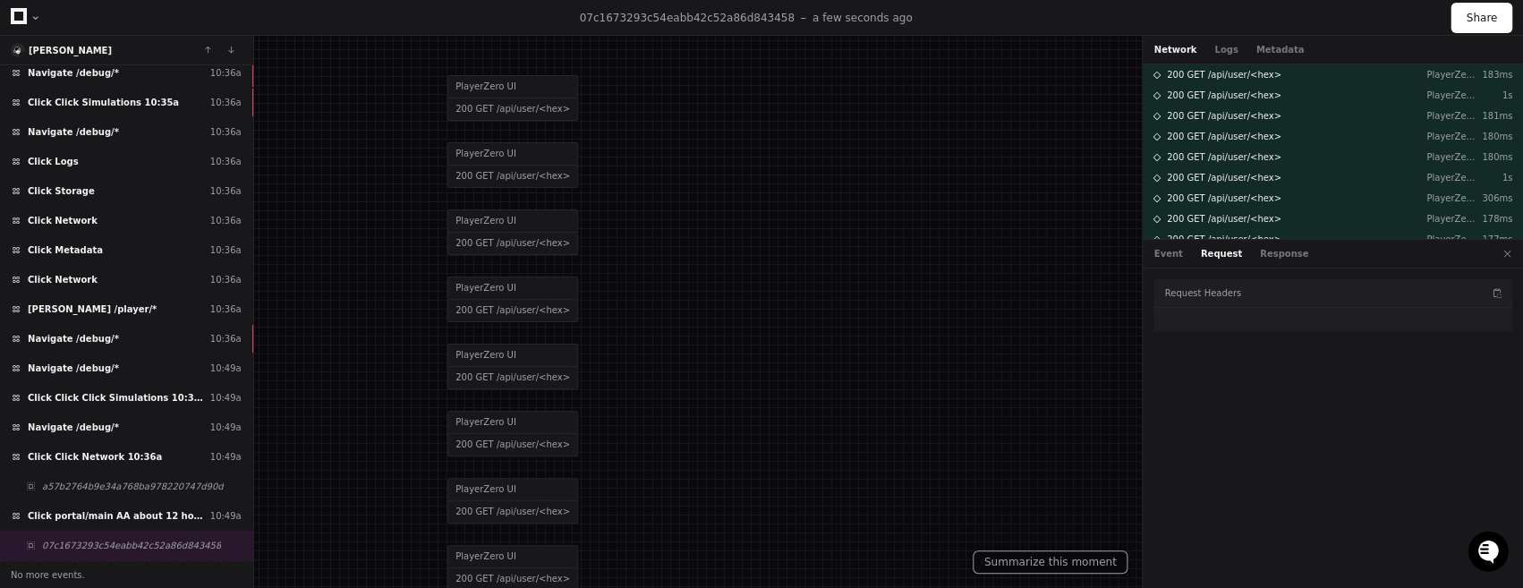
click at [1265, 260] on div "Event Request Response" at bounding box center [1333, 254] width 380 height 29
click at [1262, 258] on button "Response" at bounding box center [1284, 253] width 48 height 13
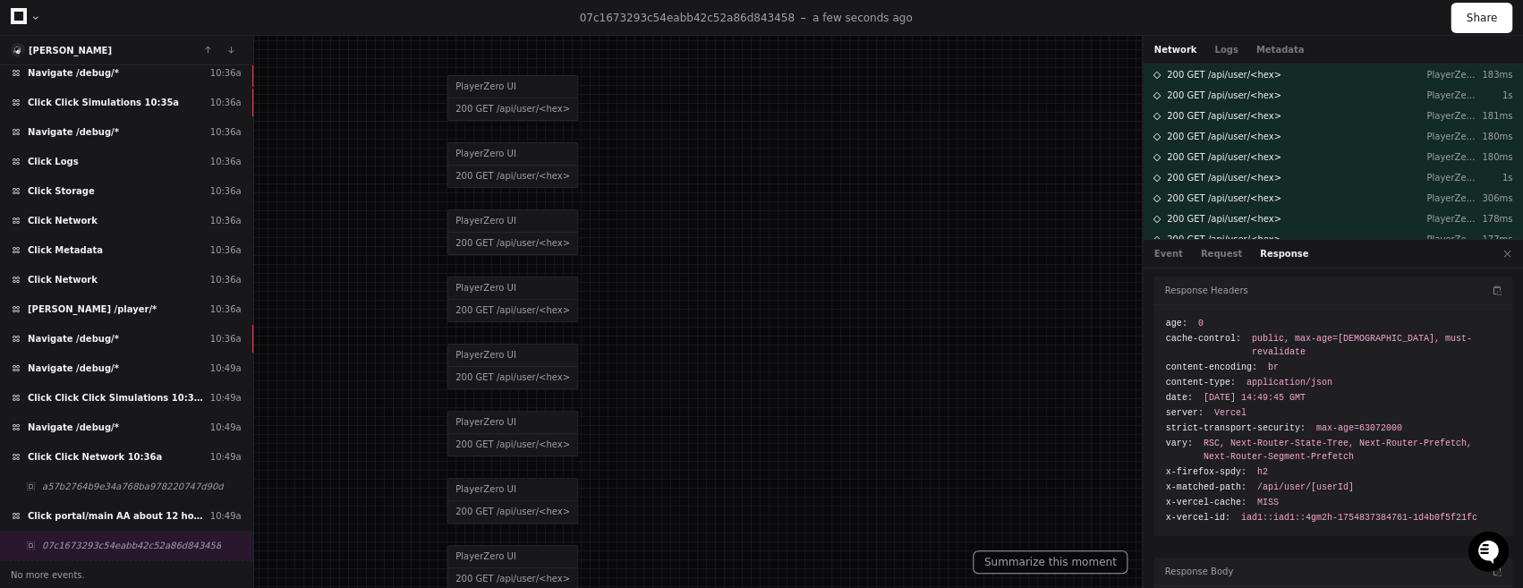
scroll to position [0, 0]
click at [1163, 251] on button "Event" at bounding box center [1168, 253] width 29 height 13
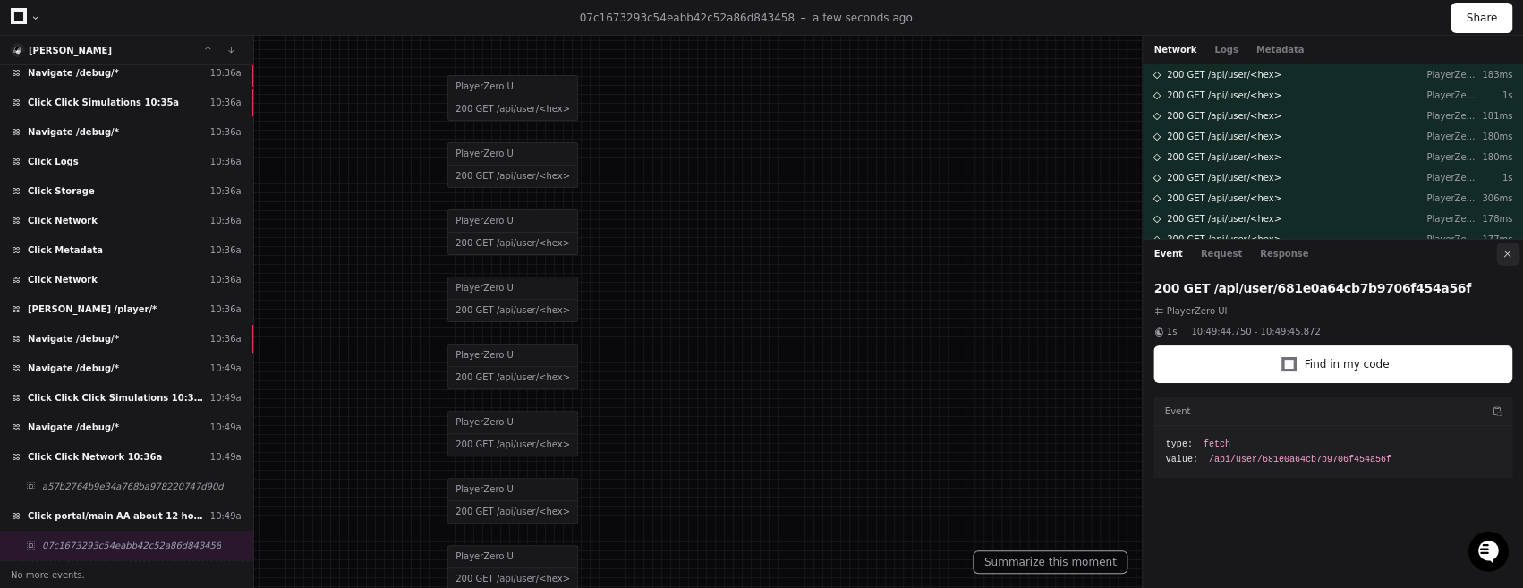
click at [1506, 254] on button at bounding box center [1507, 254] width 23 height 23
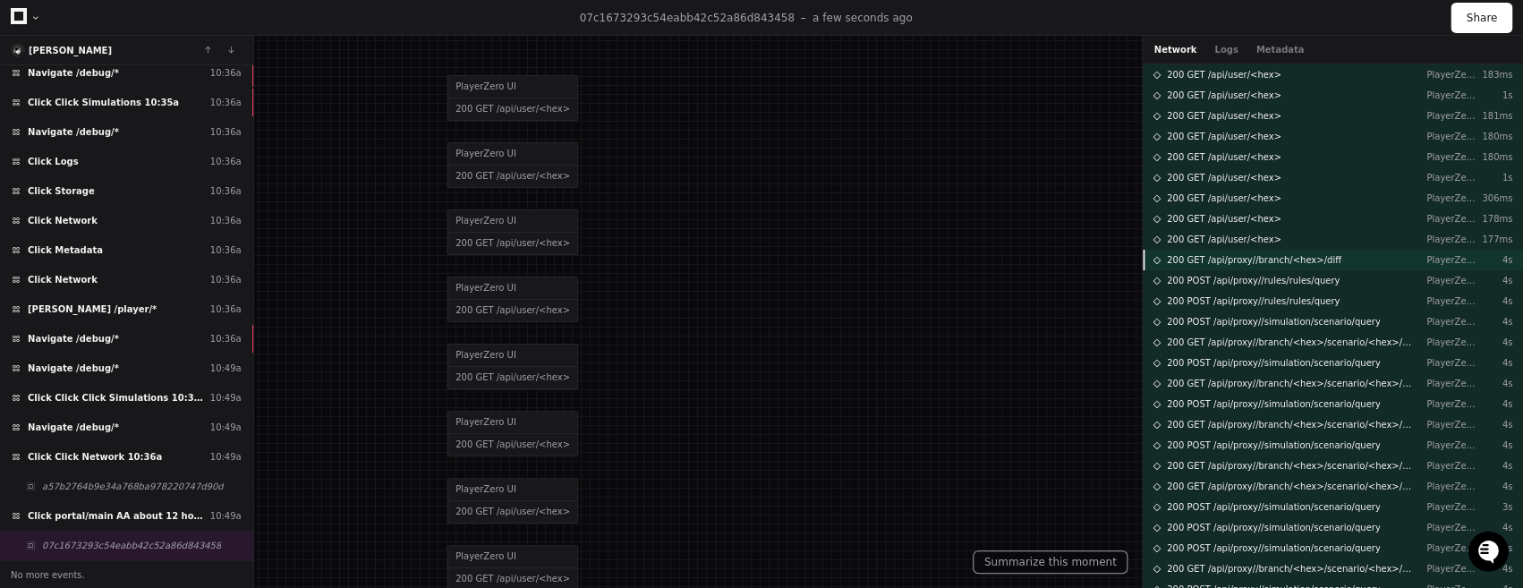
click at [1228, 258] on span "200 GET /api/proxy//branch/<hex>/diff" at bounding box center [1254, 259] width 175 height 13
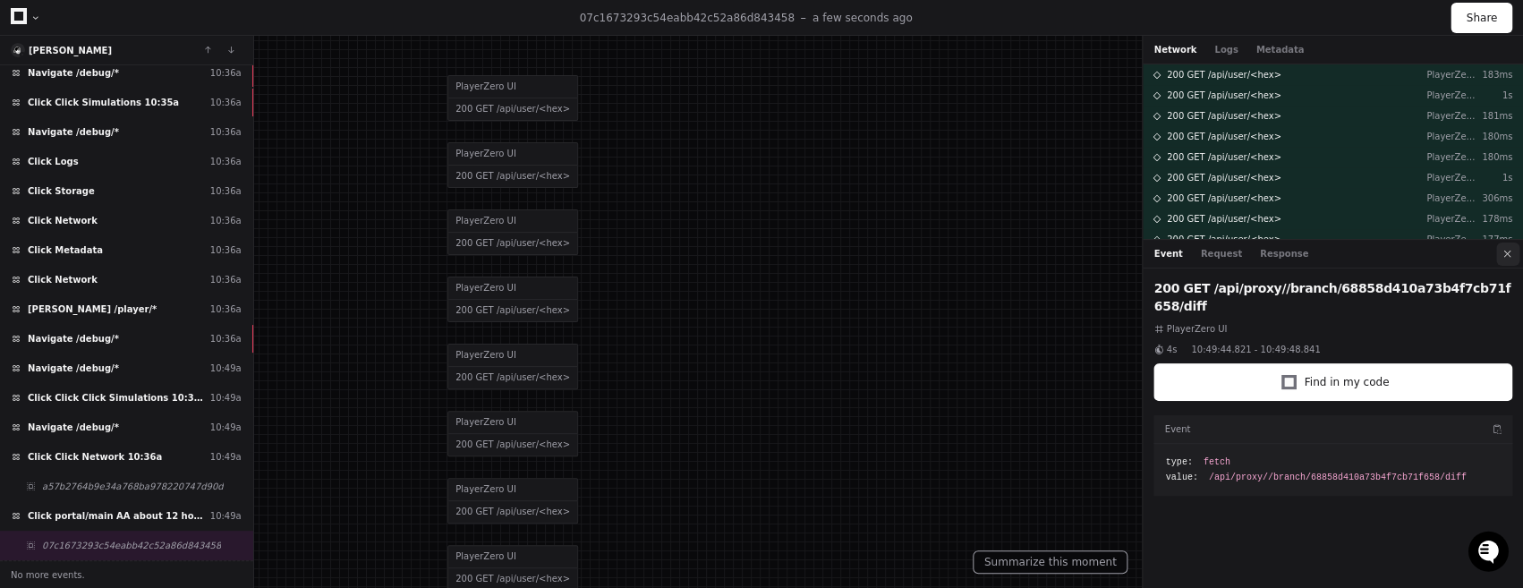
click at [1518, 255] on button at bounding box center [1507, 254] width 23 height 23
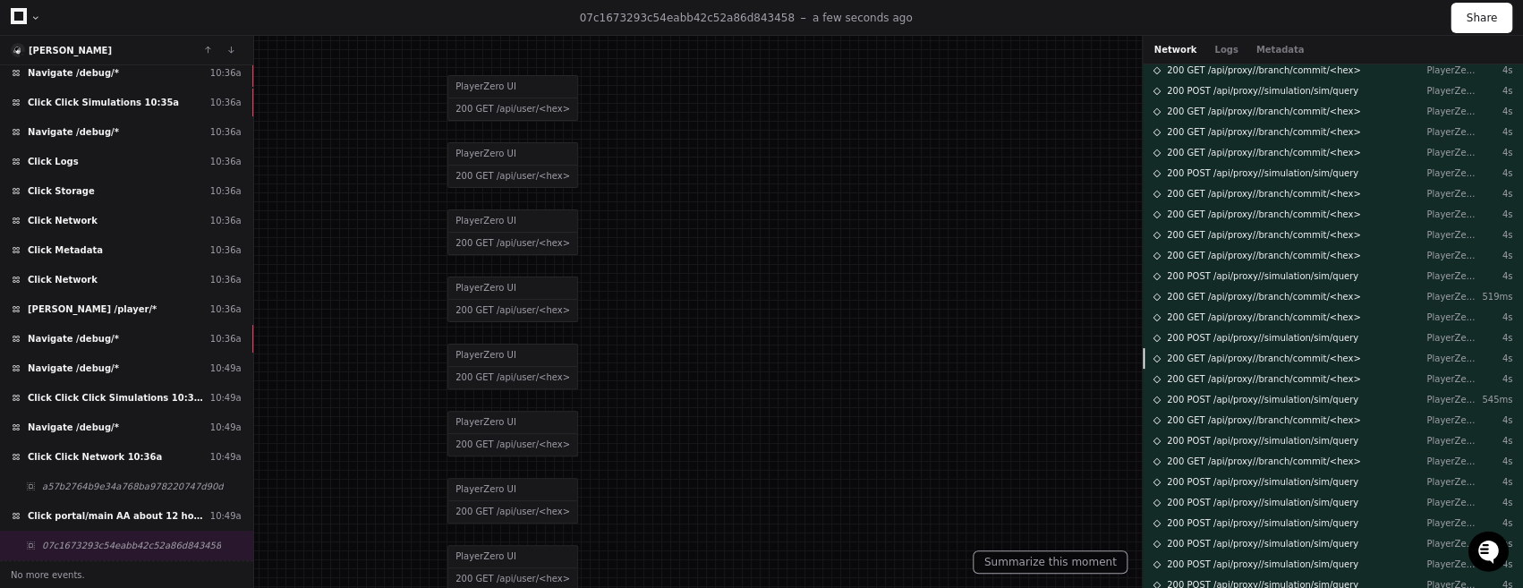
scroll to position [1450, 0]
click at [1203, 405] on div "200 POST /api/proxy//simulation/sim/query PlayerZero UI 545ms" at bounding box center [1333, 395] width 380 height 21
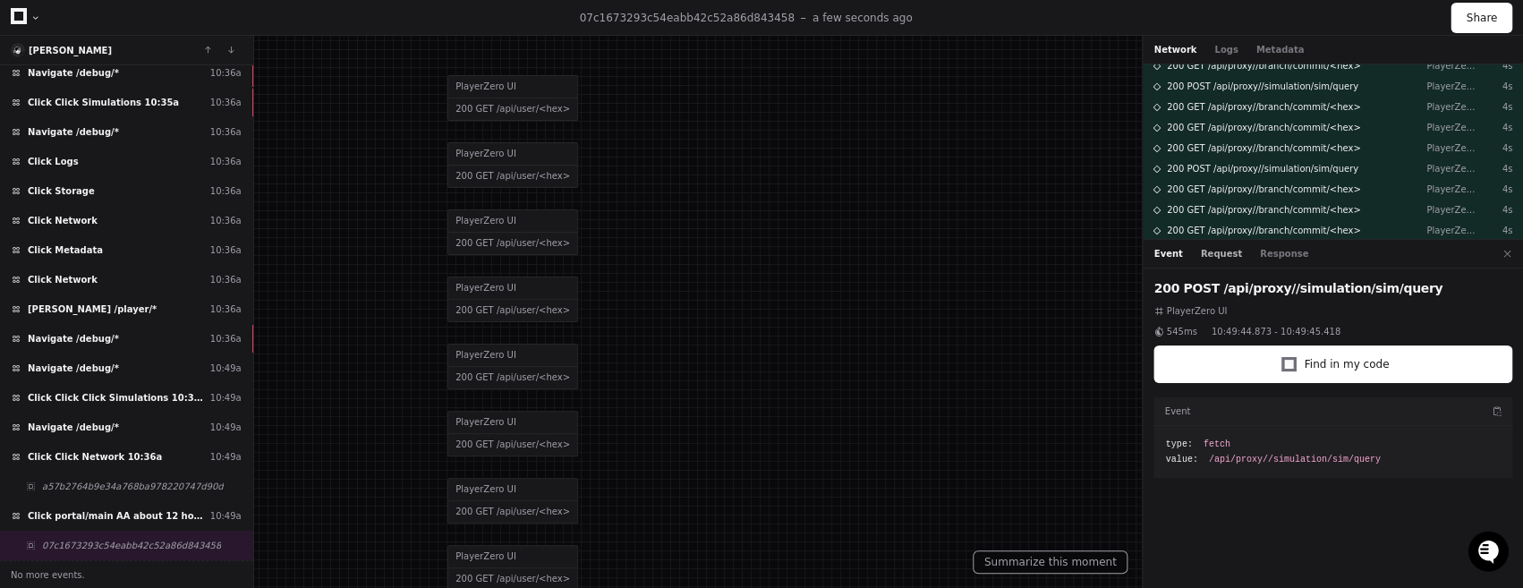
click at [1222, 258] on button "Request" at bounding box center [1221, 253] width 41 height 13
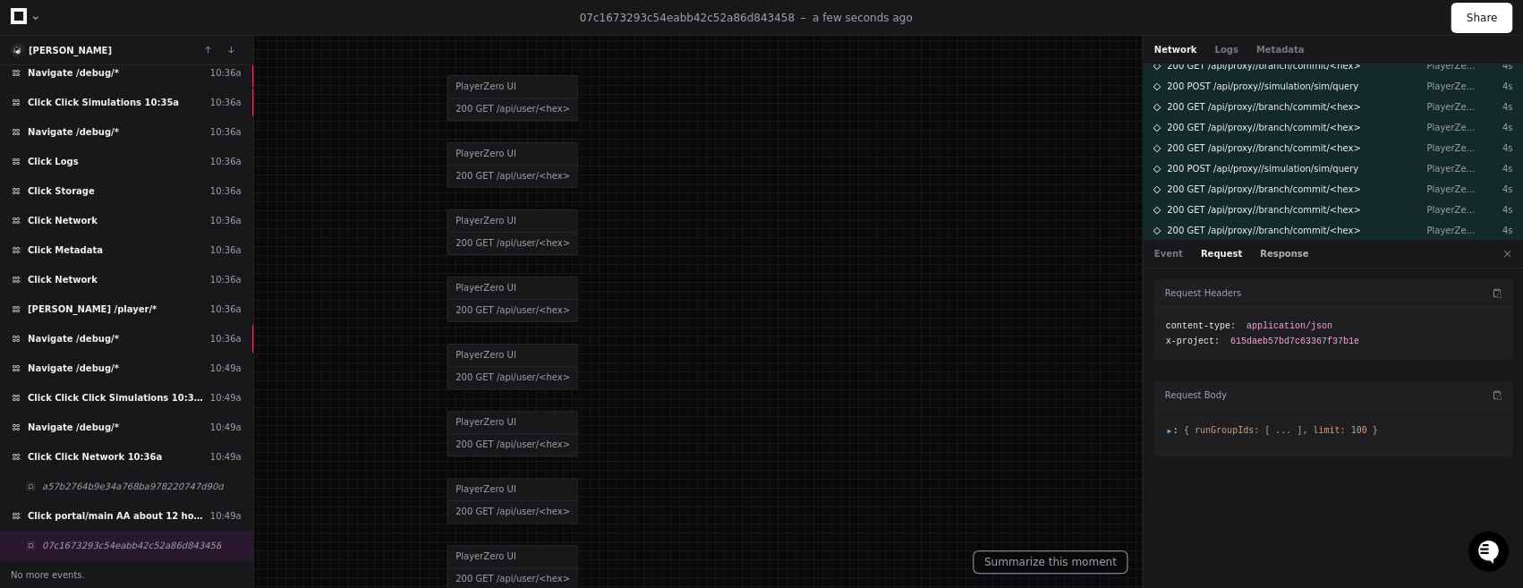
click at [1261, 260] on button "Response" at bounding box center [1284, 253] width 48 height 13
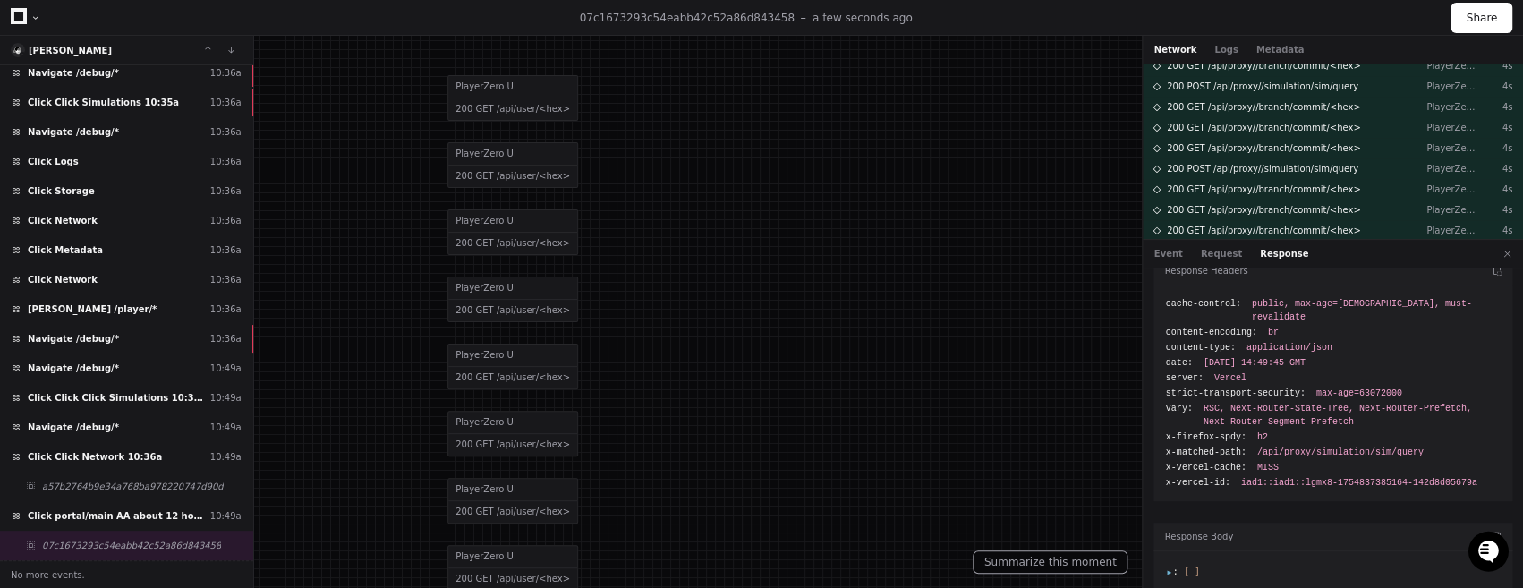
scroll to position [23, 0]
click at [1170, 566] on span ":" at bounding box center [1171, 571] width 13 height 10
click at [1164, 561] on div at bounding box center [1333, 573] width 359 height 47
click at [1511, 251] on button at bounding box center [1507, 254] width 23 height 23
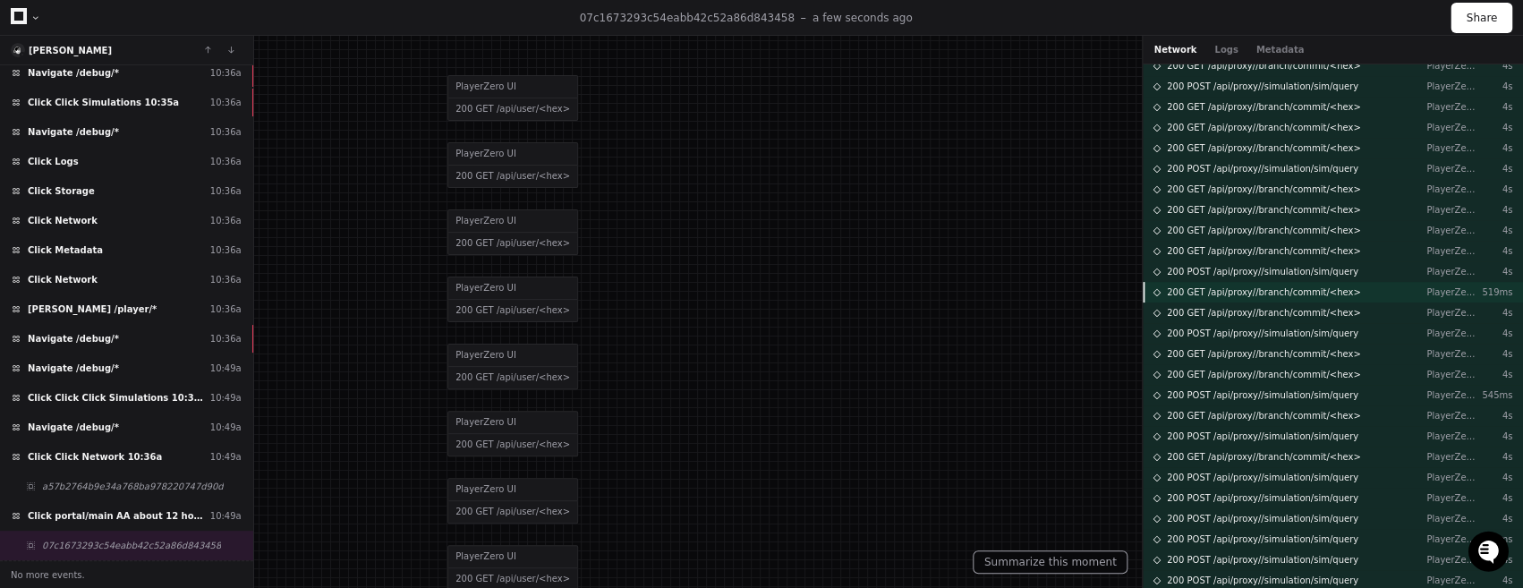
click at [1275, 295] on span "200 GET /api/proxy//branch/commit/<hex>" at bounding box center [1264, 291] width 194 height 13
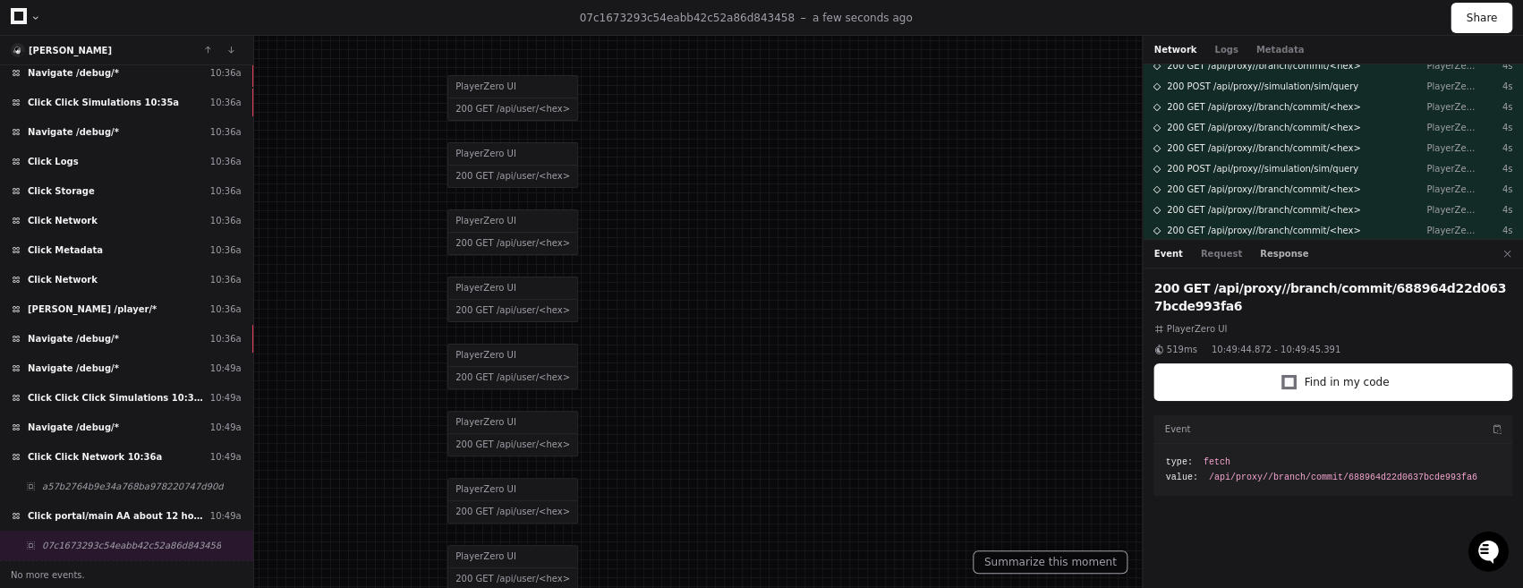
click at [1273, 251] on button "Response" at bounding box center [1284, 253] width 48 height 13
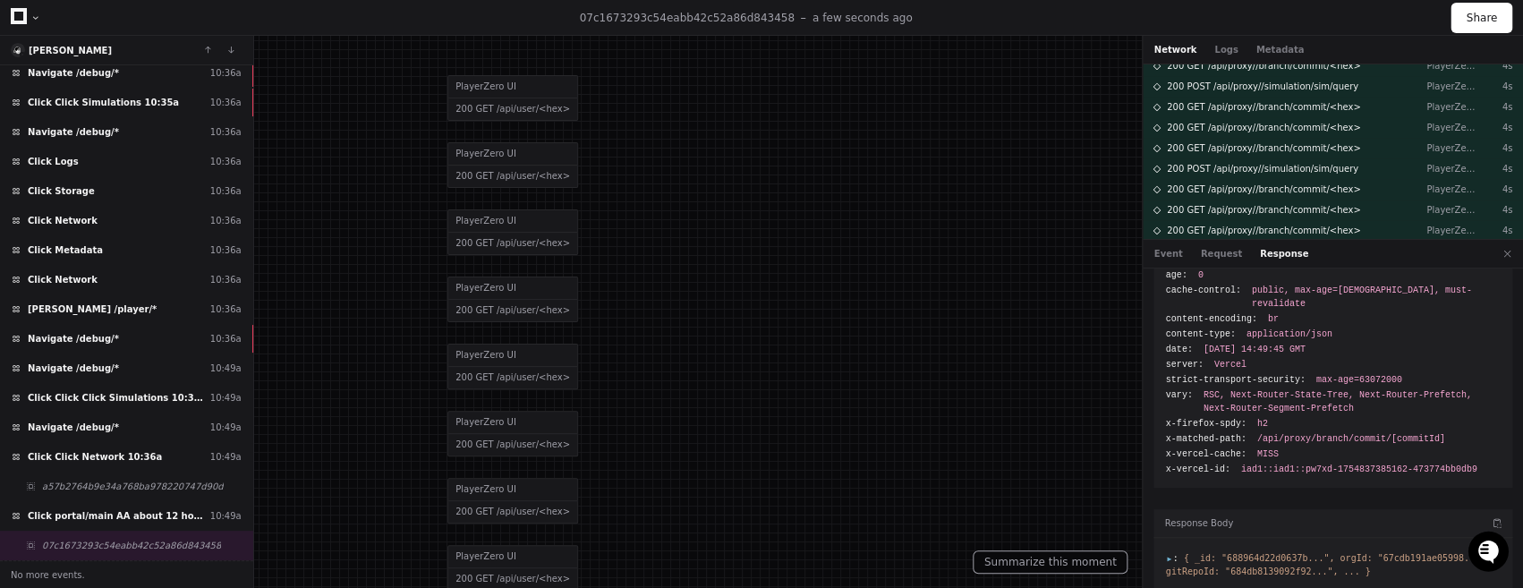
scroll to position [52, 0]
click at [1169, 552] on span ":" at bounding box center [1171, 557] width 13 height 10
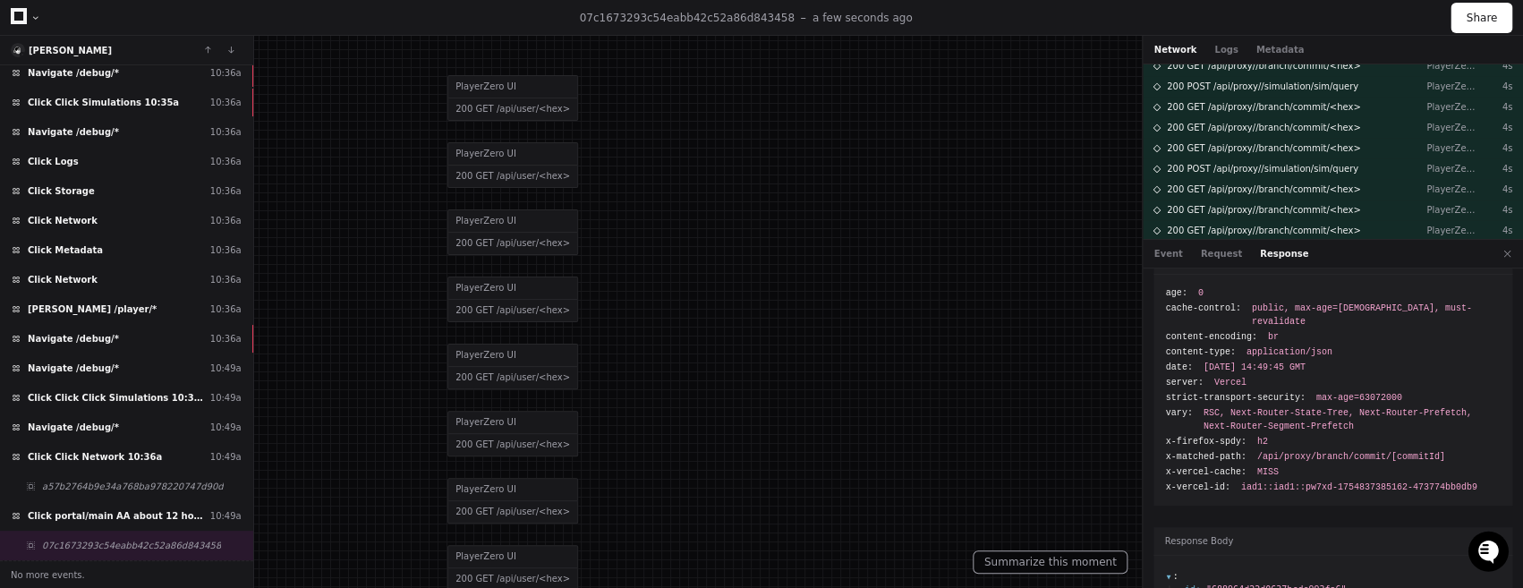
scroll to position [33, 0]
click at [1222, 254] on button "Request" at bounding box center [1221, 253] width 41 height 13
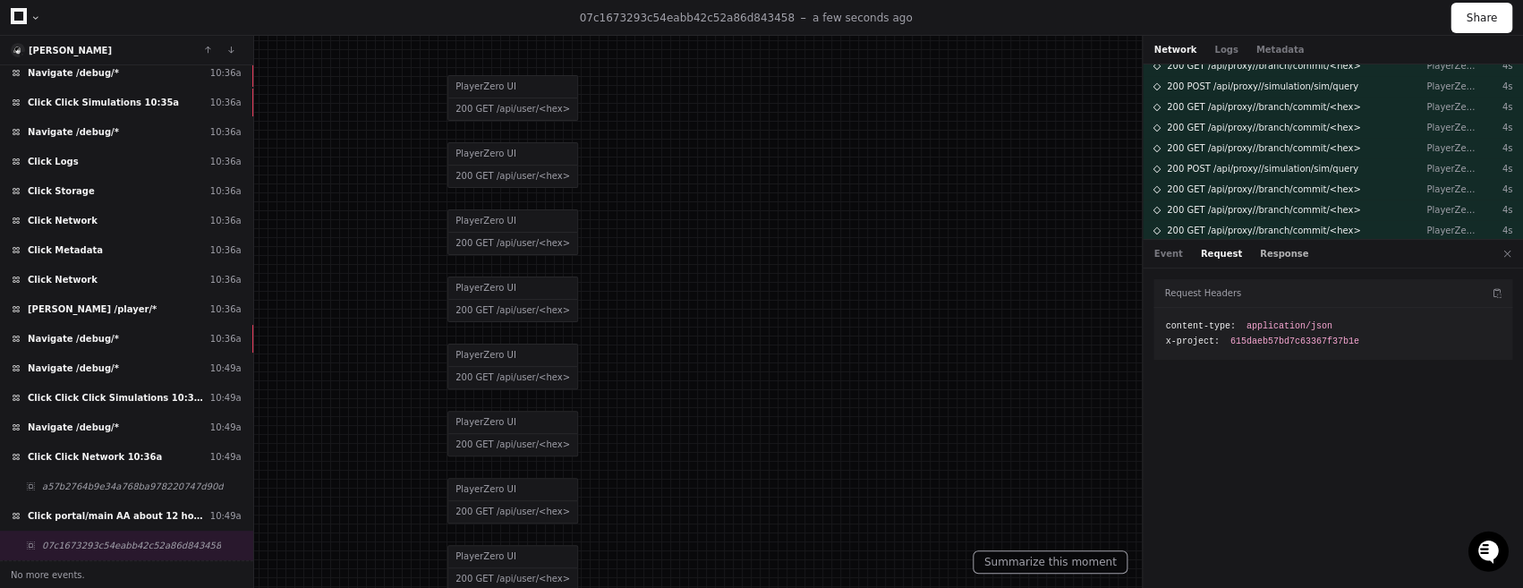
click at [1260, 258] on button "Response" at bounding box center [1284, 253] width 48 height 13
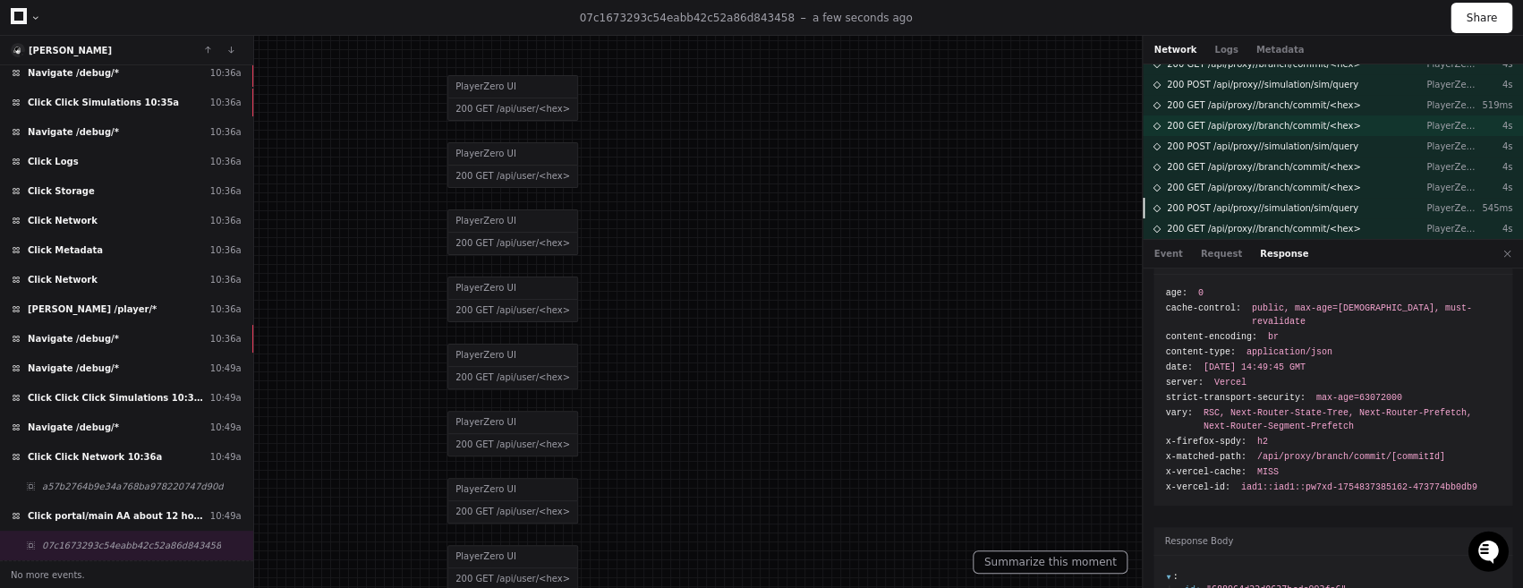
scroll to position [1643, 0]
click at [1290, 118] on span "200 GET /api/proxy//branch/commit/<hex>" at bounding box center [1264, 119] width 194 height 13
click at [1226, 259] on button "Request" at bounding box center [1221, 253] width 41 height 13
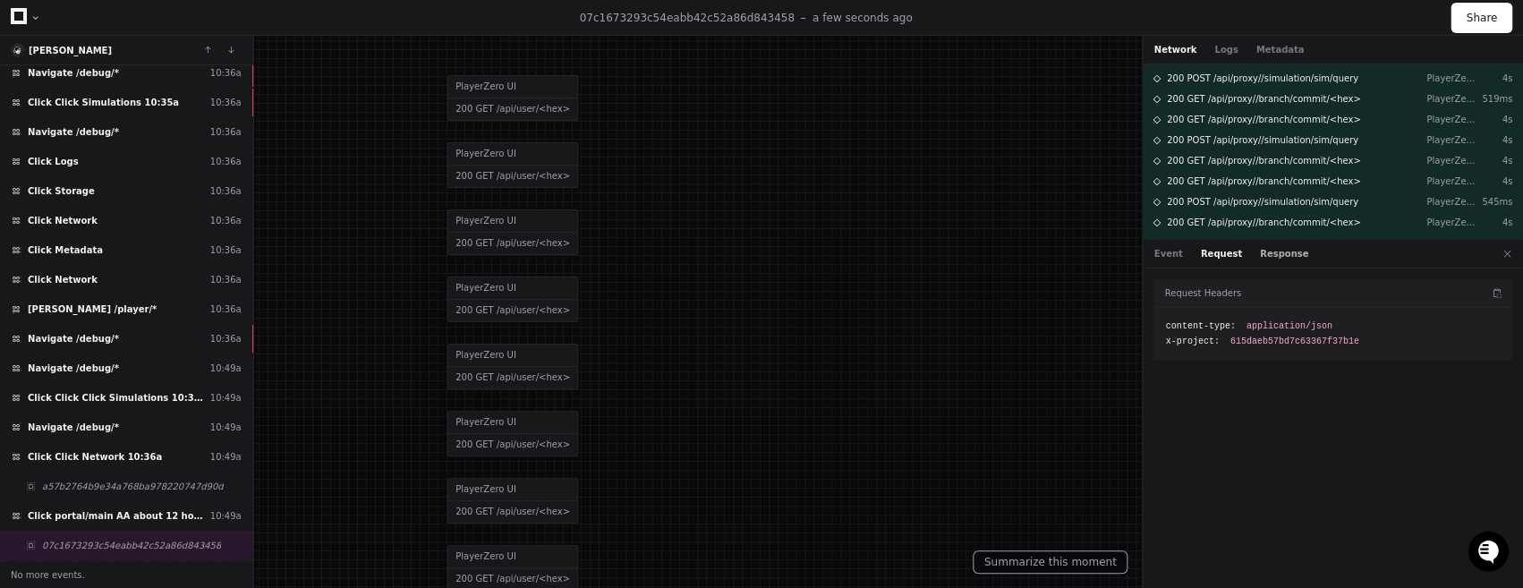
click at [1271, 259] on button "Response" at bounding box center [1284, 253] width 48 height 13
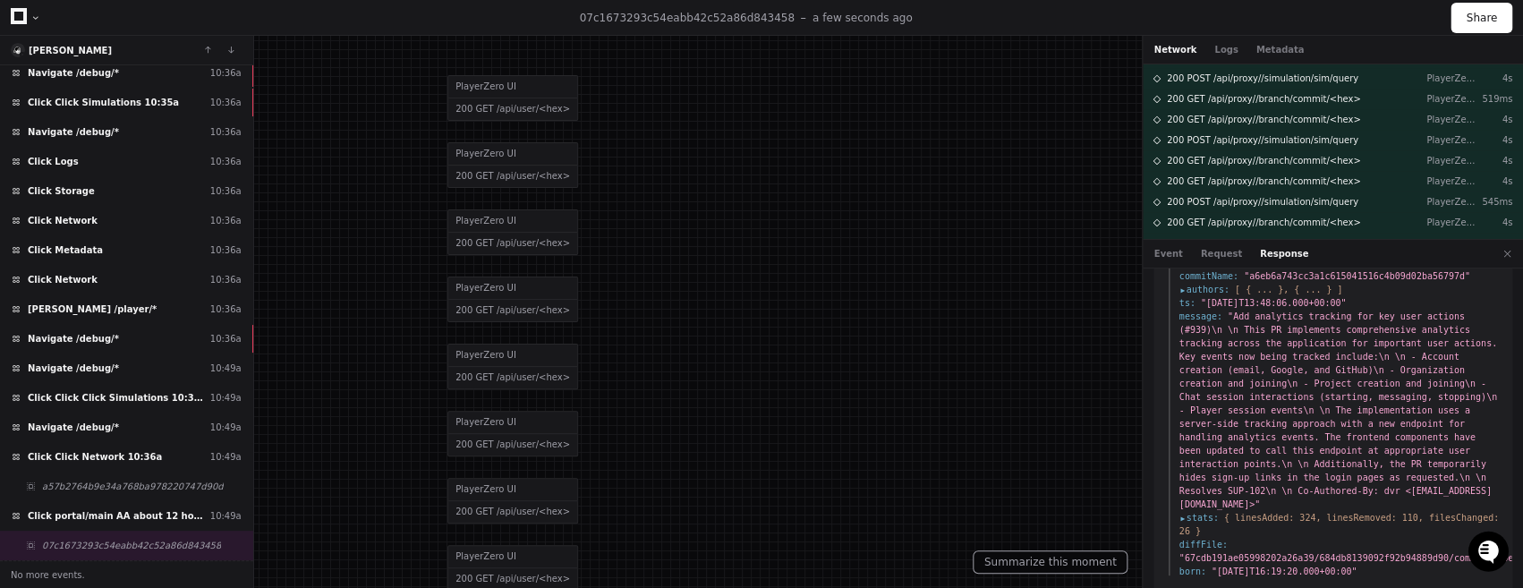
scroll to position [388, 0]
click at [1311, 98] on span "200 GET /api/proxy//branch/commit/<hex>" at bounding box center [1264, 98] width 194 height 13
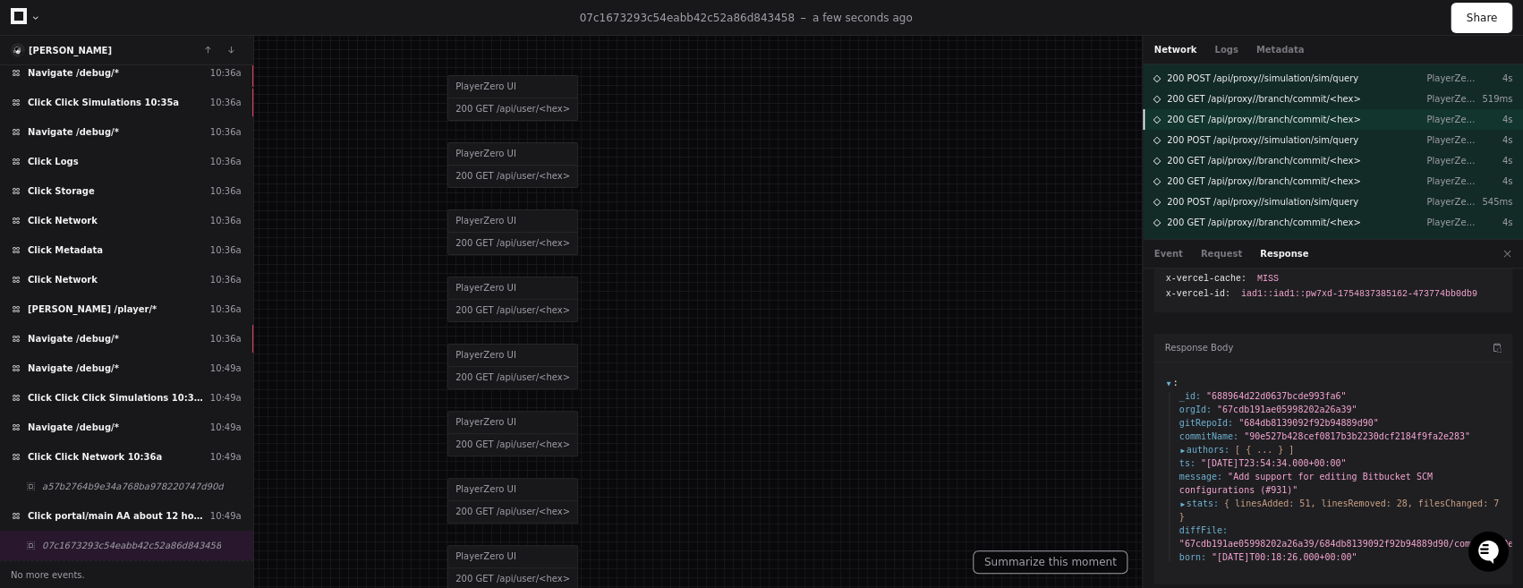
click at [1305, 118] on span "200 GET /api/proxy//branch/commit/<hex>" at bounding box center [1264, 119] width 194 height 13
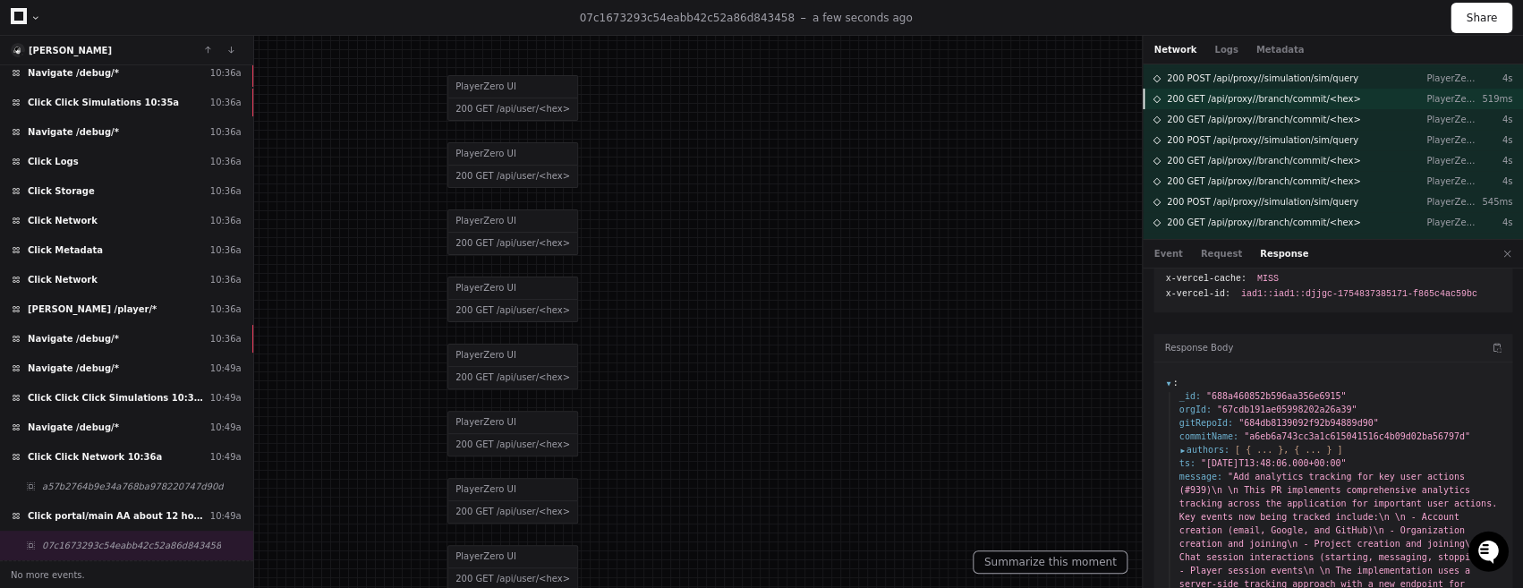
click at [1305, 107] on div "200 GET /api/proxy//branch/commit/<hex> PlayerZero UI 519ms" at bounding box center [1333, 99] width 380 height 21
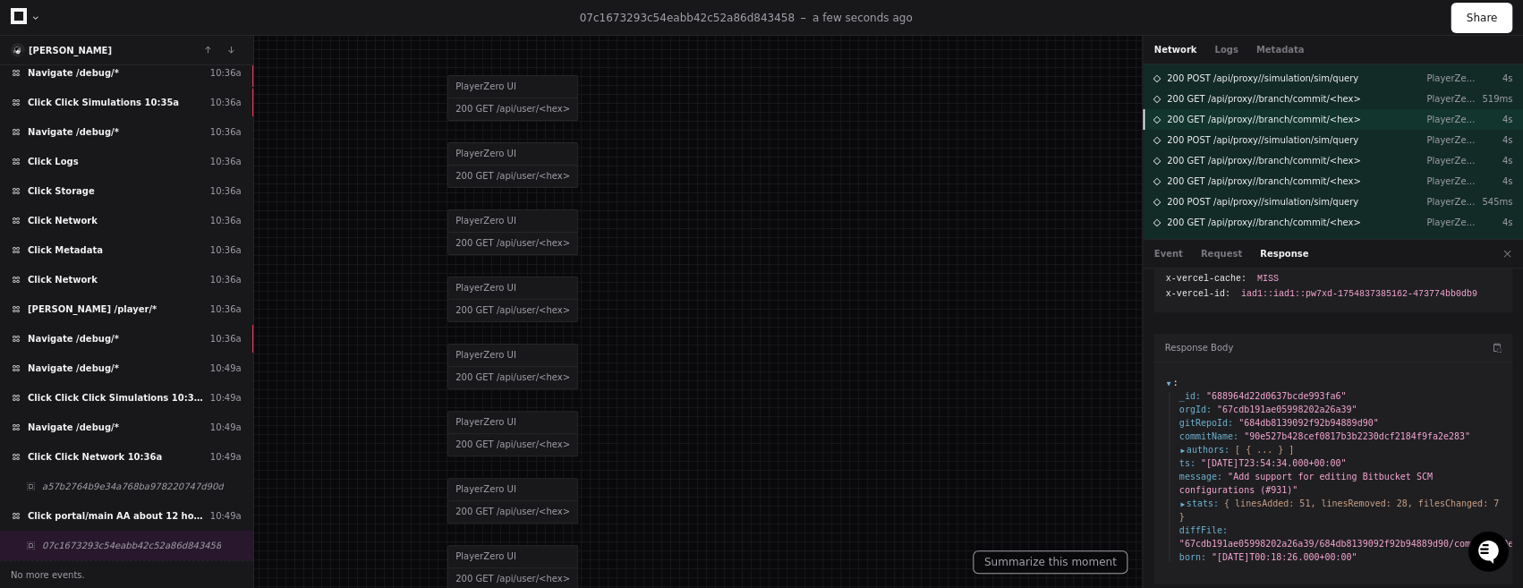
click at [1303, 115] on span "200 GET /api/proxy//branch/commit/<hex>" at bounding box center [1264, 119] width 194 height 13
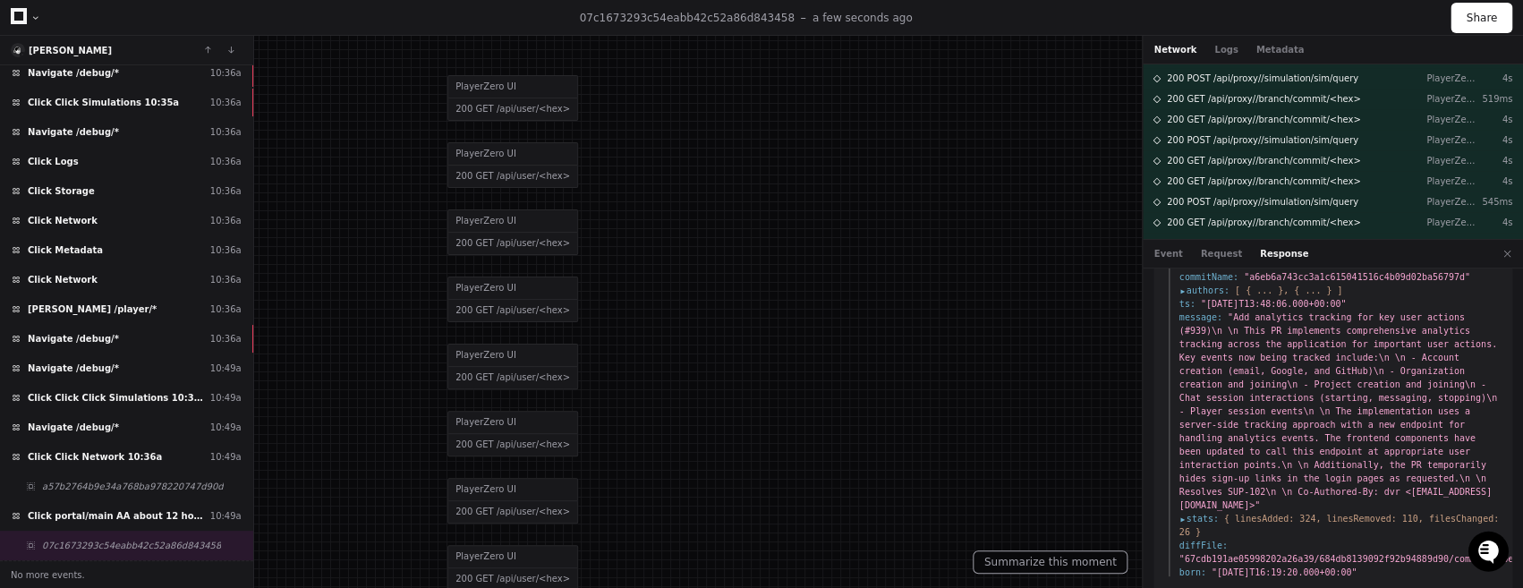
scroll to position [388, 0]
click at [1299, 107] on div "200 GET /api/proxy//branch/commit/<hex> PlayerZero UI 519ms" at bounding box center [1333, 99] width 380 height 21
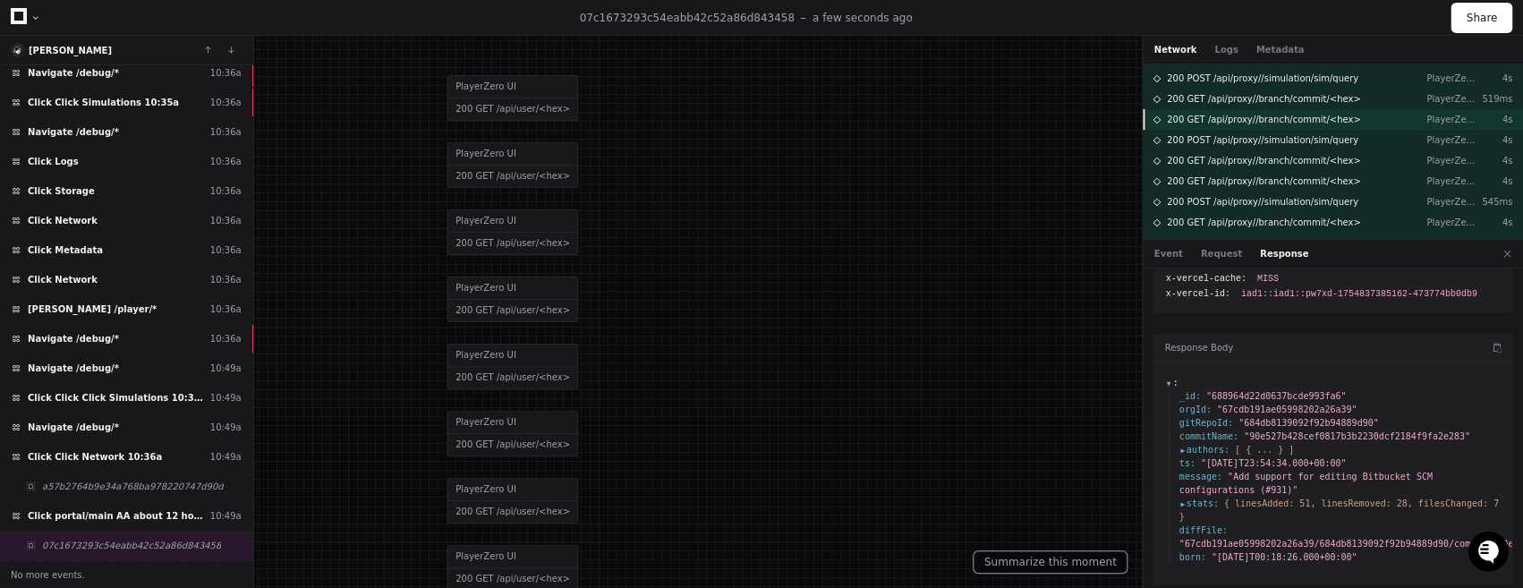
click at [1298, 115] on span "200 GET /api/proxy//branch/commit/<hex>" at bounding box center [1264, 119] width 194 height 13
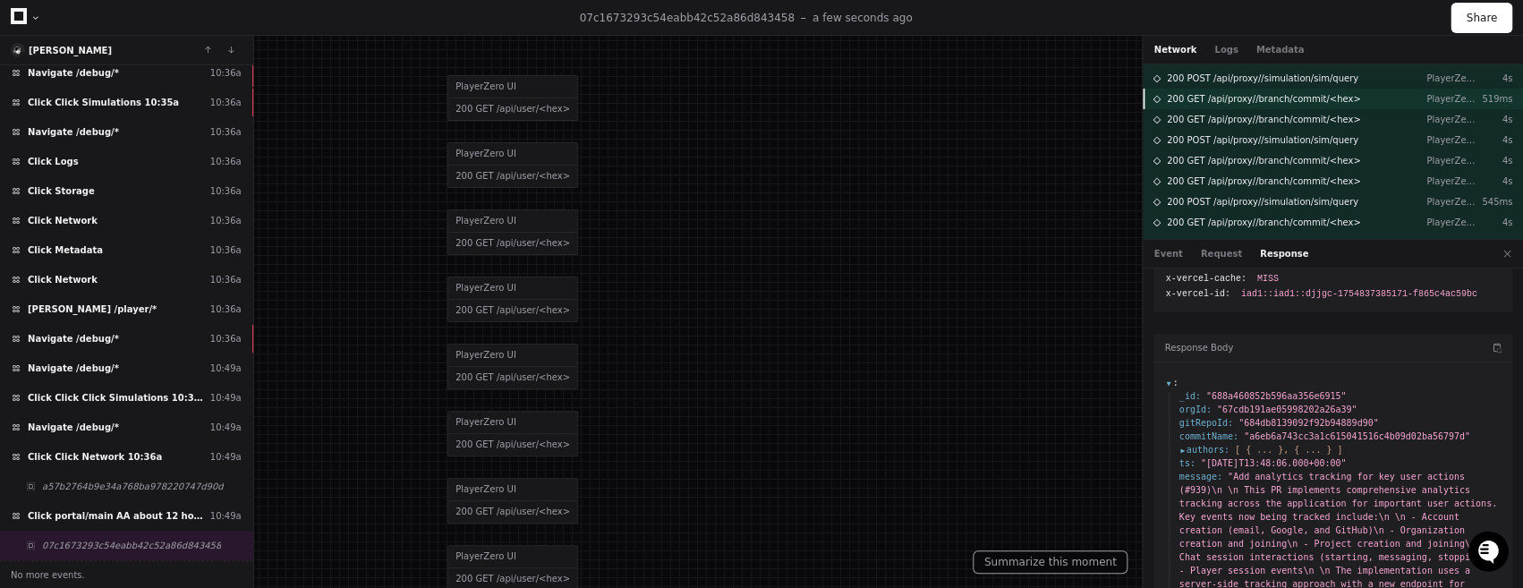
click at [1299, 101] on span "200 GET /api/proxy//branch/commit/<hex>" at bounding box center [1264, 98] width 194 height 13
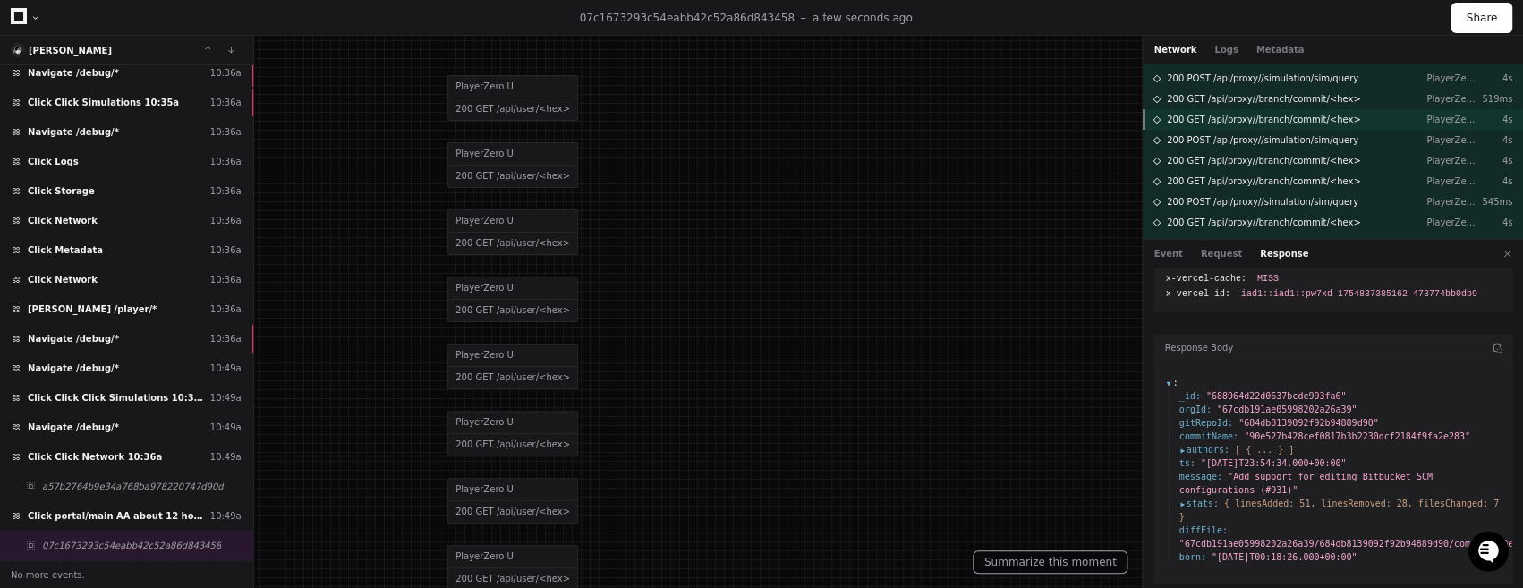
click at [1296, 115] on span "200 GET /api/proxy//branch/commit/<hex>" at bounding box center [1264, 119] width 194 height 13
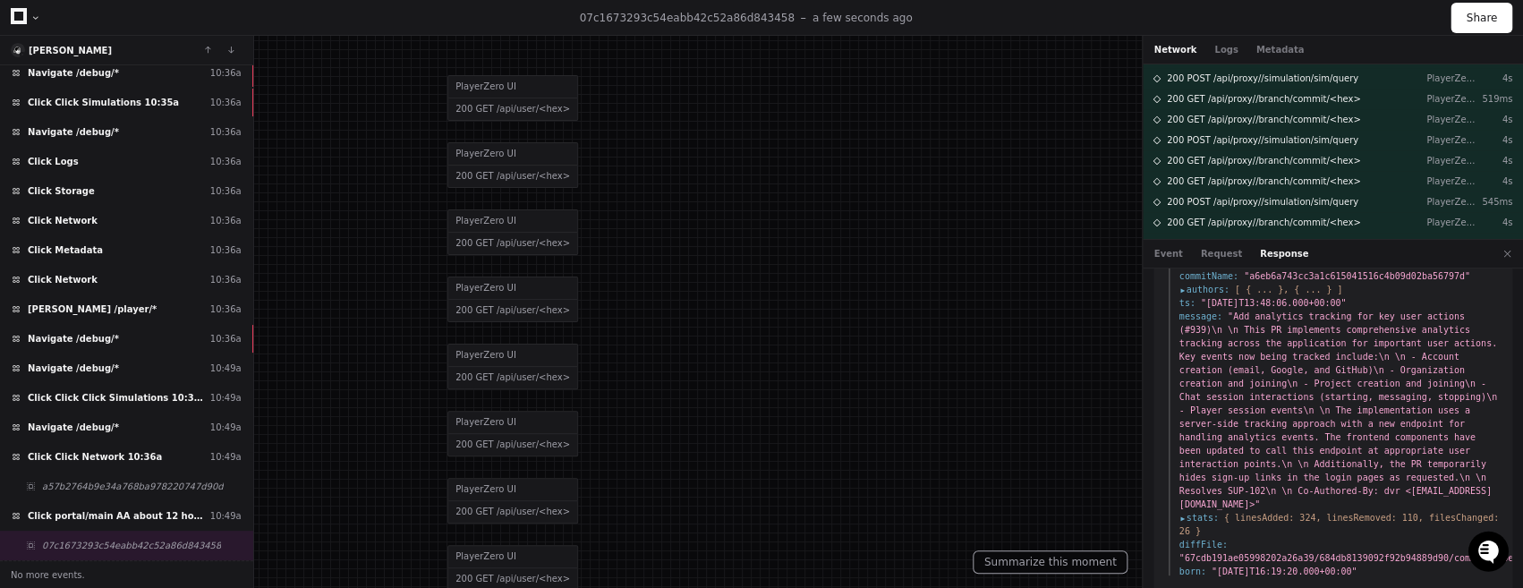
scroll to position [388, 0]
click at [1282, 552] on span ""67cdb191ae05998202a26a39/684db8139092f92b94889d90/commits/a6eb6a743cc3a1c61504…" at bounding box center [1448, 557] width 539 height 10
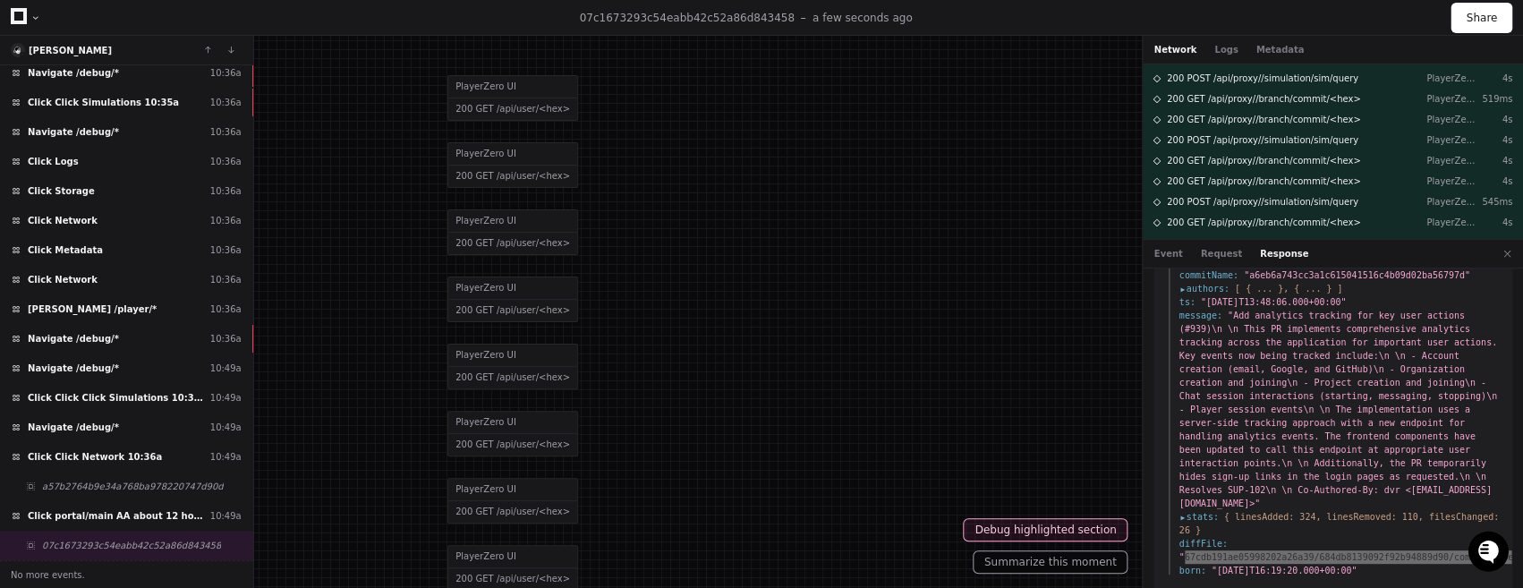
drag, startPoint x: 1282, startPoint y: 534, endPoint x: 1346, endPoint y: 541, distance: 64.7
click at [1346, 552] on span ""67cdb191ae05998202a26a39/684db8139092f92b94889d90/commits/a6eb6a743cc3a1c61504…" at bounding box center [1448, 557] width 539 height 10
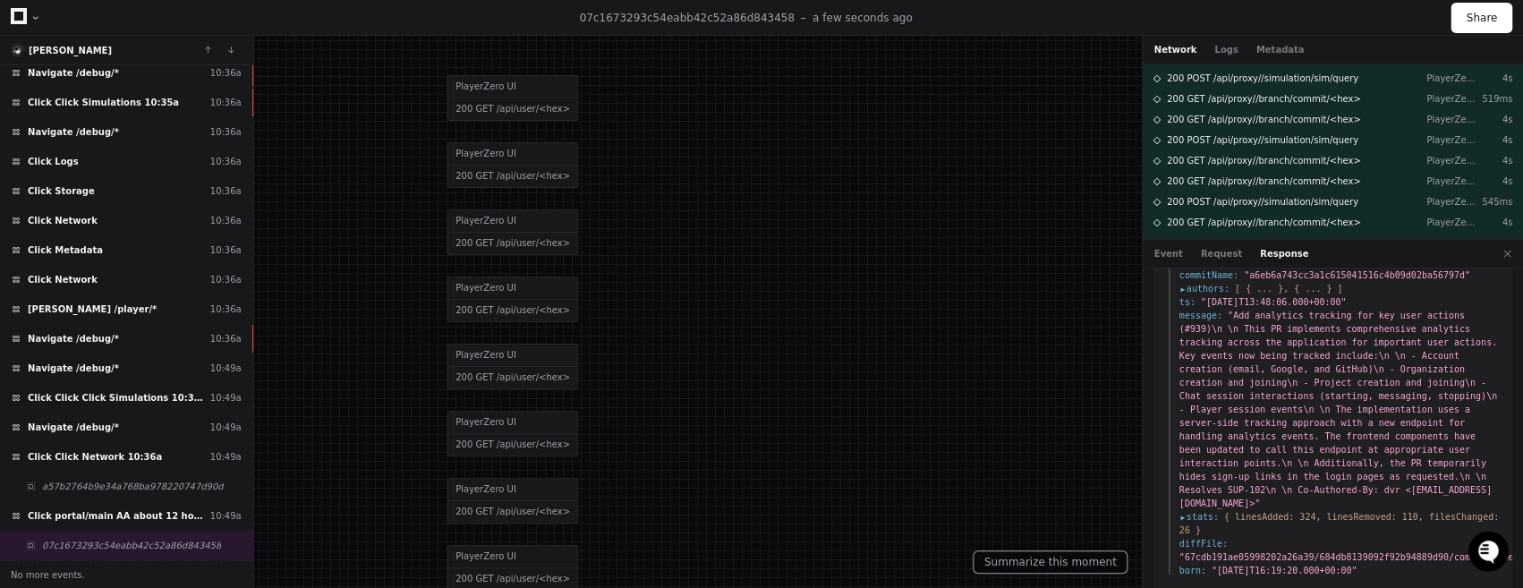
click at [1286, 537] on li "diffFile : "67cdb191ae05998202a26a39/684db8139092f92b94889d90/commits/a6eb6a743…" at bounding box center [1340, 550] width 322 height 27
click at [1286, 552] on span ""67cdb191ae05998202a26a39/684db8139092f92b94889d90/commits/a6eb6a743cc3a1c61504…" at bounding box center [1448, 557] width 539 height 10
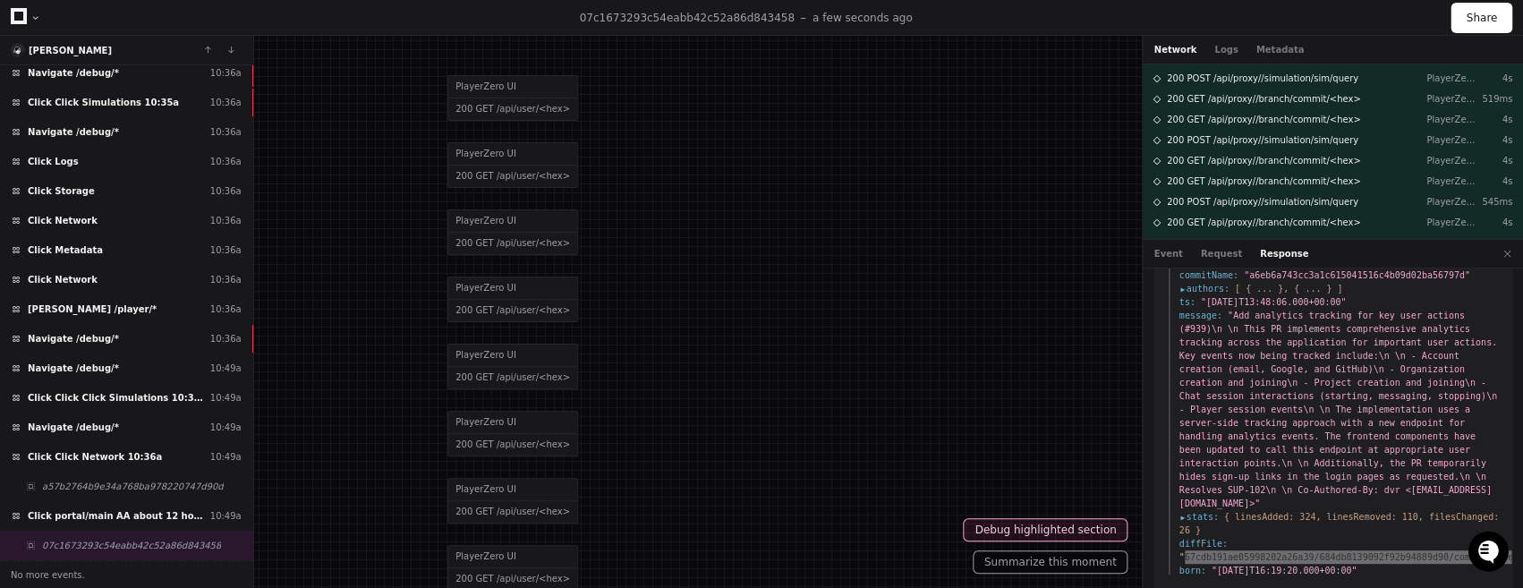
drag, startPoint x: 1286, startPoint y: 531, endPoint x: 1346, endPoint y: 543, distance: 61.3
click at [1346, 552] on span ""67cdb191ae05998202a26a39/684db8139092f92b94889d90/commits/a6eb6a743cc3a1c61504…" at bounding box center [1448, 557] width 539 height 10
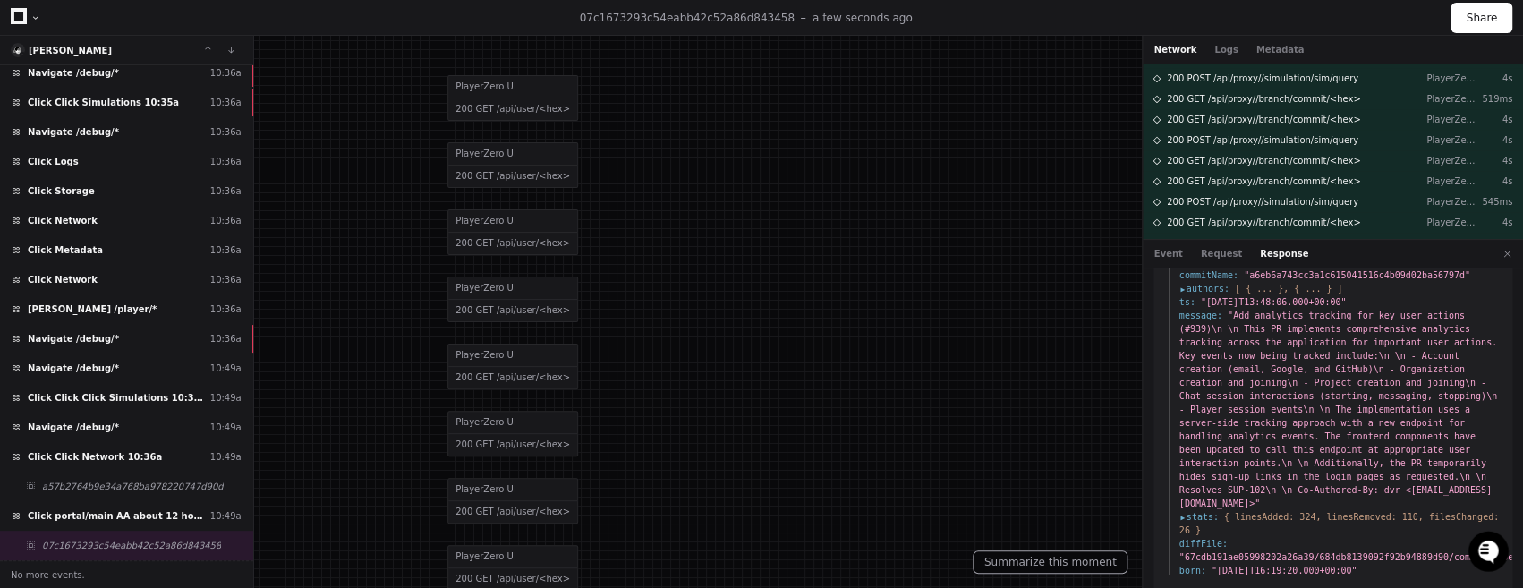
click at [1350, 552] on span ""67cdb191ae05998202a26a39/684db8139092f92b94889d90/commits/a6eb6a743cc3a1c61504…" at bounding box center [1448, 557] width 539 height 10
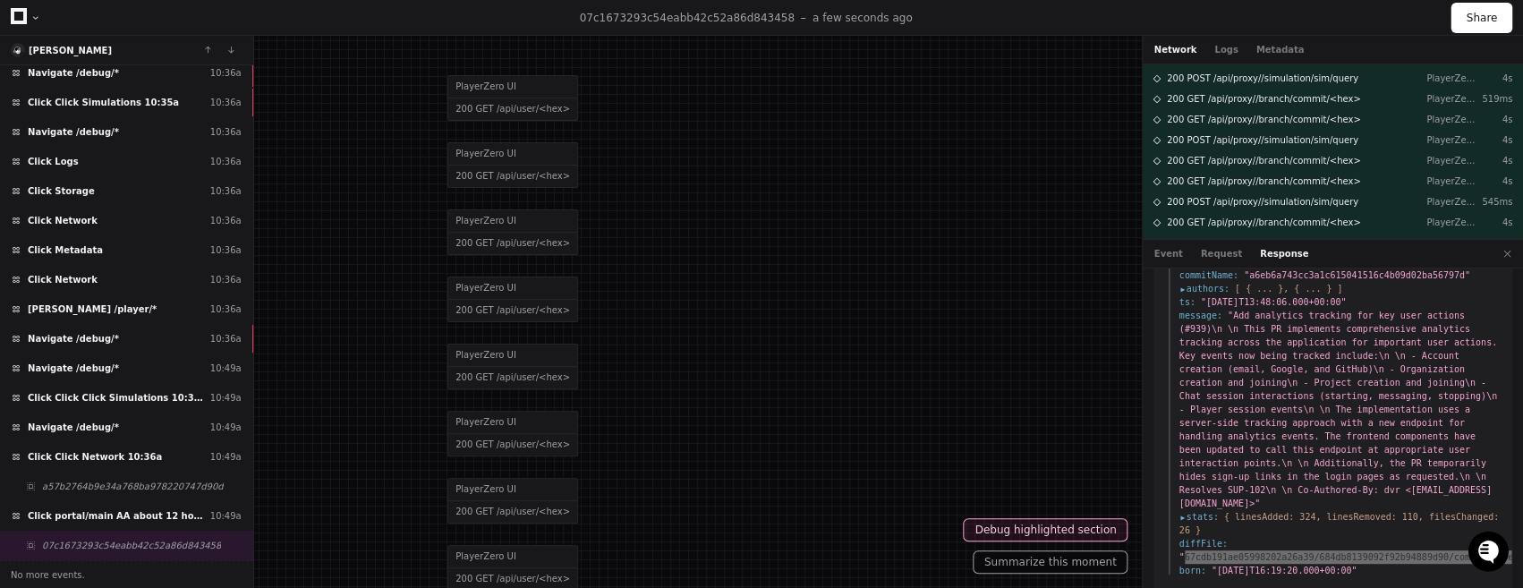
drag, startPoint x: 1350, startPoint y: 548, endPoint x: 1267, endPoint y: 534, distance: 83.4
click at [1267, 552] on span ""67cdb191ae05998202a26a39/684db8139092f92b94889d90/commits/a6eb6a743cc3a1c61504…" at bounding box center [1448, 557] width 539 height 10
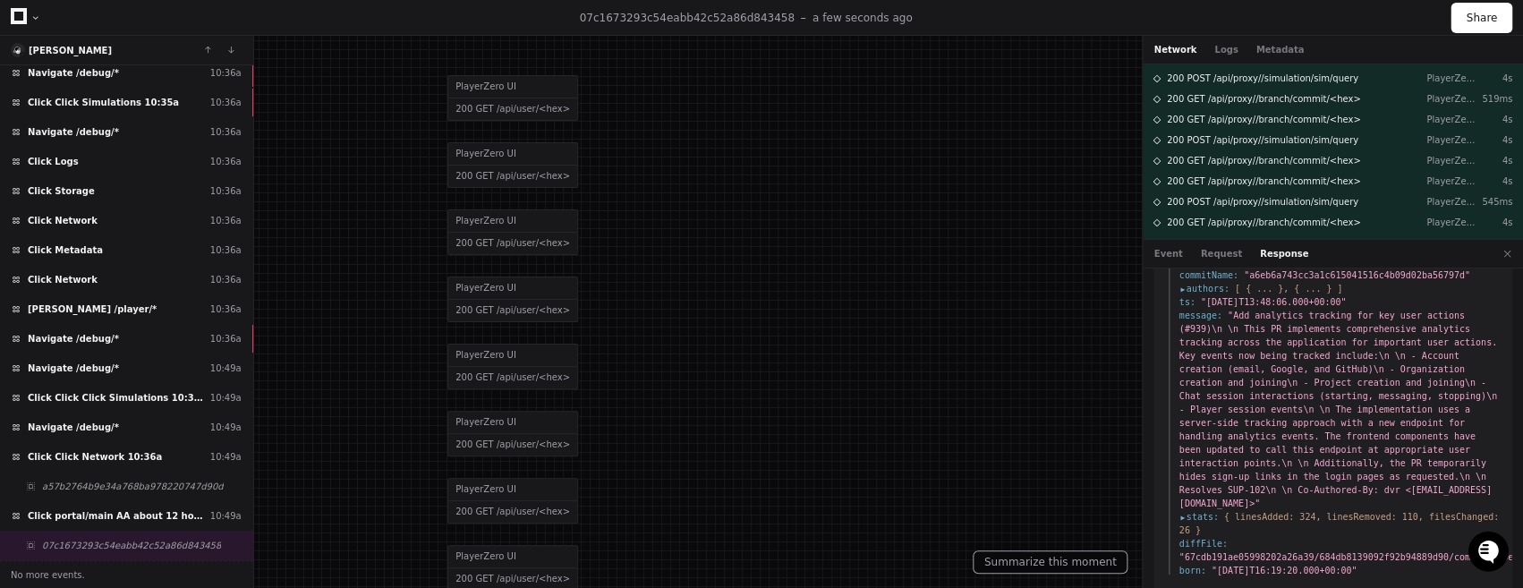
click at [1238, 552] on span ""67cdb191ae05998202a26a39/684db8139092f92b94889d90/commits/a6eb6a743cc3a1c61504…" at bounding box center [1448, 557] width 539 height 10
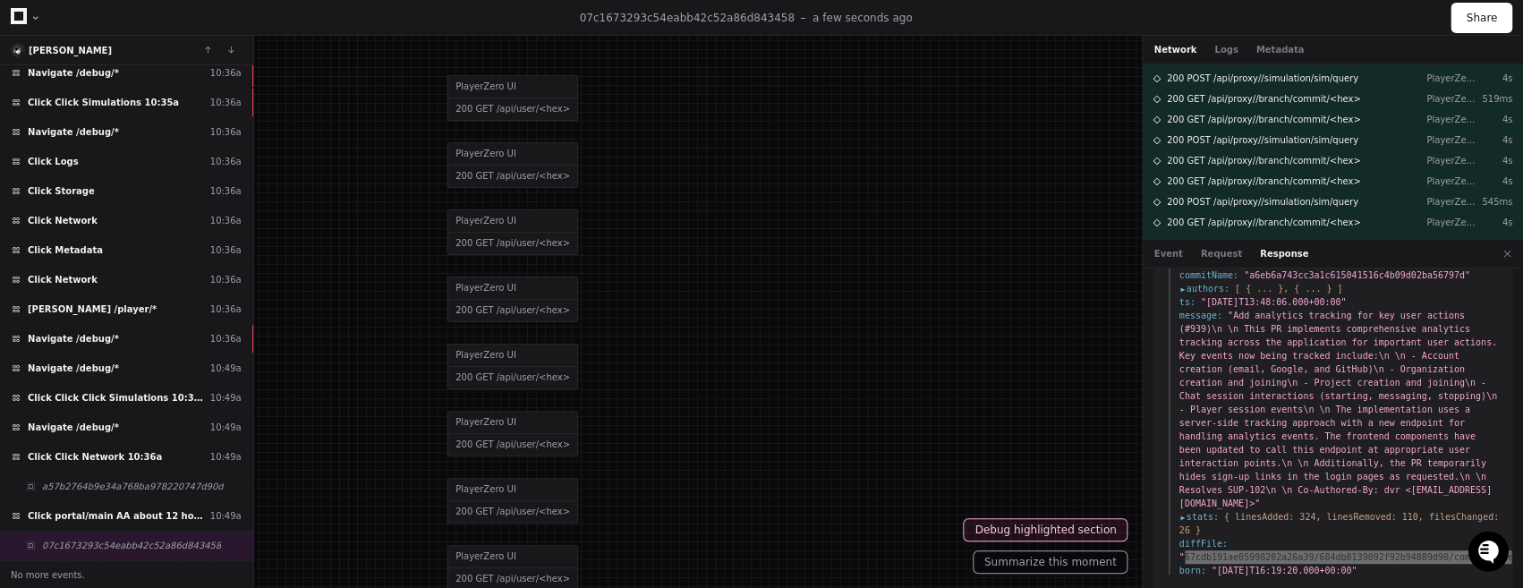
drag, startPoint x: 1238, startPoint y: 526, endPoint x: 1342, endPoint y: 542, distance: 105.9
click at [1342, 552] on span ""67cdb191ae05998202a26a39/684db8139092f92b94889d90/commits/a6eb6a743cc3a1c61504…" at bounding box center [1448, 557] width 539 height 10
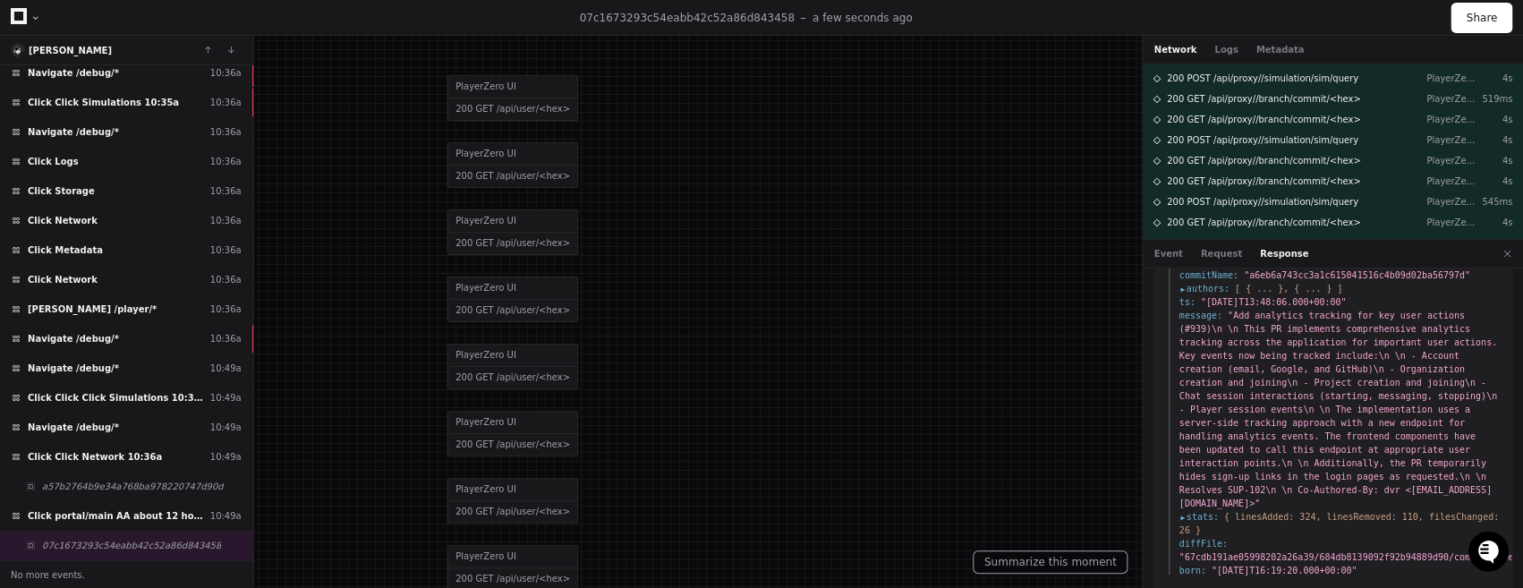
click at [1213, 282] on span "authors :" at bounding box center [1204, 288] width 50 height 13
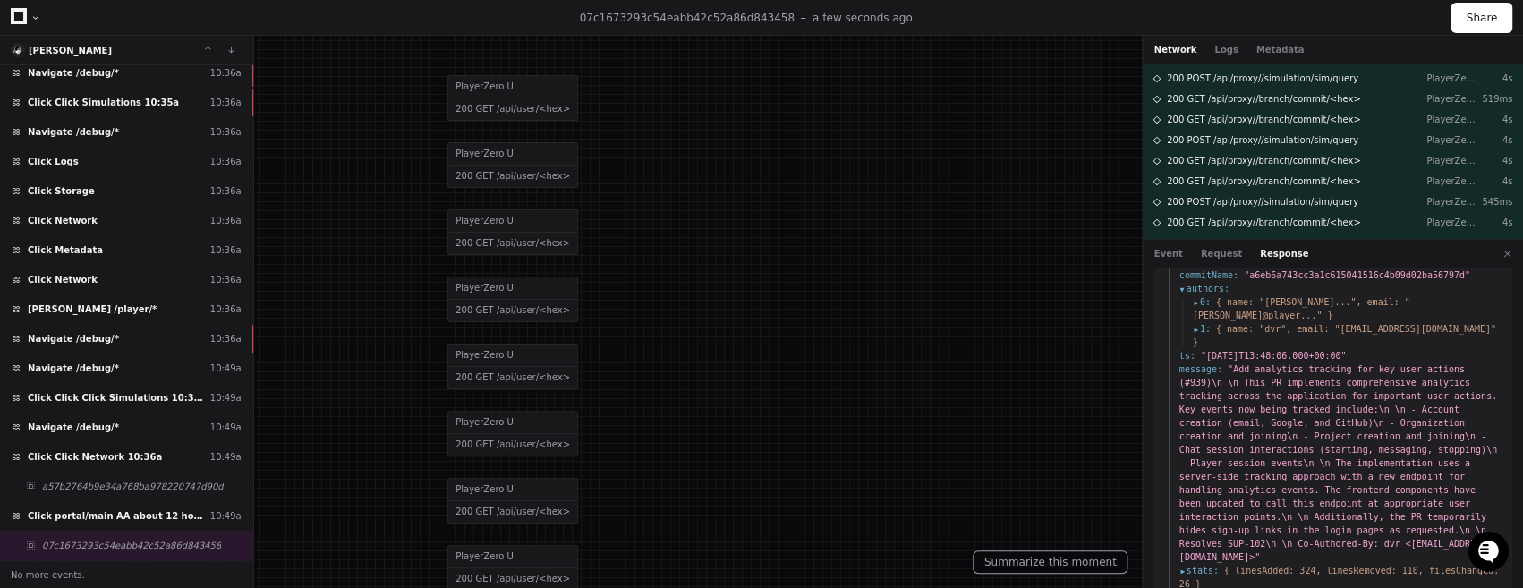
click at [1213, 282] on span "authors :" at bounding box center [1204, 288] width 50 height 13
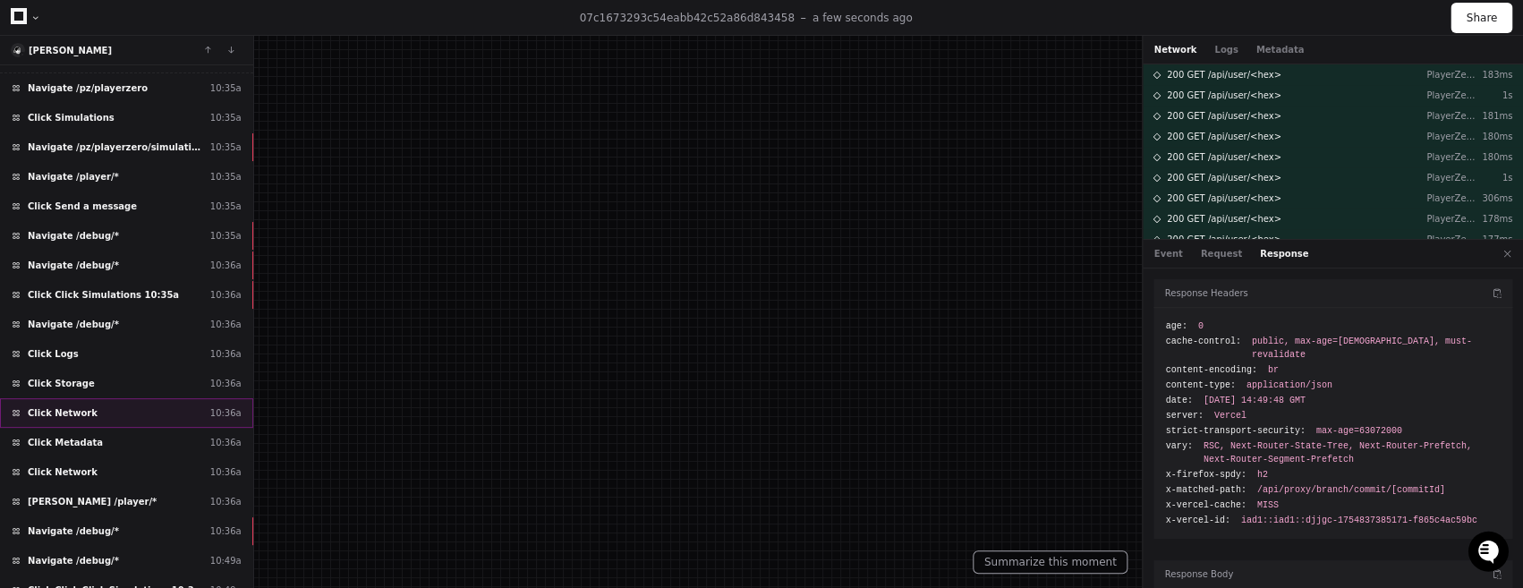
scroll to position [20, 0]
